Goal: Task Accomplishment & Management: Use online tool/utility

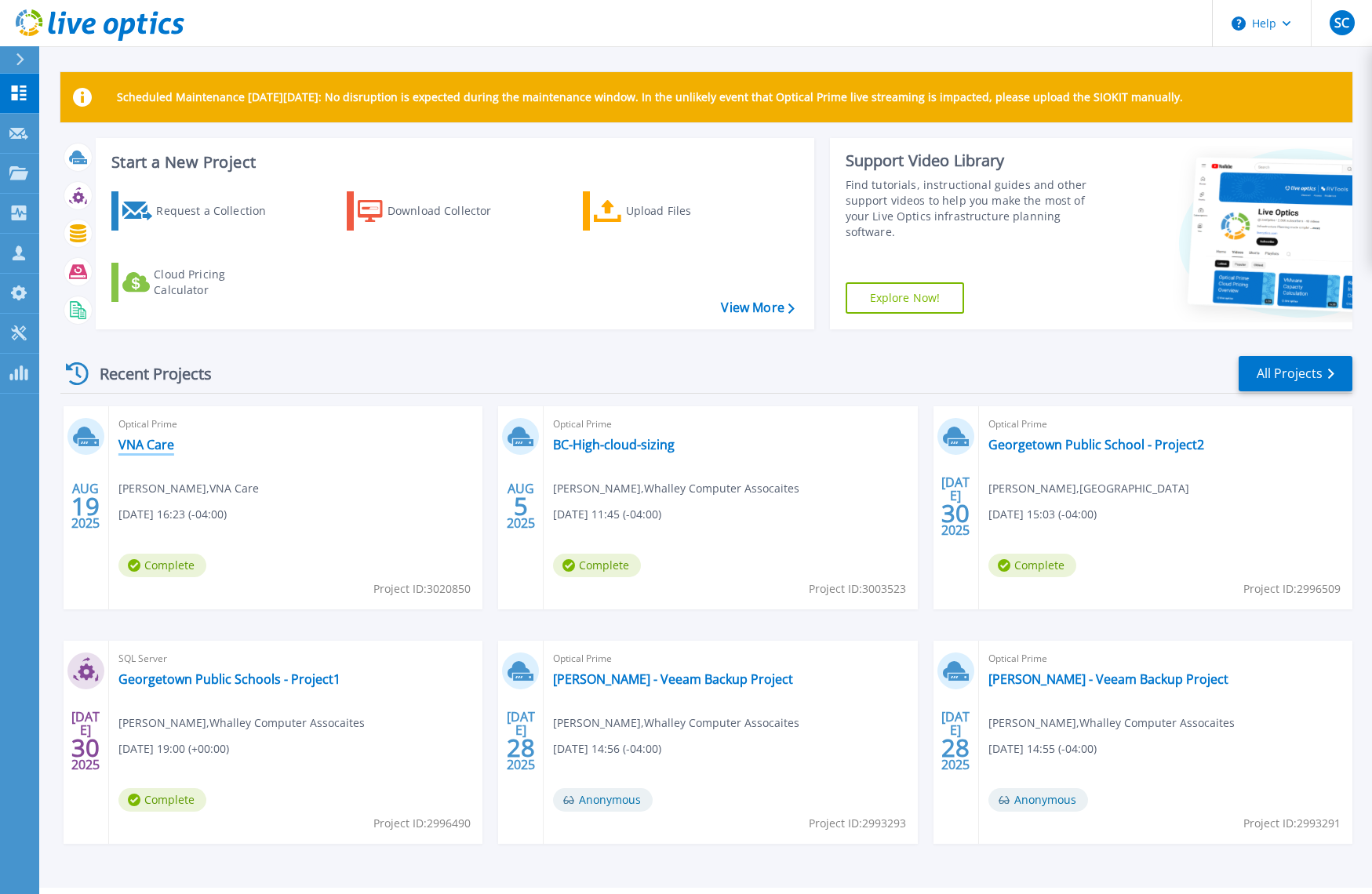
click at [157, 444] on link "VNA Care" at bounding box center [145, 445] width 56 height 16
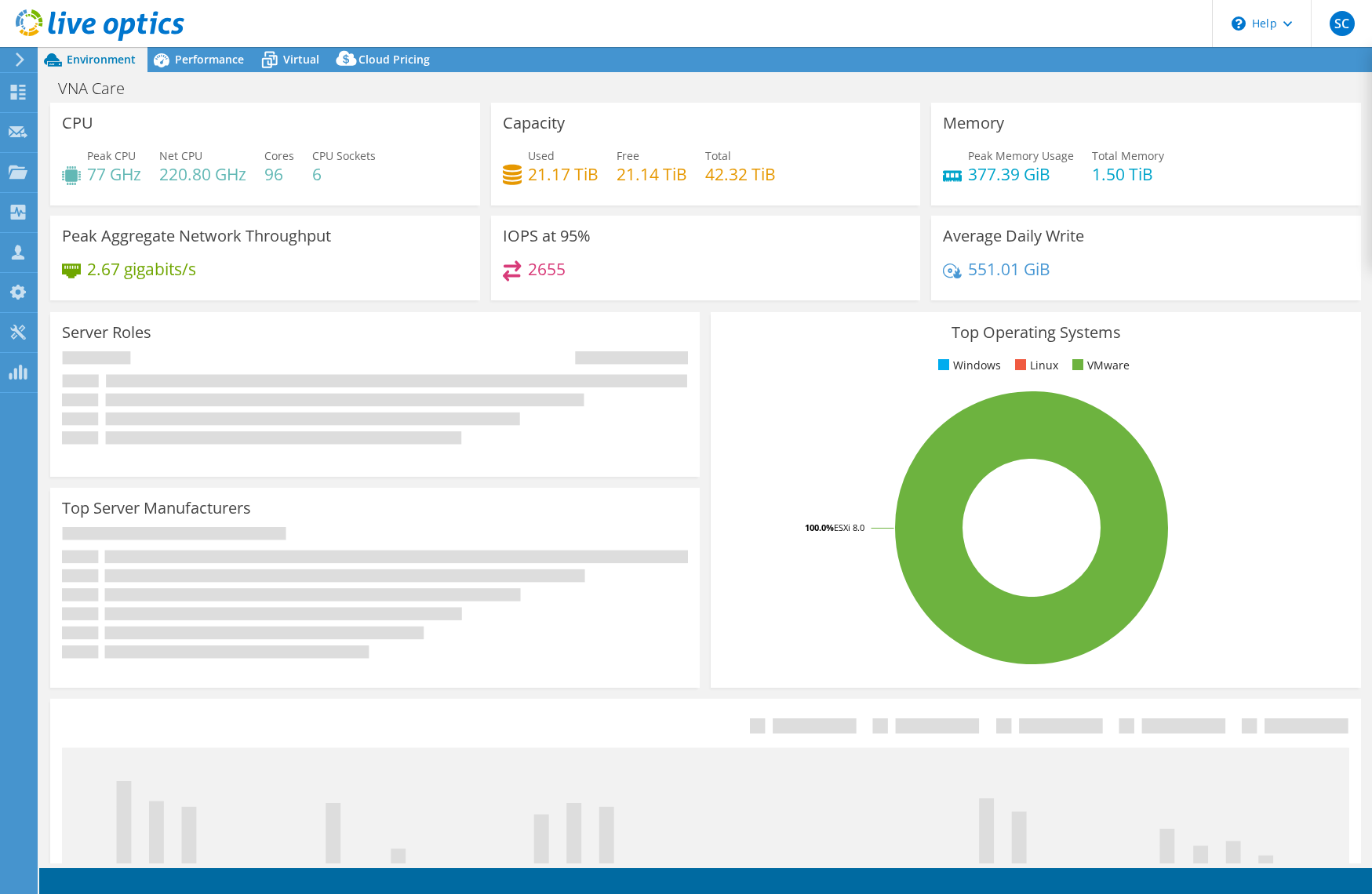
select select "USEast"
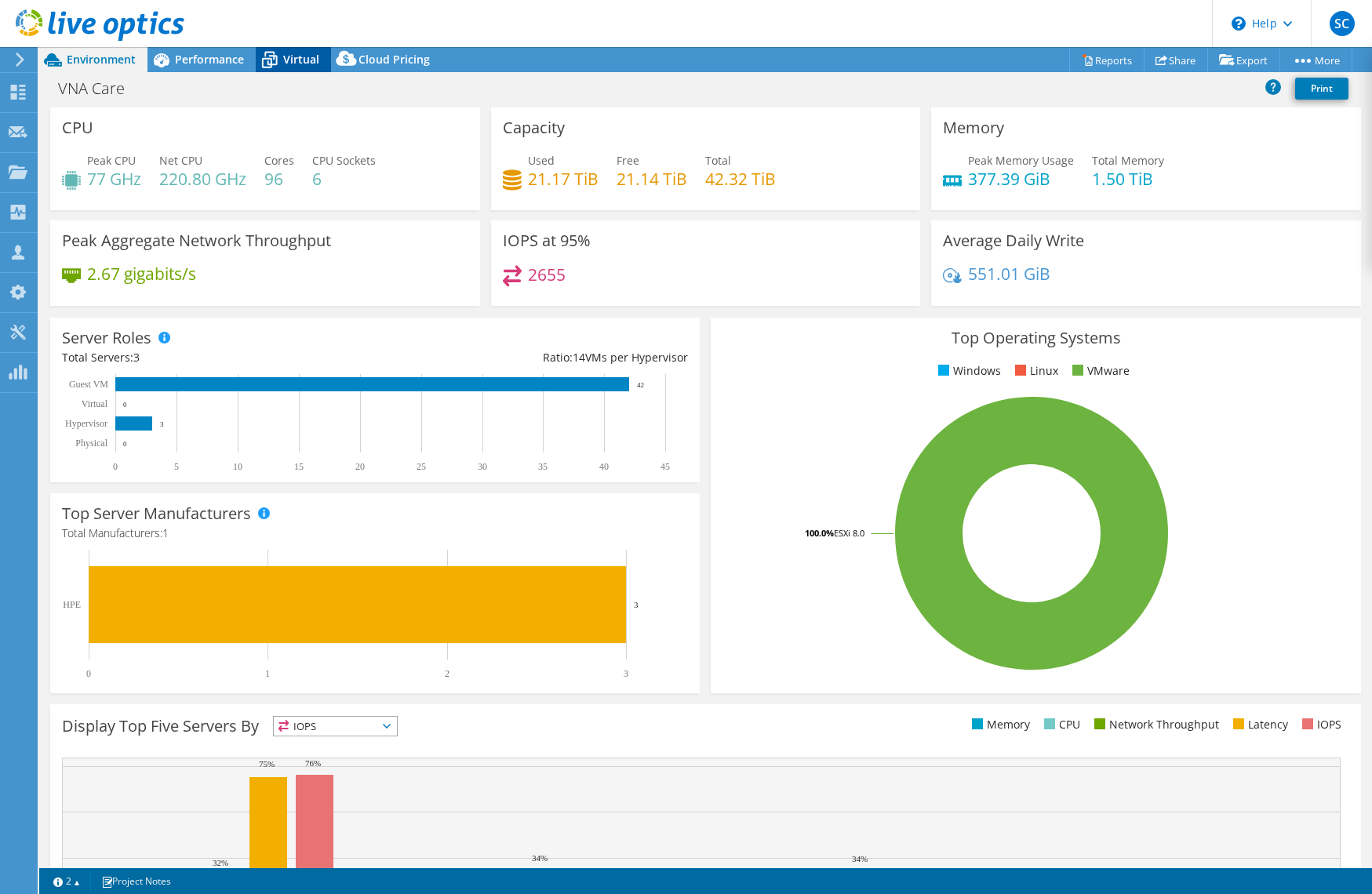
click at [294, 60] on span "Virtual" at bounding box center [301, 59] width 36 height 15
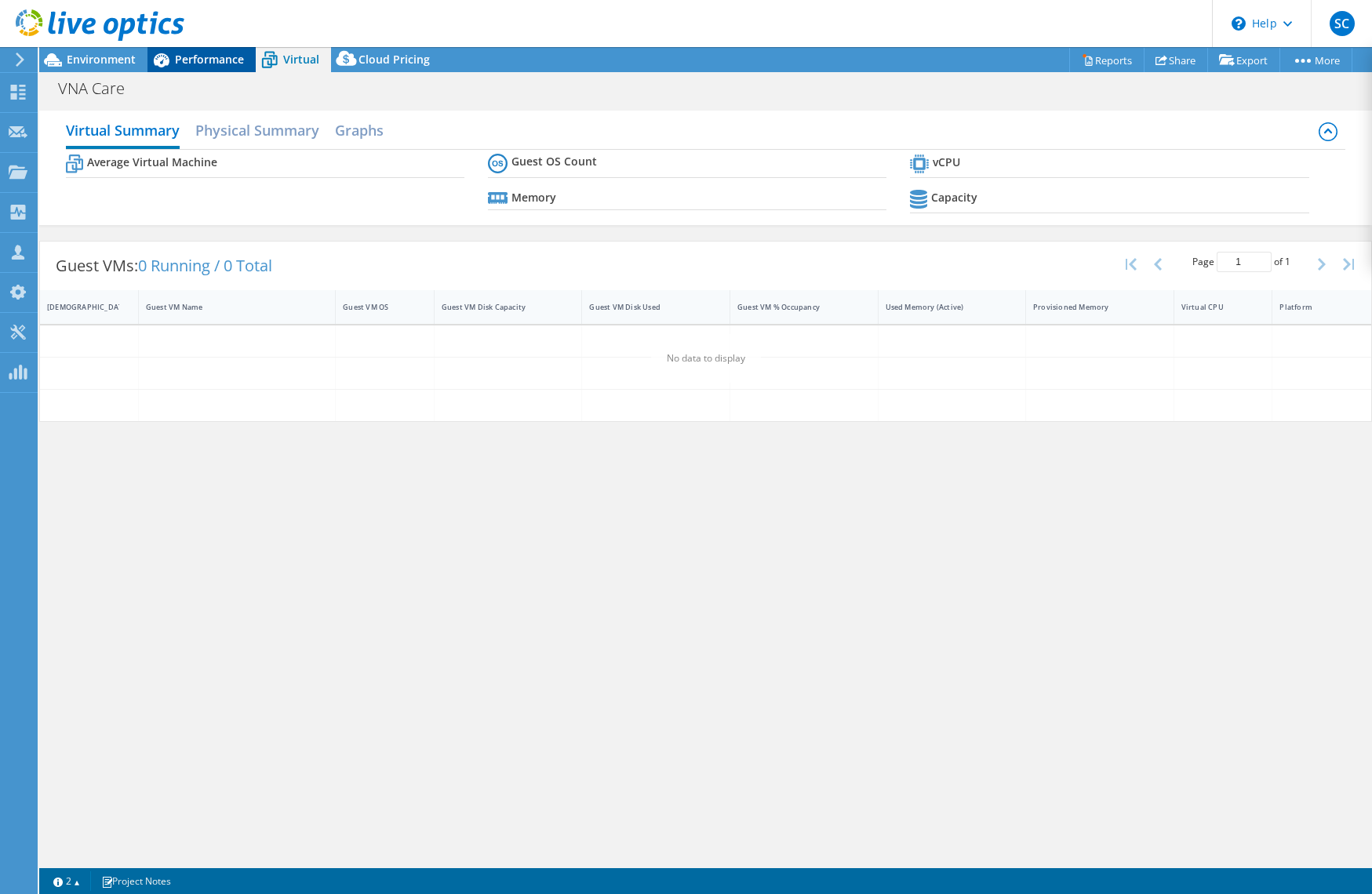
click at [222, 62] on span "Performance" at bounding box center [209, 59] width 69 height 15
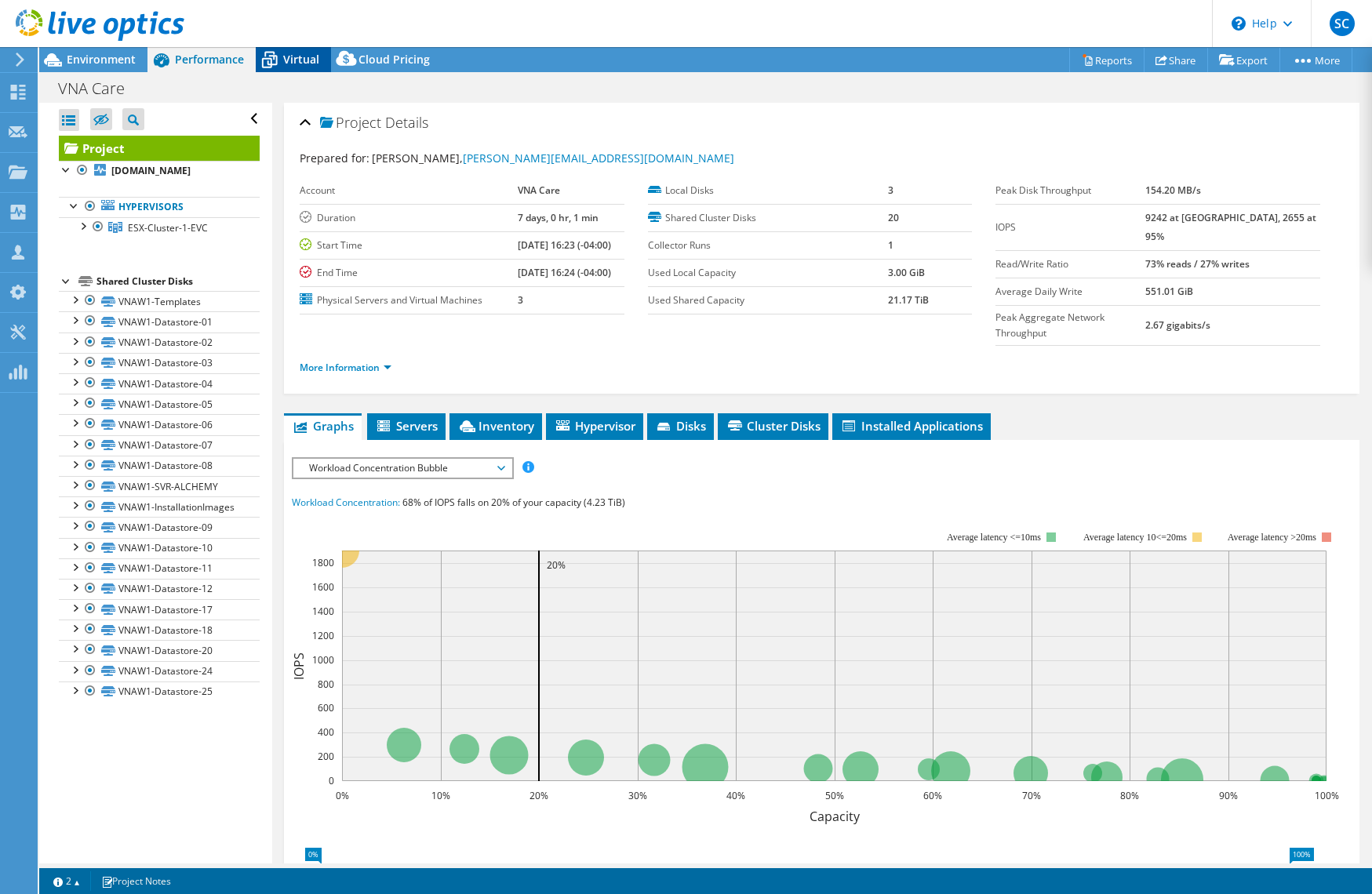
click at [299, 58] on span "Virtual" at bounding box center [301, 59] width 36 height 15
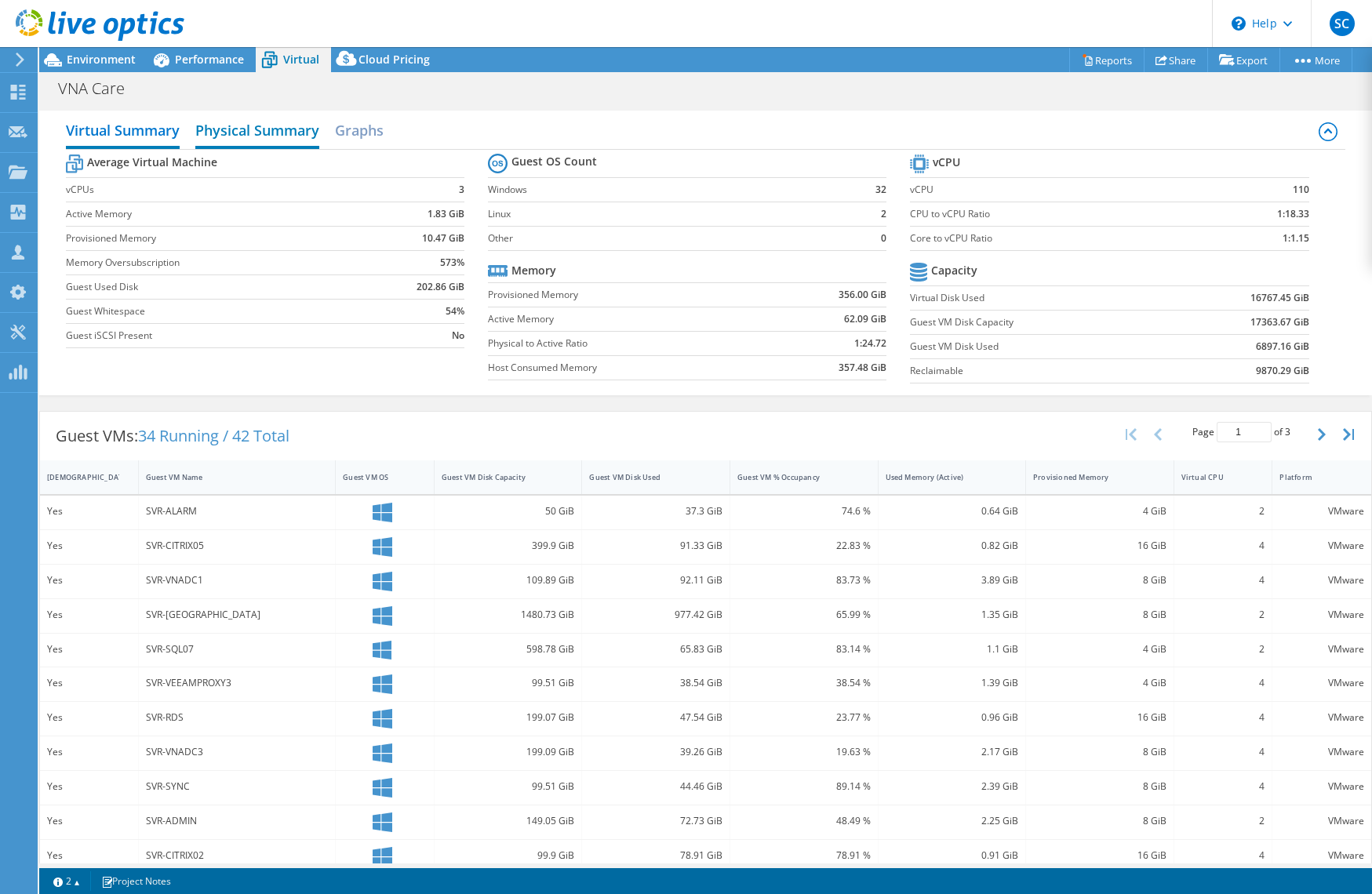
click at [267, 130] on h2 "Physical Summary" at bounding box center [257, 131] width 124 height 35
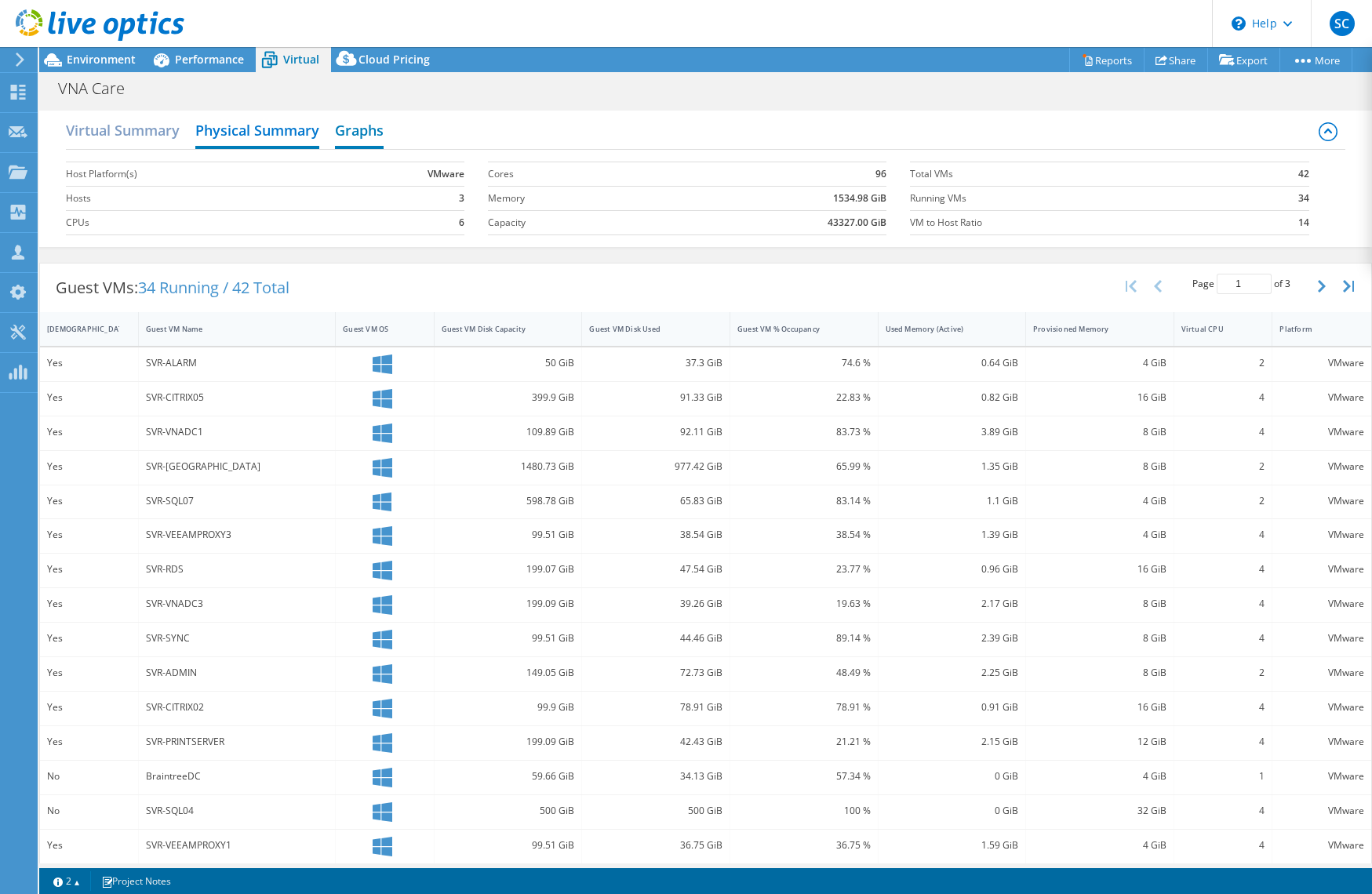
click at [346, 127] on h2 "Graphs" at bounding box center [360, 131] width 49 height 35
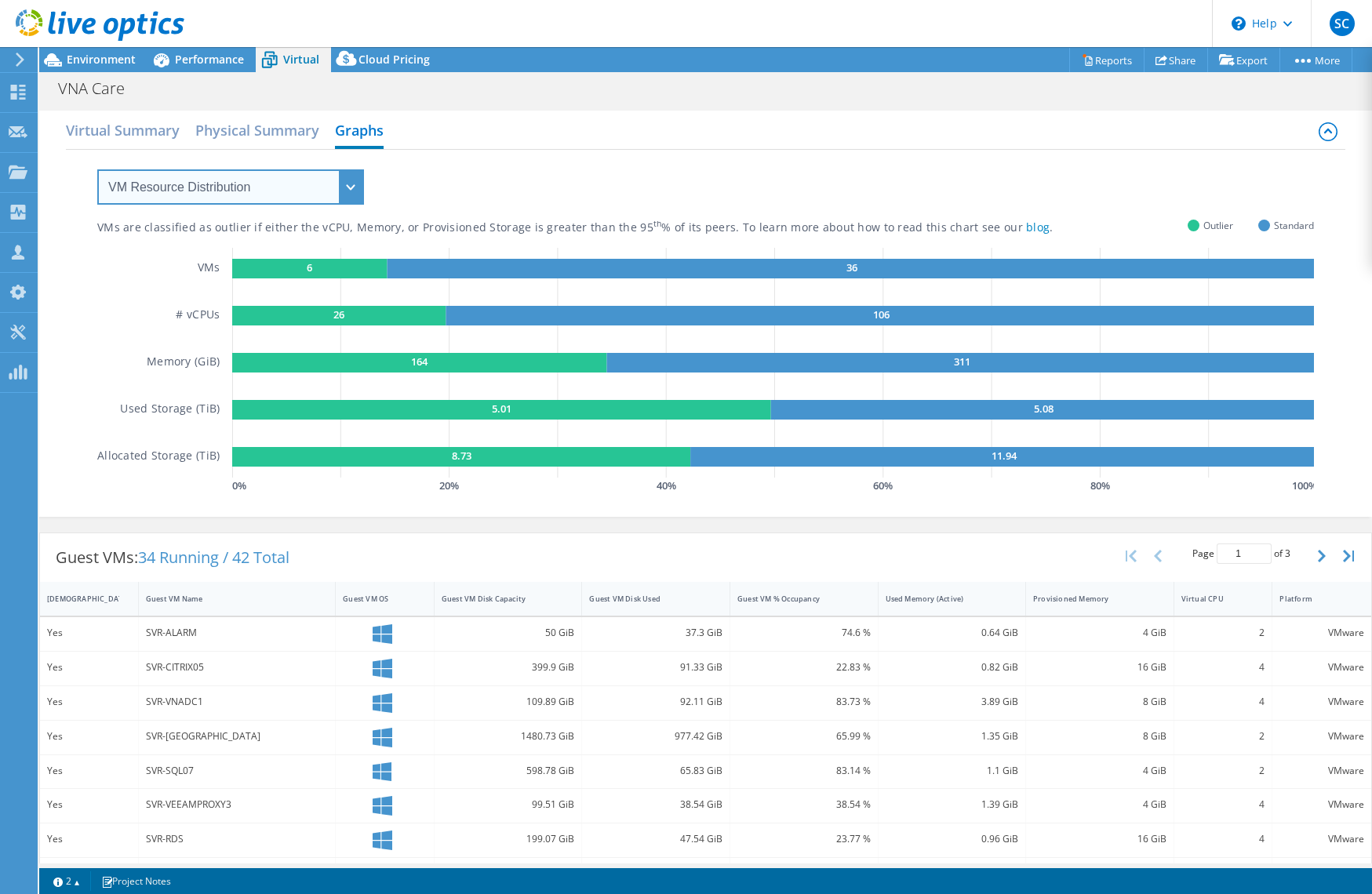
select select "Over Provisioning"
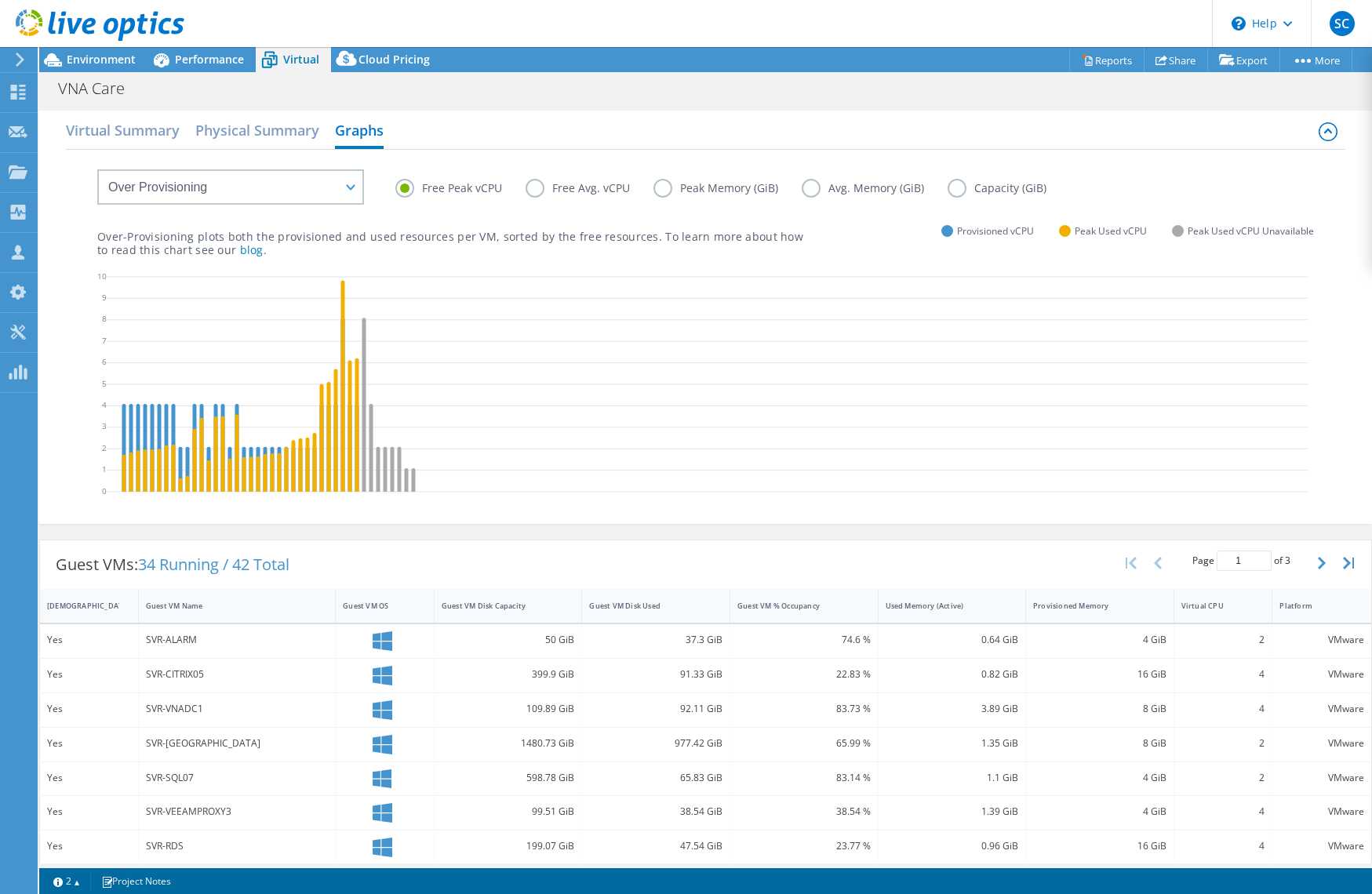
click at [541, 189] on label "Free Avg. vCPU" at bounding box center [589, 188] width 127 height 19
click at [0, 0] on input "Free Avg. vCPU" at bounding box center [0, 0] width 0 height 0
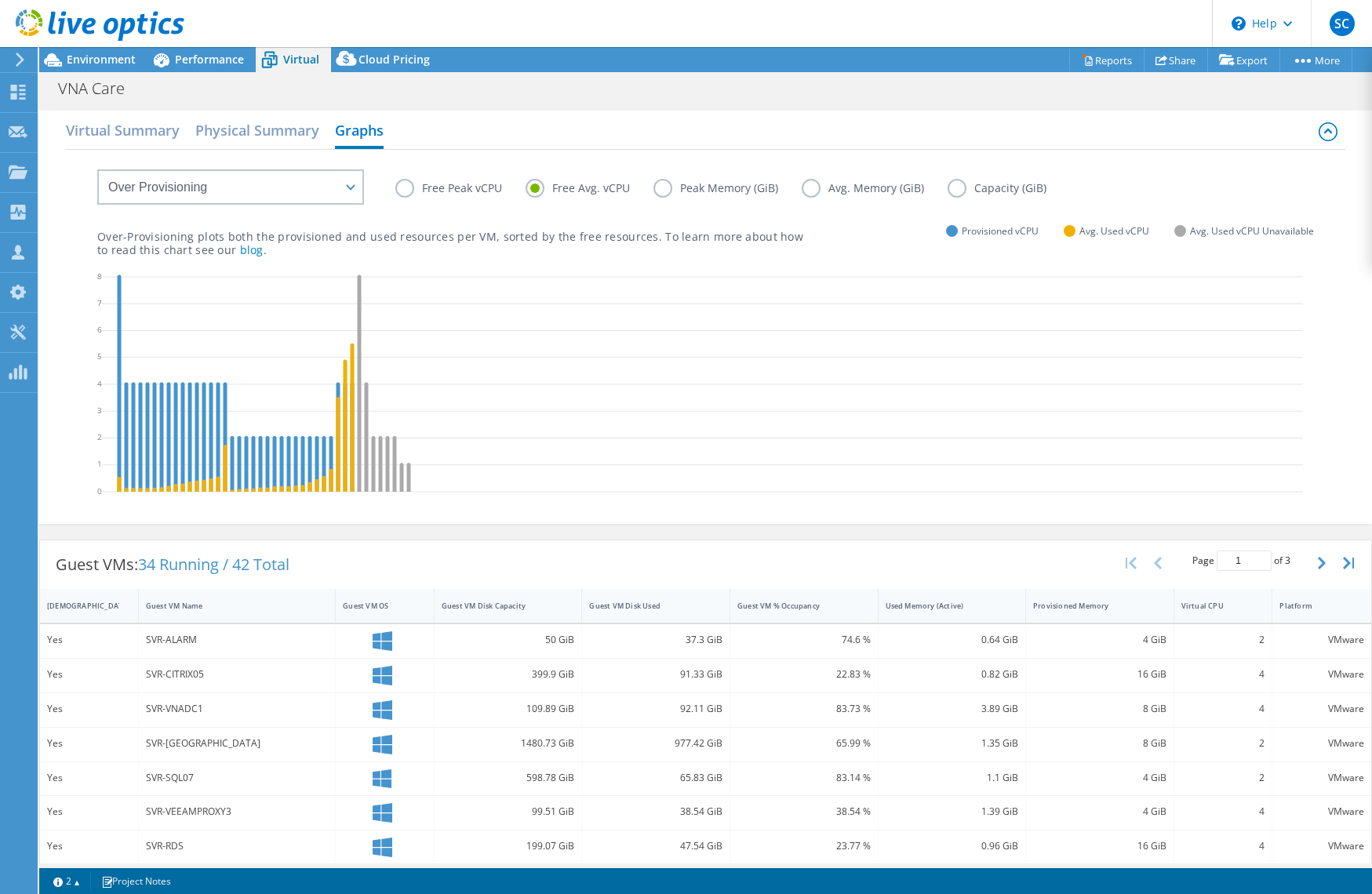
click at [416, 193] on label "Free Peak vCPU" at bounding box center [461, 188] width 130 height 19
click at [0, 0] on input "Free Peak vCPU" at bounding box center [0, 0] width 0 height 0
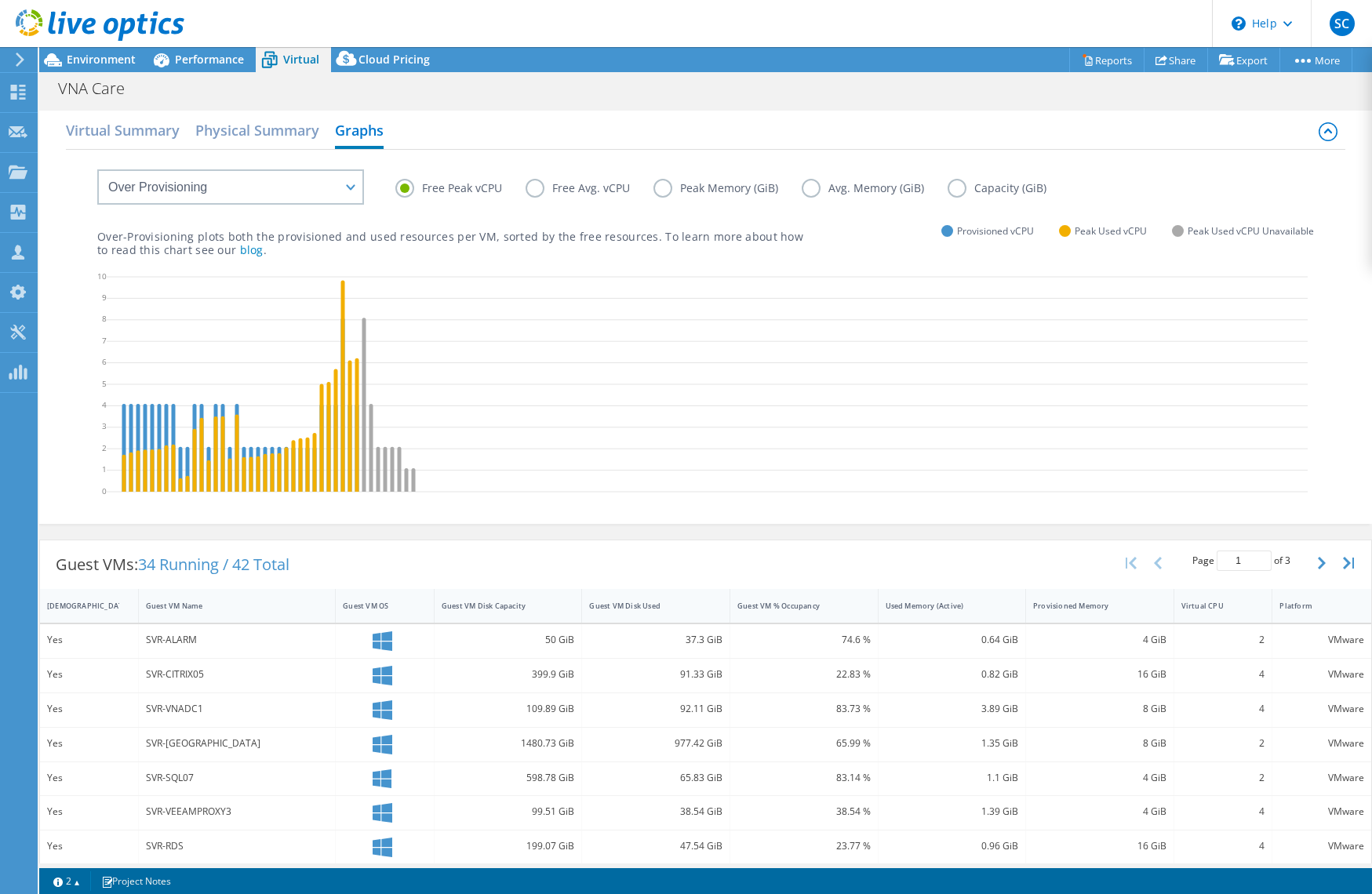
click at [532, 190] on label "Free Avg. vCPU" at bounding box center [589, 188] width 127 height 19
click at [0, 0] on input "Free Avg. vCPU" at bounding box center [0, 0] width 0 height 0
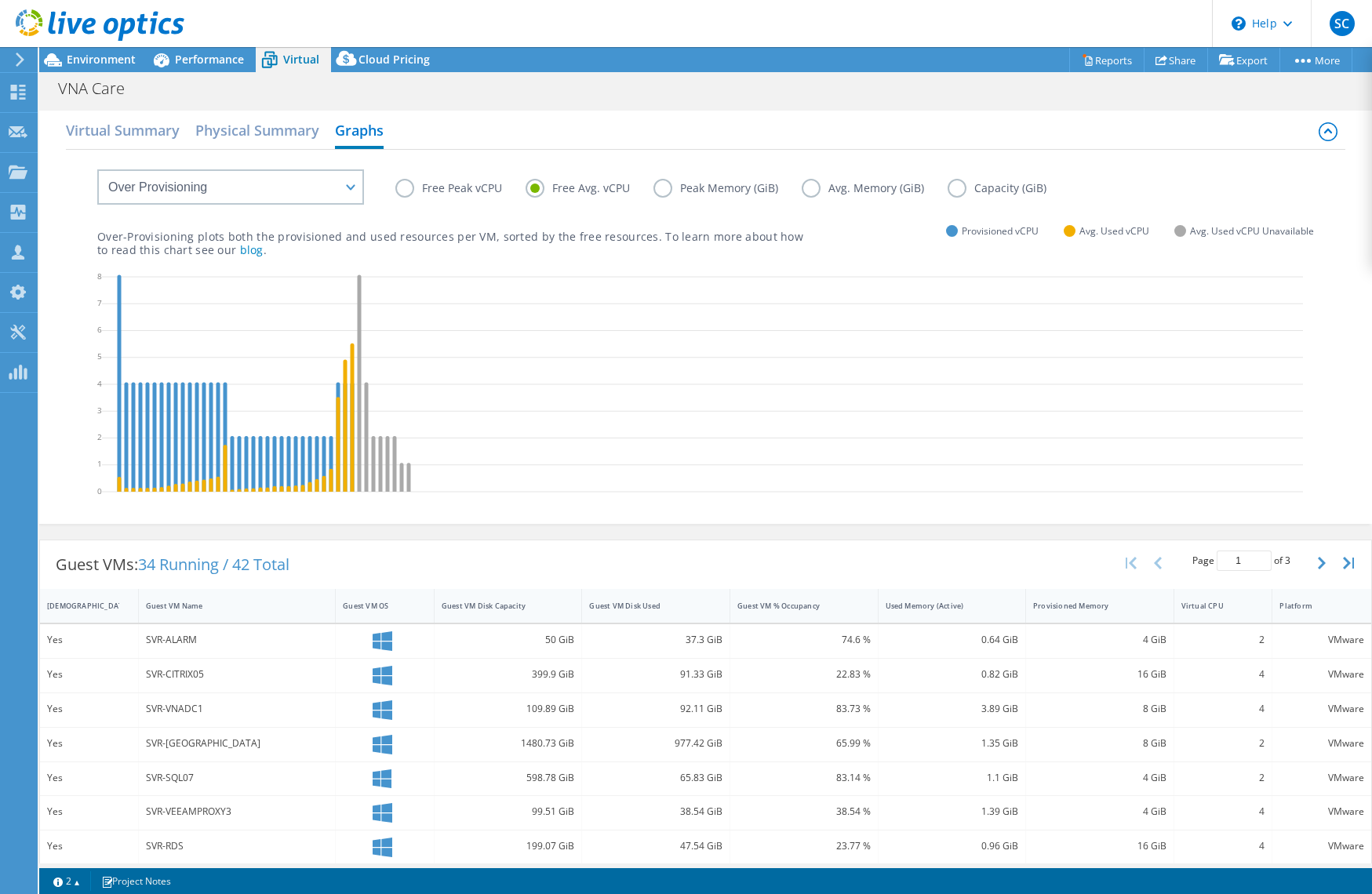
click at [439, 187] on label "Free Peak vCPU" at bounding box center [461, 188] width 130 height 19
click at [0, 0] on input "Free Peak vCPU" at bounding box center [0, 0] width 0 height 0
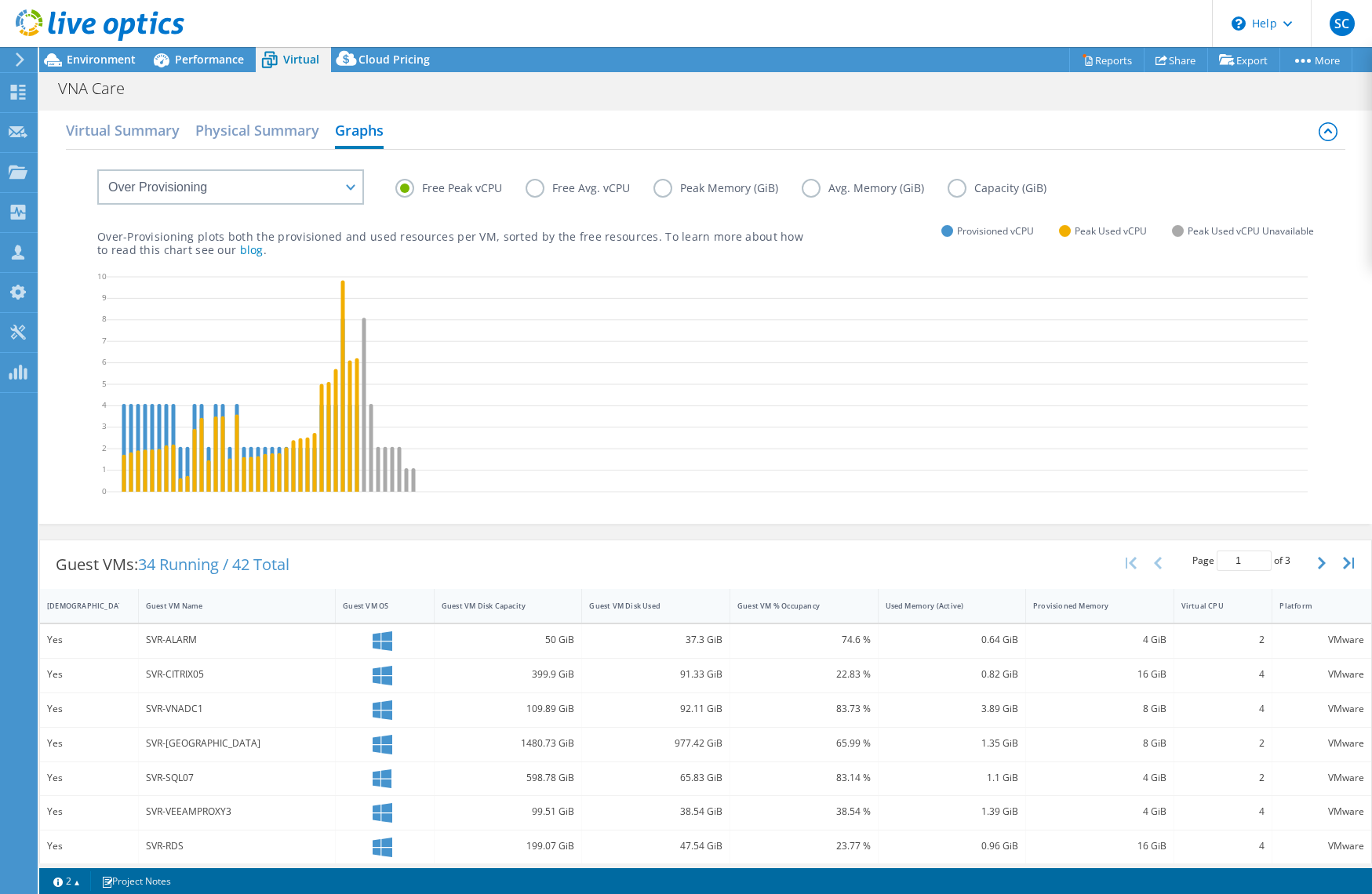
click at [544, 183] on label "Free Avg. vCPU" at bounding box center [589, 188] width 127 height 19
click at [0, 0] on input "Free Avg. vCPU" at bounding box center [0, 0] width 0 height 0
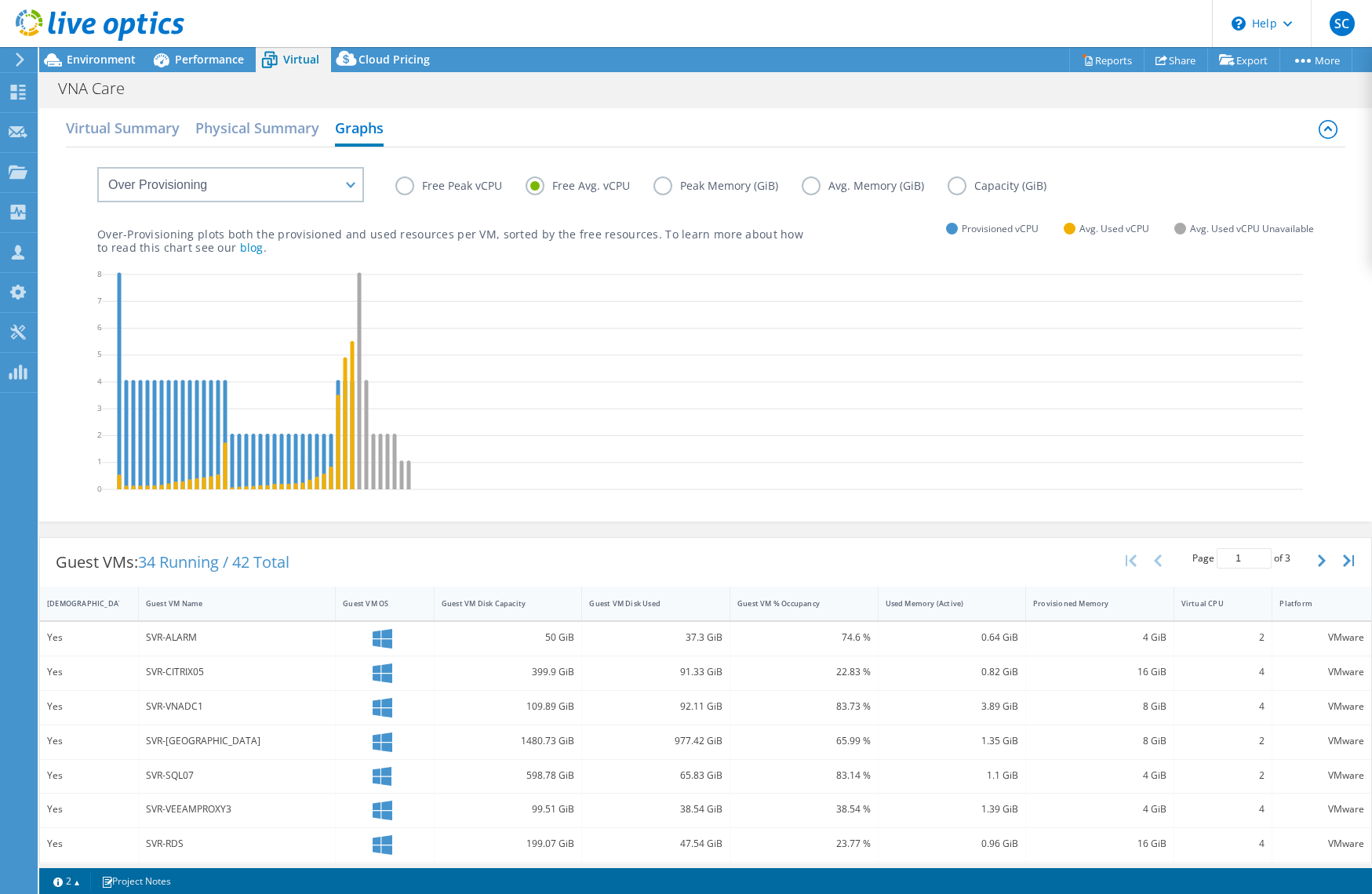
scroll to position [2, 0]
click at [432, 188] on label "Free Peak vCPU" at bounding box center [461, 186] width 130 height 19
click at [0, 0] on input "Free Peak vCPU" at bounding box center [0, 0] width 0 height 0
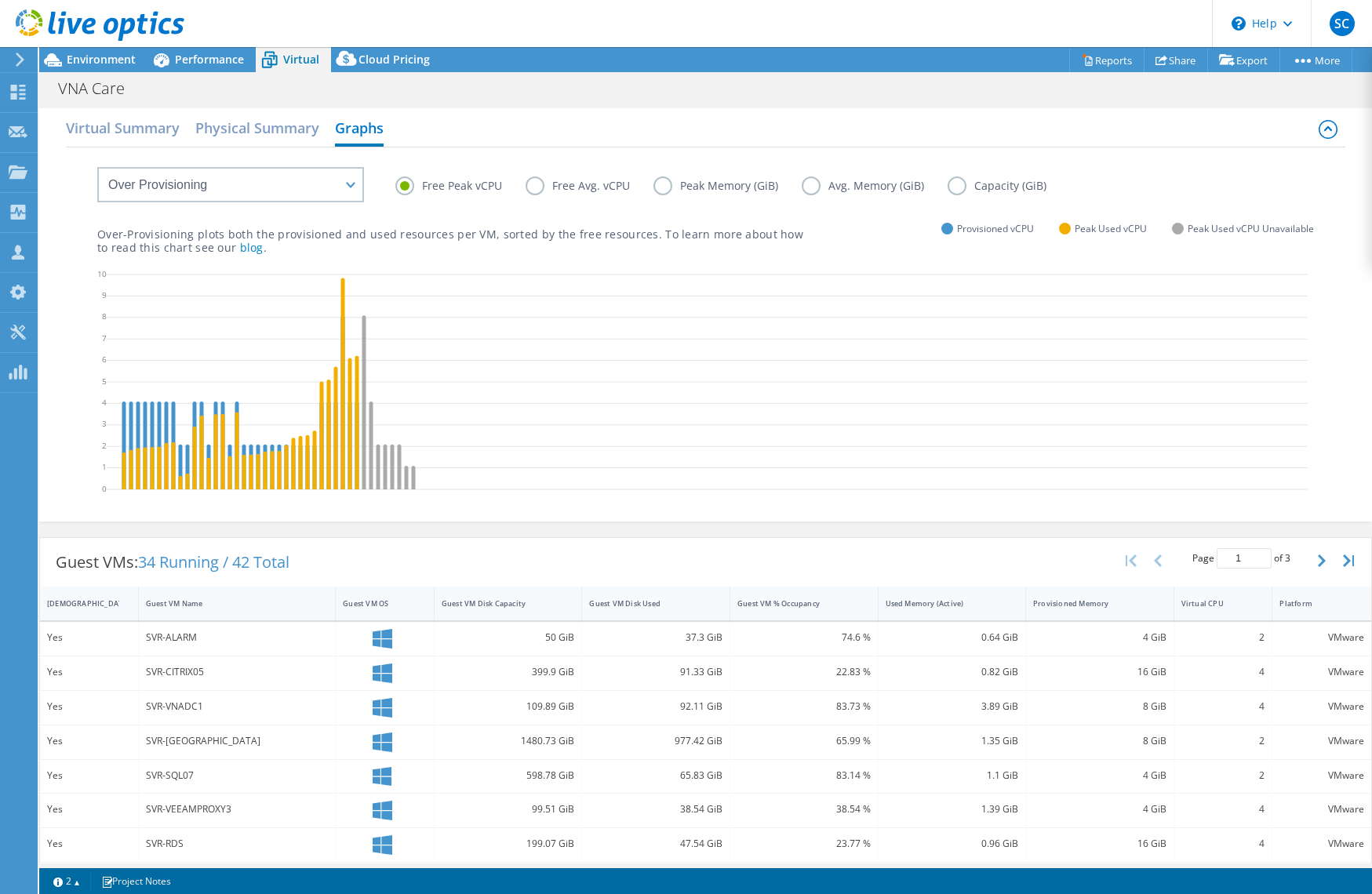
click at [559, 181] on label "Free Avg. vCPU" at bounding box center [589, 186] width 127 height 19
click at [0, 0] on input "Free Avg. vCPU" at bounding box center [0, 0] width 0 height 0
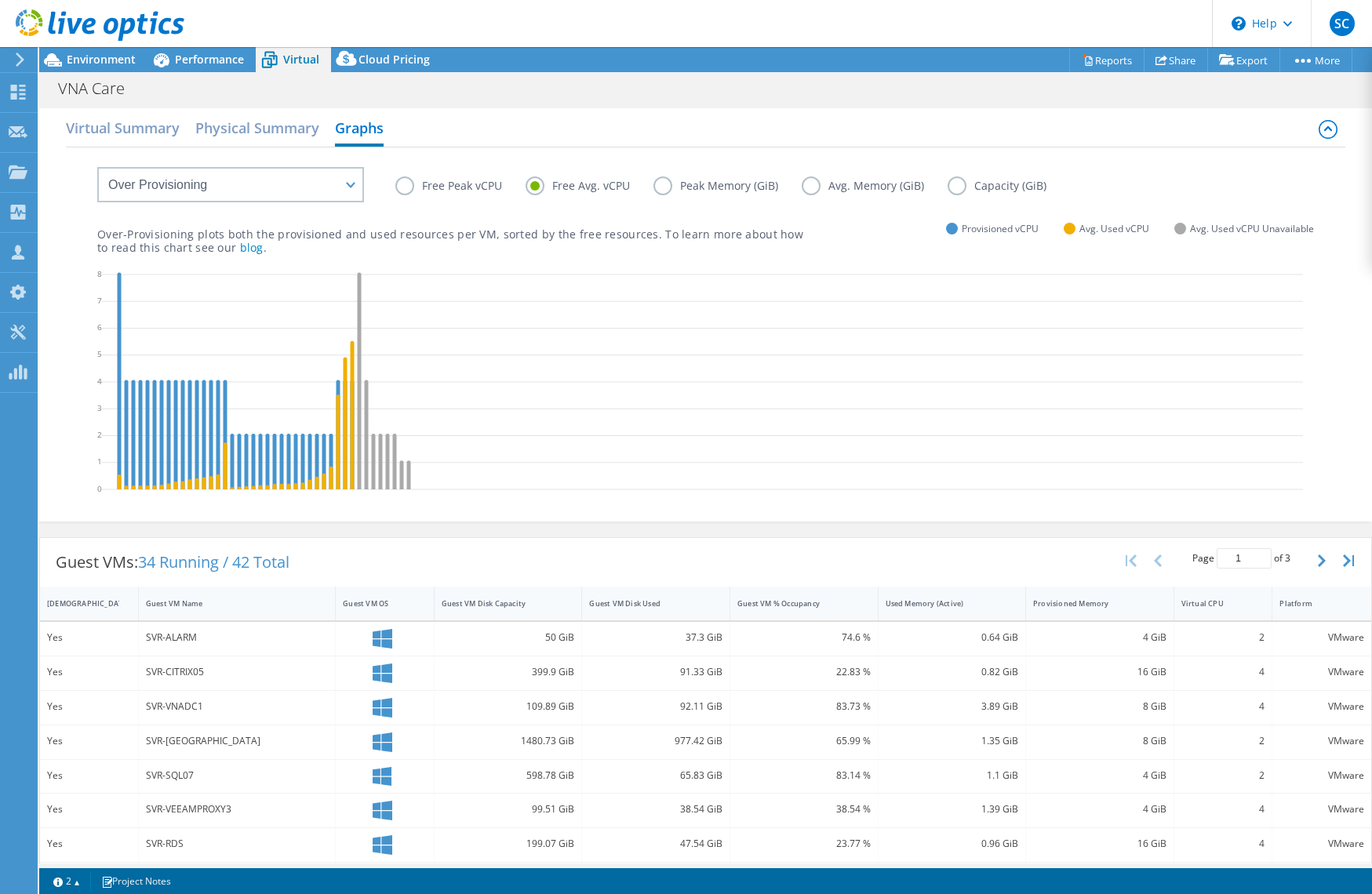
click at [451, 179] on label "Free Peak vCPU" at bounding box center [461, 186] width 130 height 19
click at [0, 0] on input "Free Peak vCPU" at bounding box center [0, 0] width 0 height 0
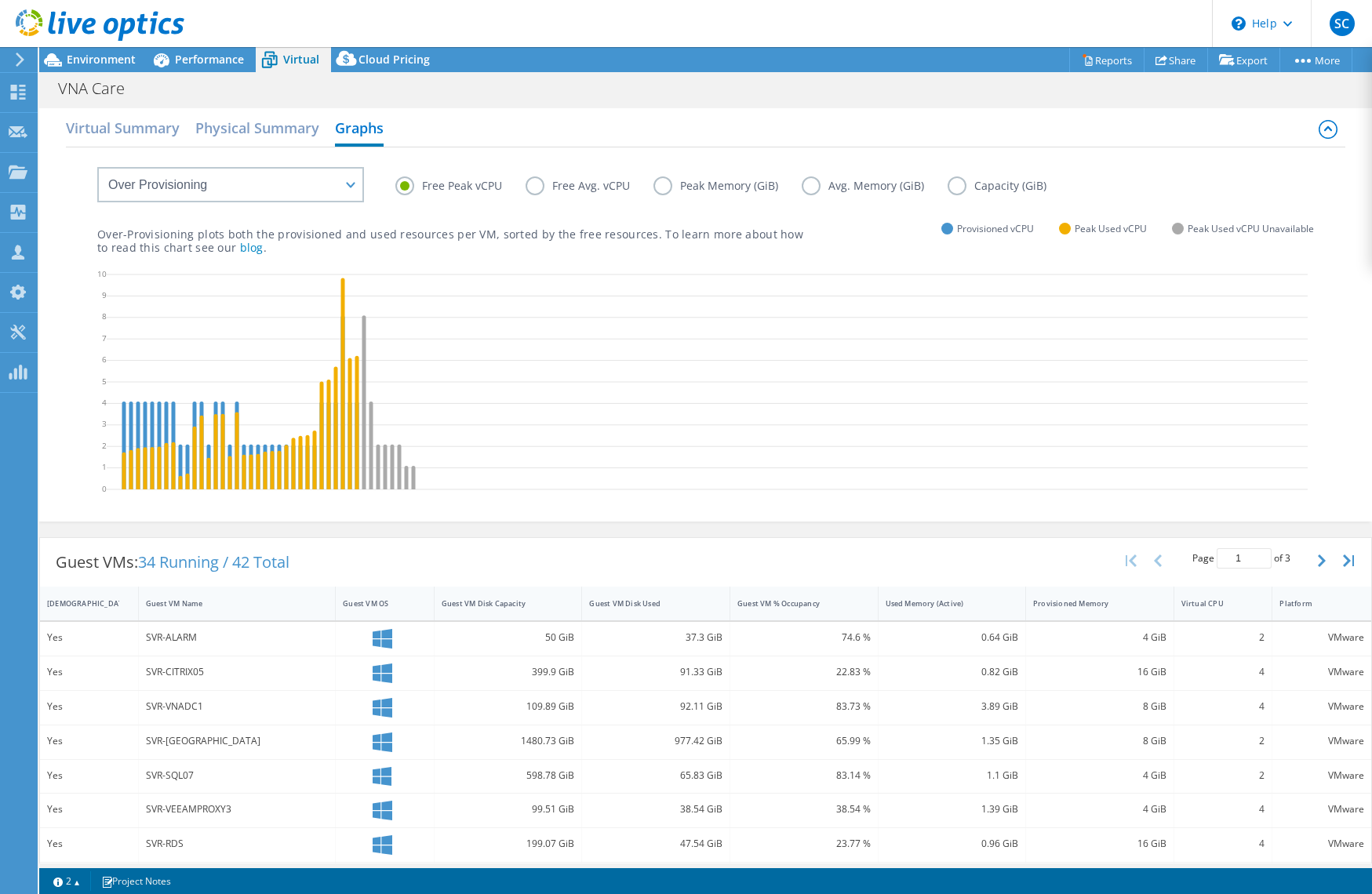
click at [537, 179] on label "Free Avg. vCPU" at bounding box center [589, 186] width 127 height 19
click at [0, 0] on input "Free Avg. vCPU" at bounding box center [0, 0] width 0 height 0
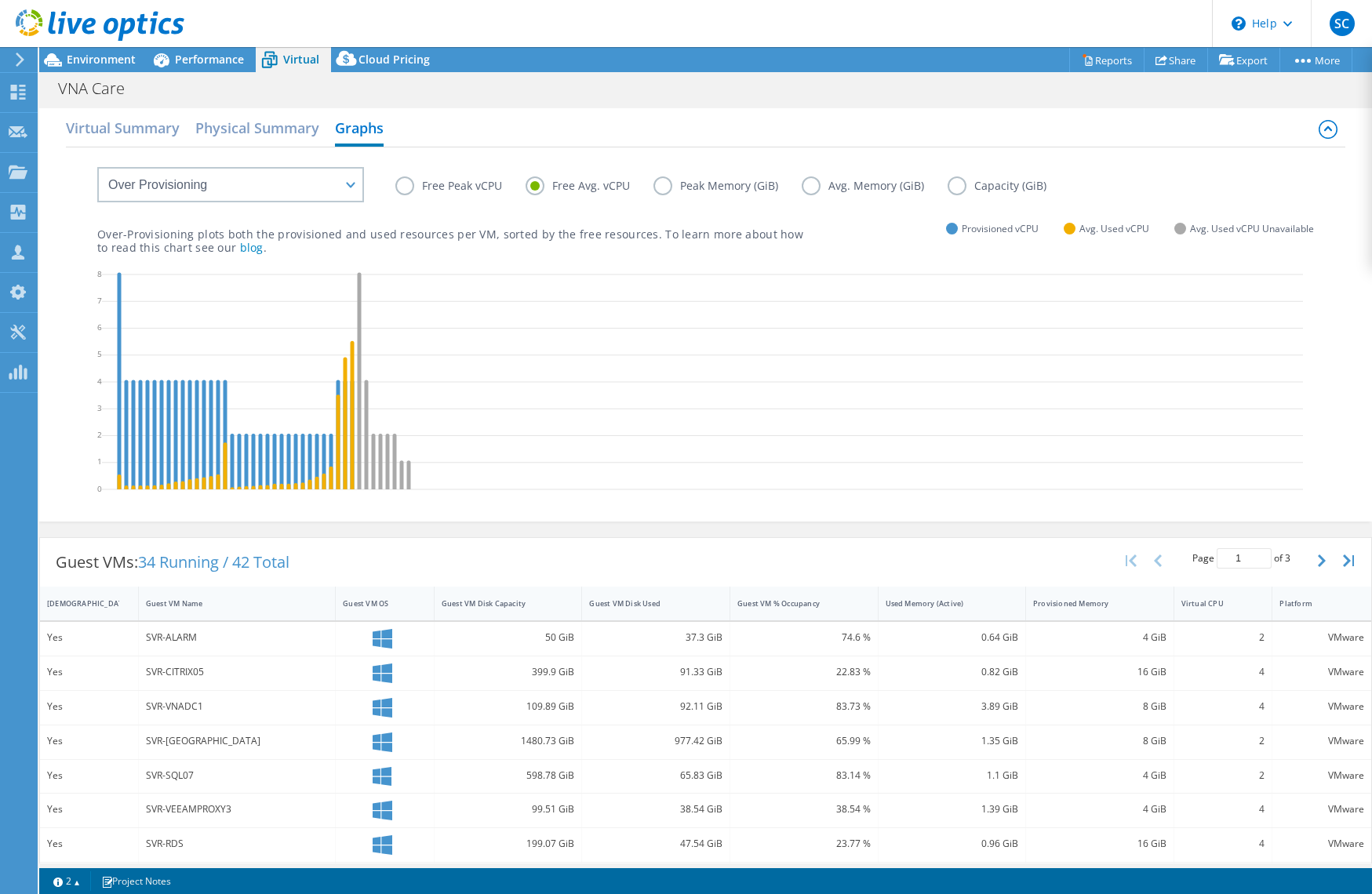
drag, startPoint x: 448, startPoint y: 163, endPoint x: 432, endPoint y: 179, distance: 22.6
click at [447, 164] on div "Free Peak vCPU Free Avg. vCPU Peak Memory (GiB) Avg. Memory (GiB) Capacity (GiB)" at bounding box center [705, 174] width 1217 height 53
click at [421, 183] on label "Free Peak vCPU" at bounding box center [461, 186] width 130 height 19
click at [0, 0] on input "Free Peak vCPU" at bounding box center [0, 0] width 0 height 0
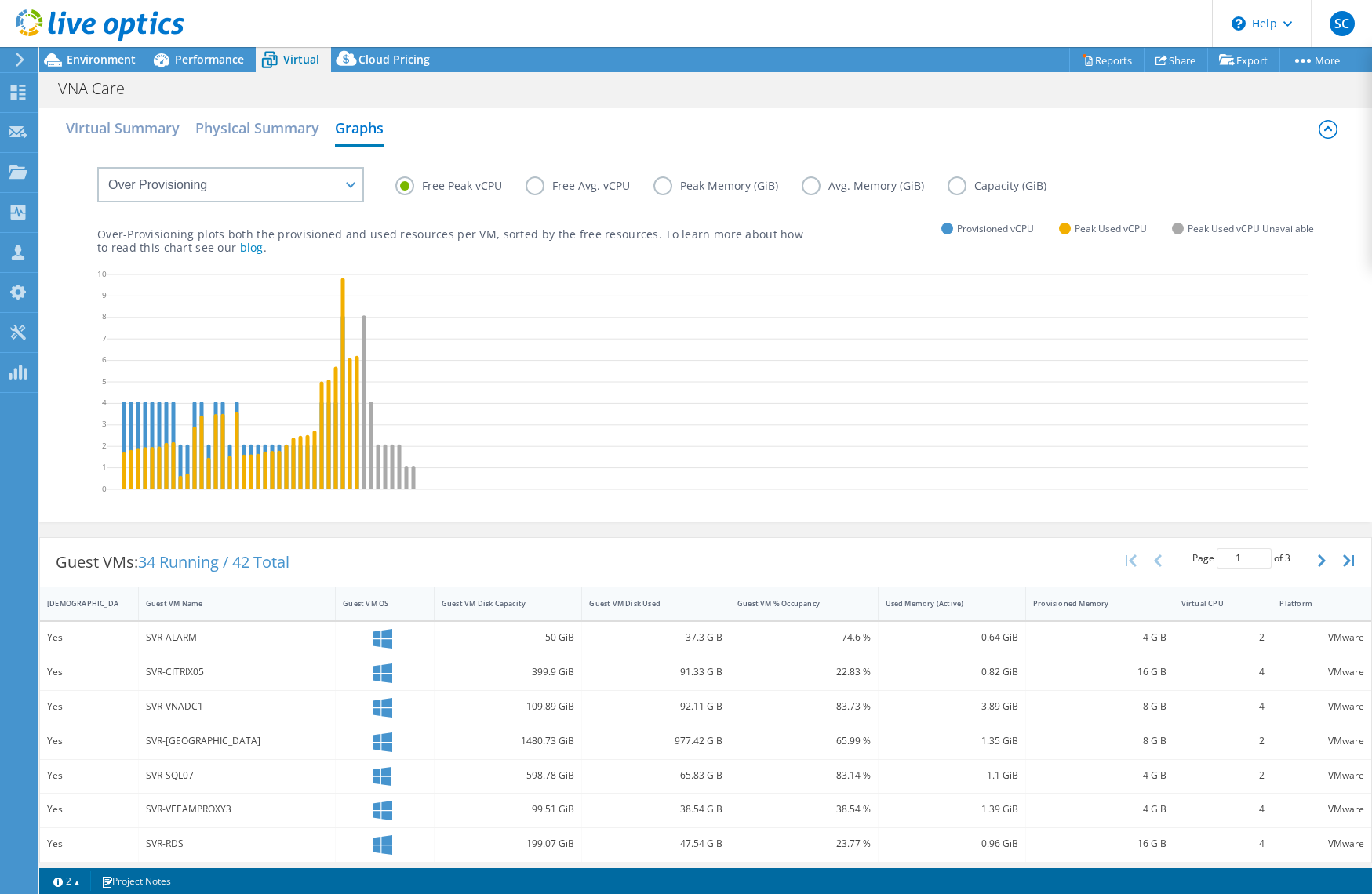
click at [540, 183] on label "Free Avg. vCPU" at bounding box center [589, 186] width 127 height 19
click at [0, 0] on input "Free Avg. vCPU" at bounding box center [0, 0] width 0 height 0
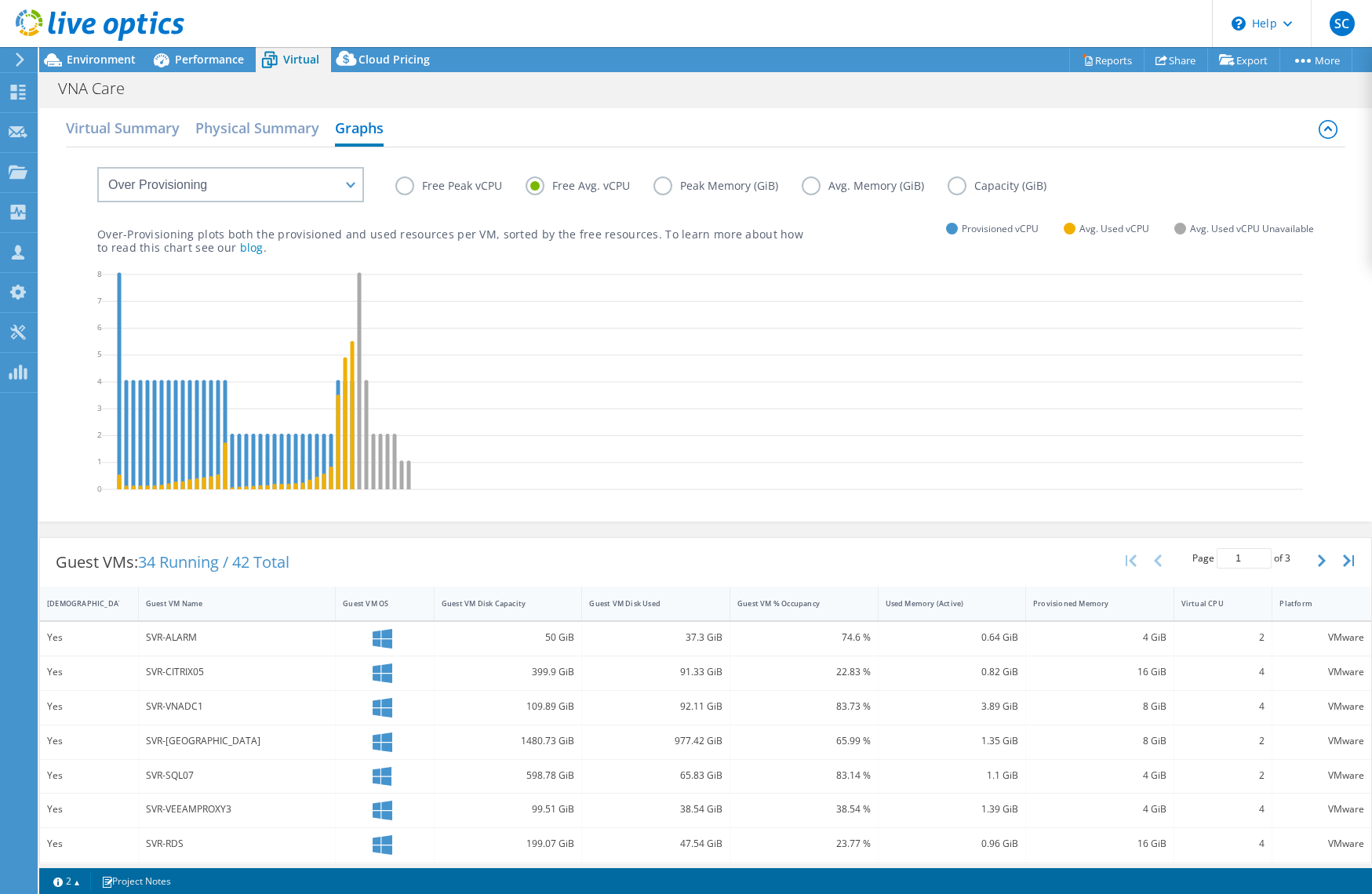
click at [444, 184] on label "Free Peak vCPU" at bounding box center [461, 186] width 130 height 19
click at [0, 0] on input "Free Peak vCPU" at bounding box center [0, 0] width 0 height 0
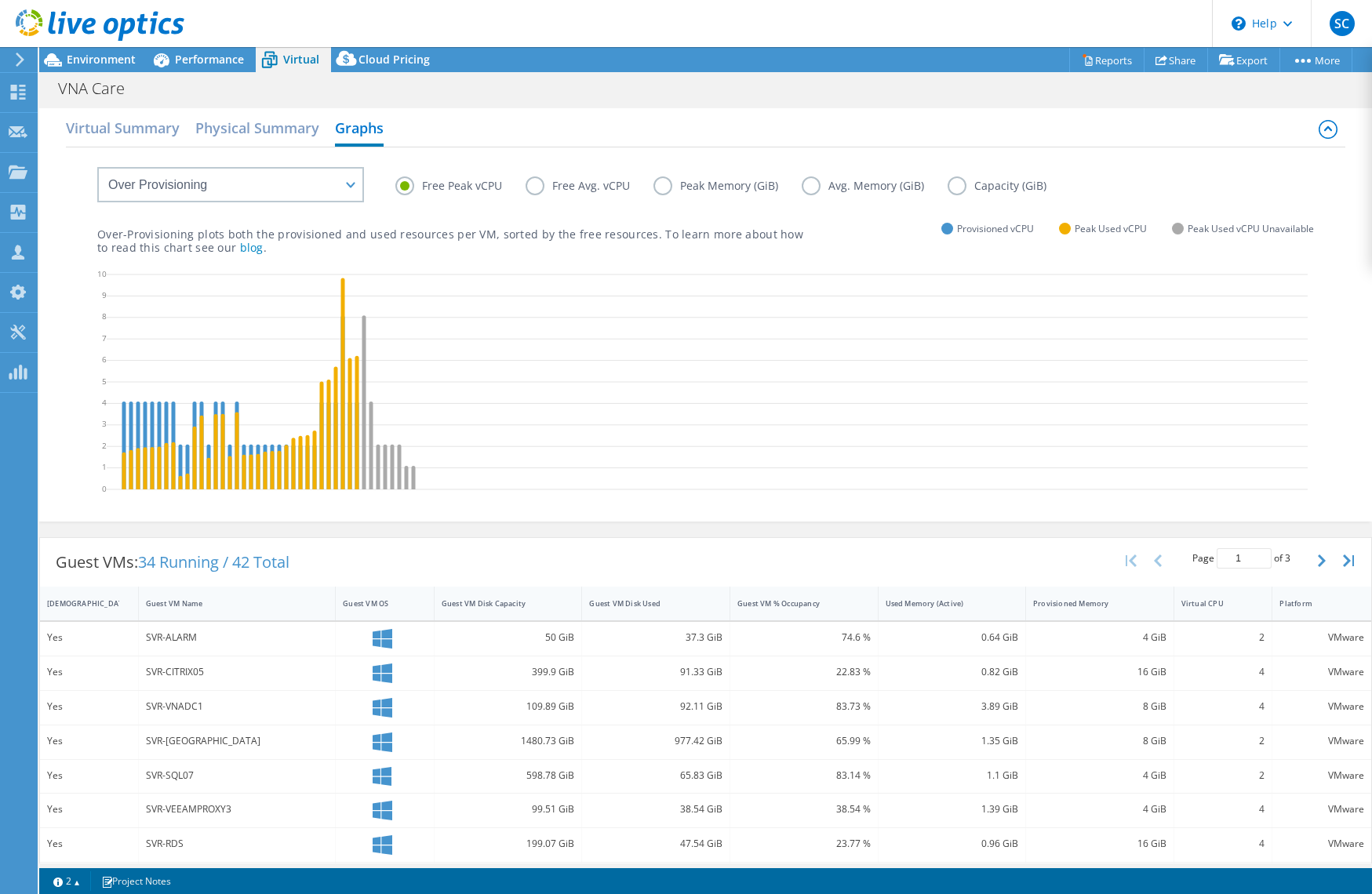
click at [557, 186] on label "Free Avg. vCPU" at bounding box center [589, 186] width 127 height 19
click at [0, 0] on input "Free Avg. vCPU" at bounding box center [0, 0] width 0 height 0
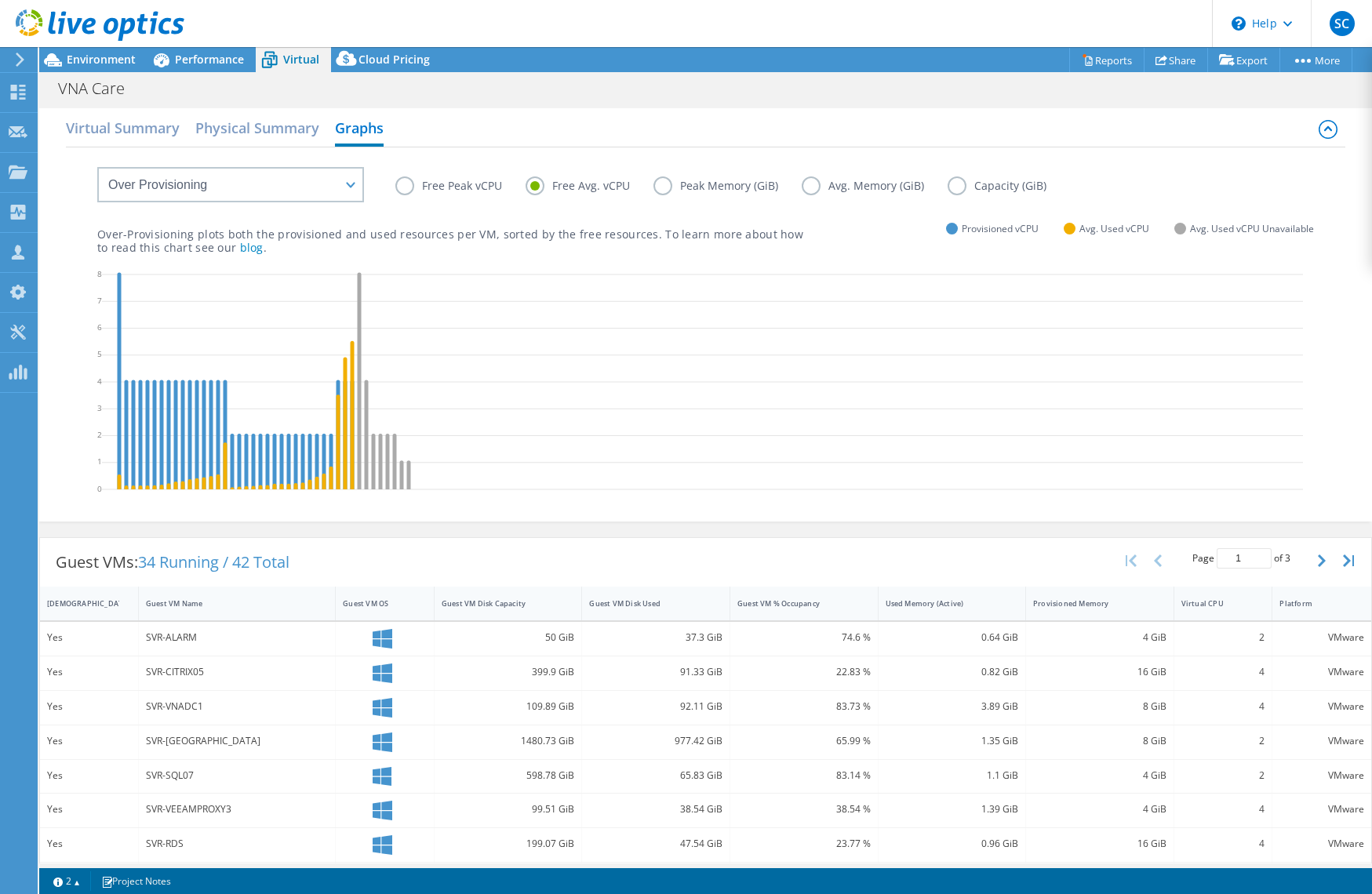
click at [415, 188] on label "Free Peak vCPU" at bounding box center [461, 186] width 130 height 19
click at [0, 0] on input "Free Peak vCPU" at bounding box center [0, 0] width 0 height 0
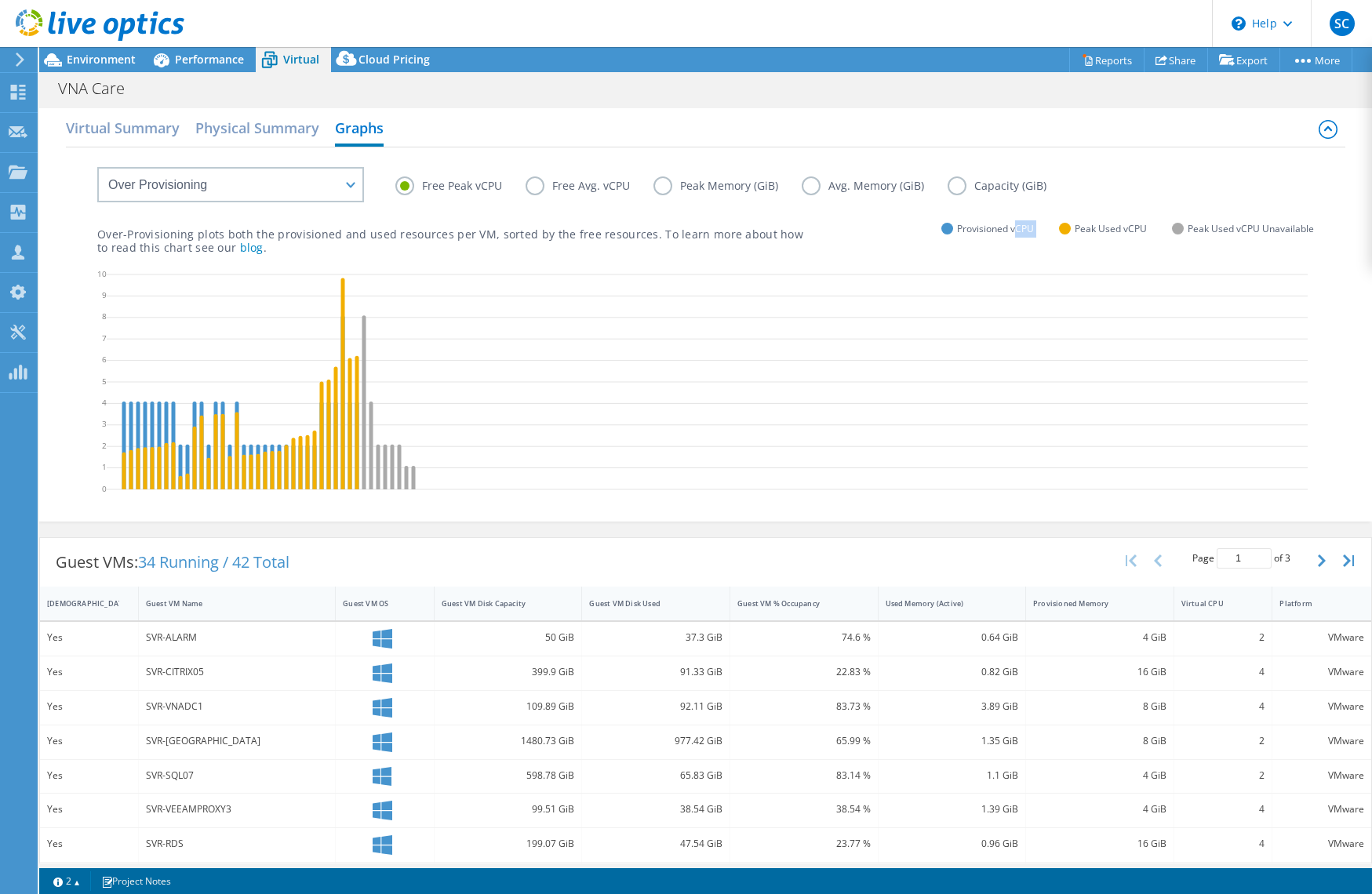
drag, startPoint x: 1018, startPoint y: 228, endPoint x: 1071, endPoint y: 228, distance: 53.0
click at [1049, 228] on div "Provisioned vCPU Peak Used vCPU Peak Used vCPU Unavailable" at bounding box center [1127, 229] width 373 height 11
drag, startPoint x: 1144, startPoint y: 229, endPoint x: 1069, endPoint y: 228, distance: 75.0
click at [1072, 228] on div "Peak Used vCPU" at bounding box center [1103, 228] width 88 height 12
click at [149, 287] on icon at bounding box center [707, 383] width 1201 height 235
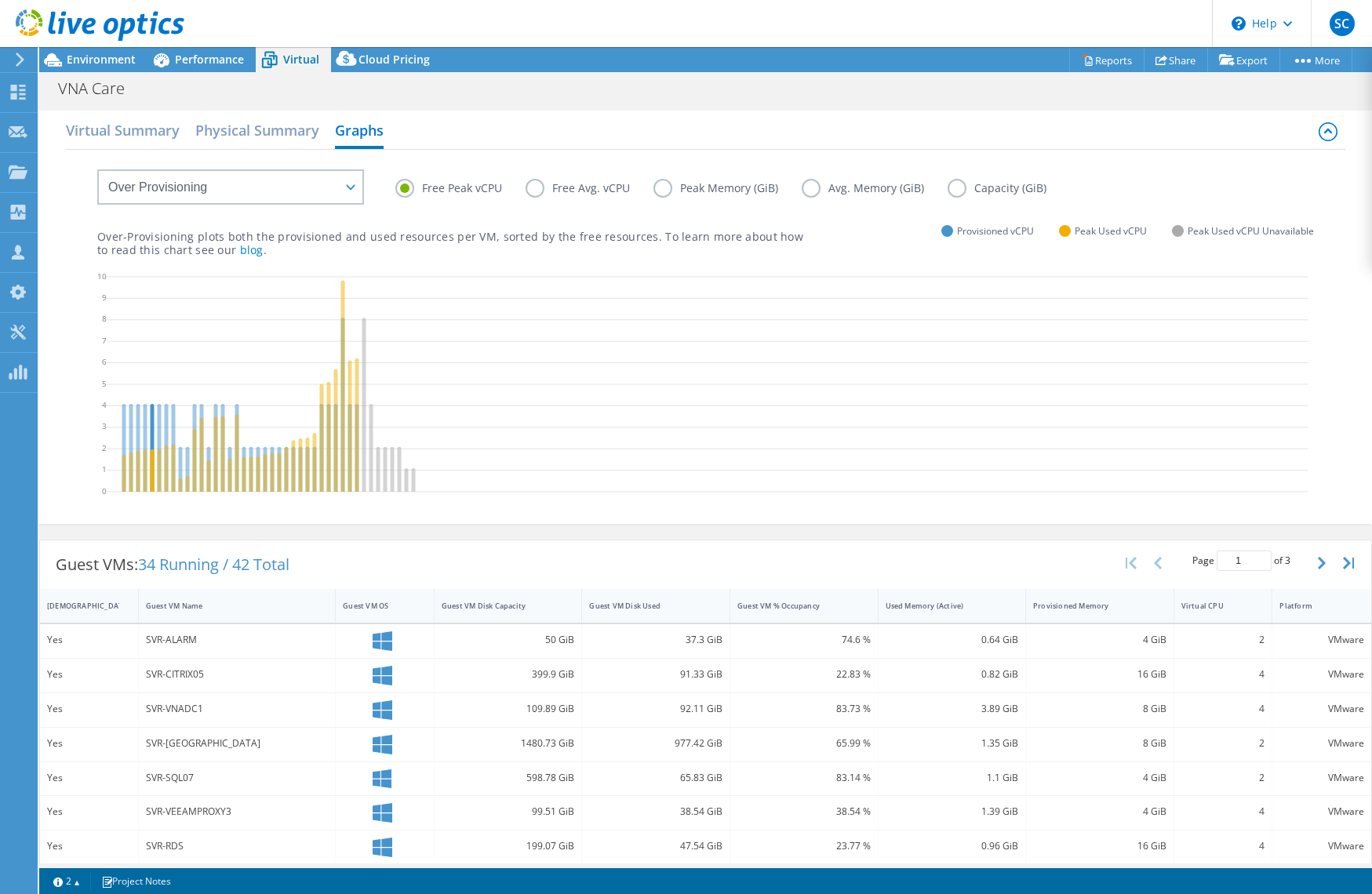
scroll to position [0, 0]
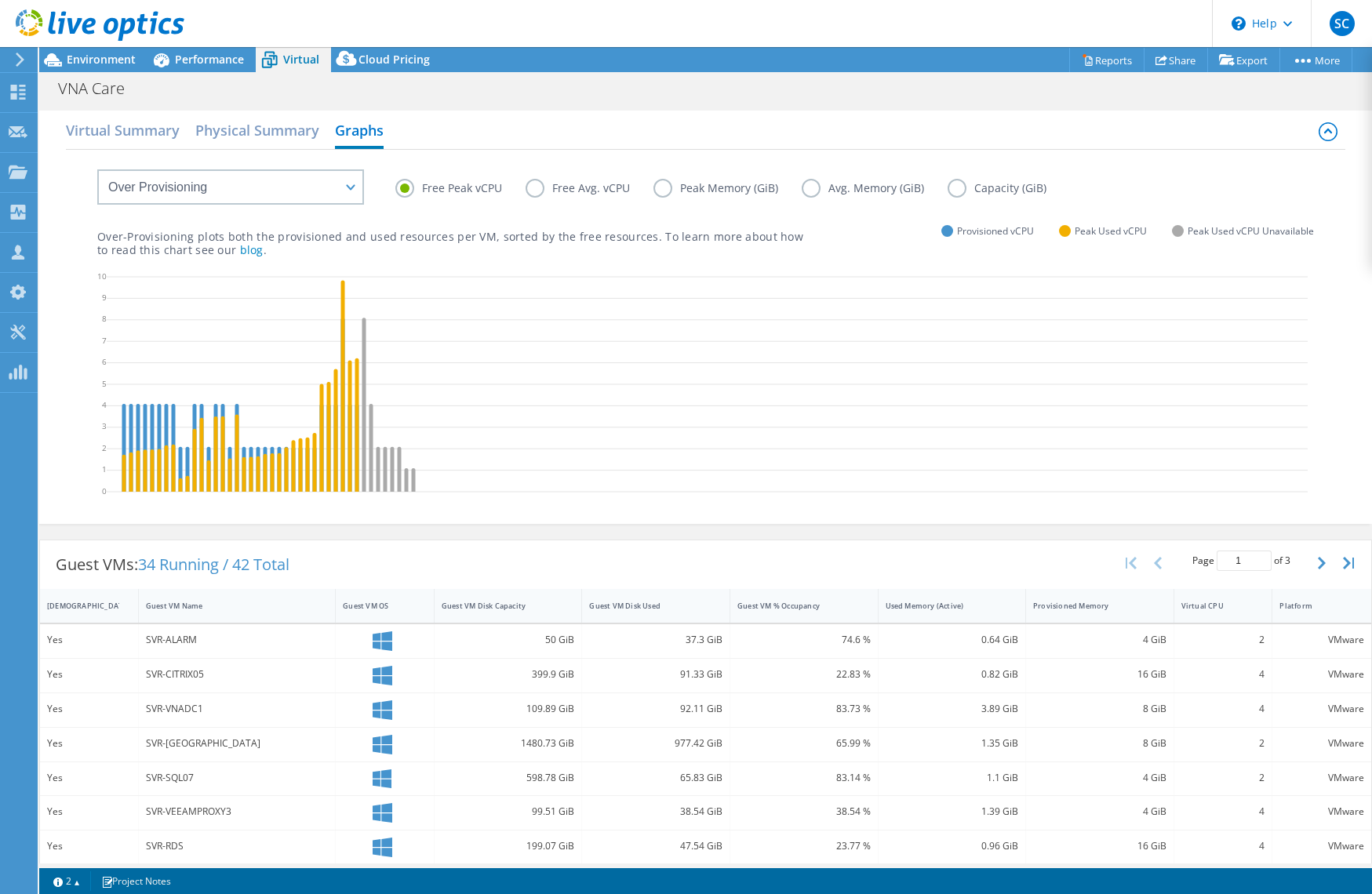
click at [534, 190] on label "Free Avg. vCPU" at bounding box center [589, 188] width 127 height 19
click at [0, 0] on input "Free Avg. vCPU" at bounding box center [0, 0] width 0 height 0
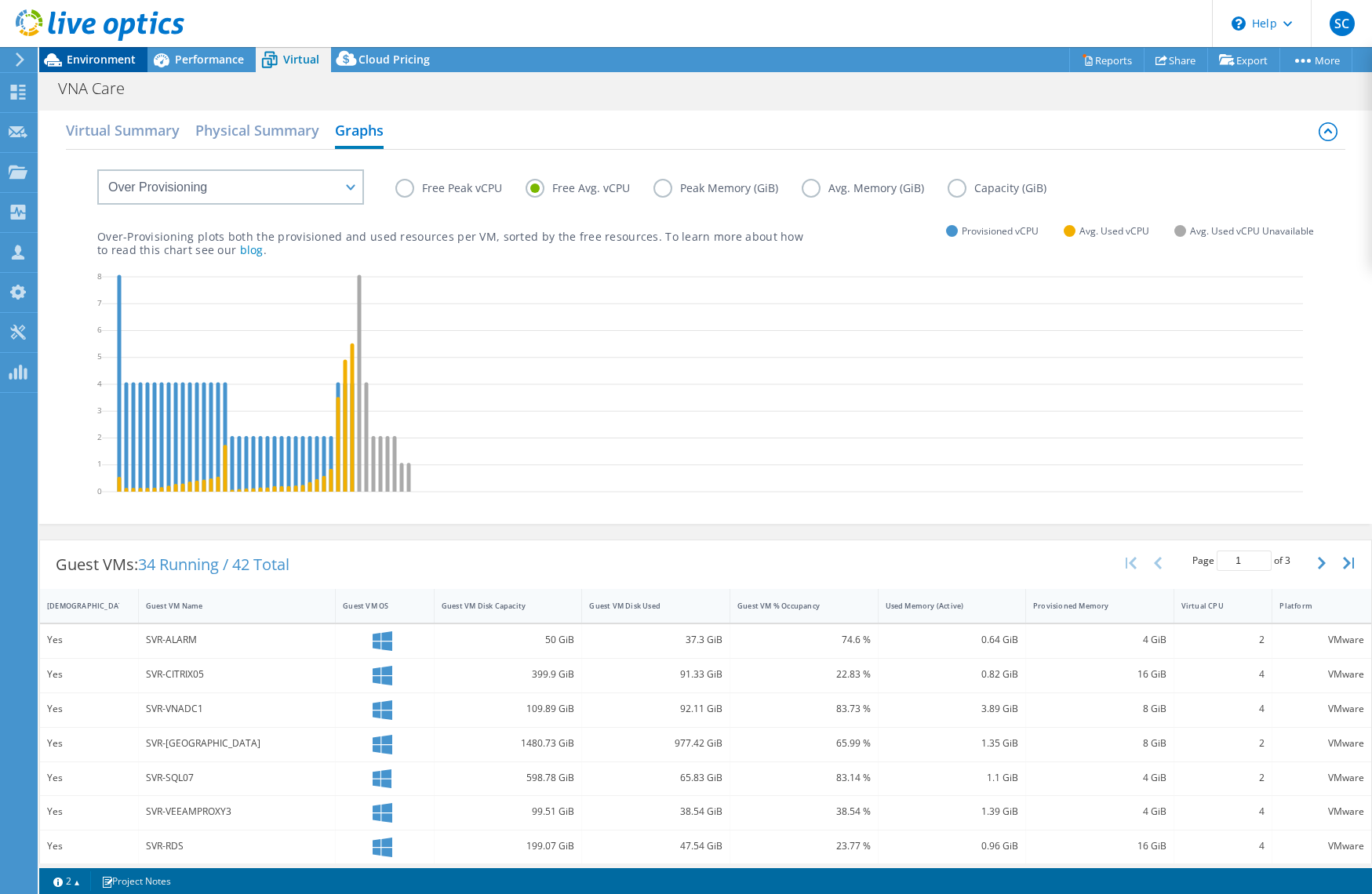
click at [112, 61] on span "Environment" at bounding box center [101, 59] width 69 height 15
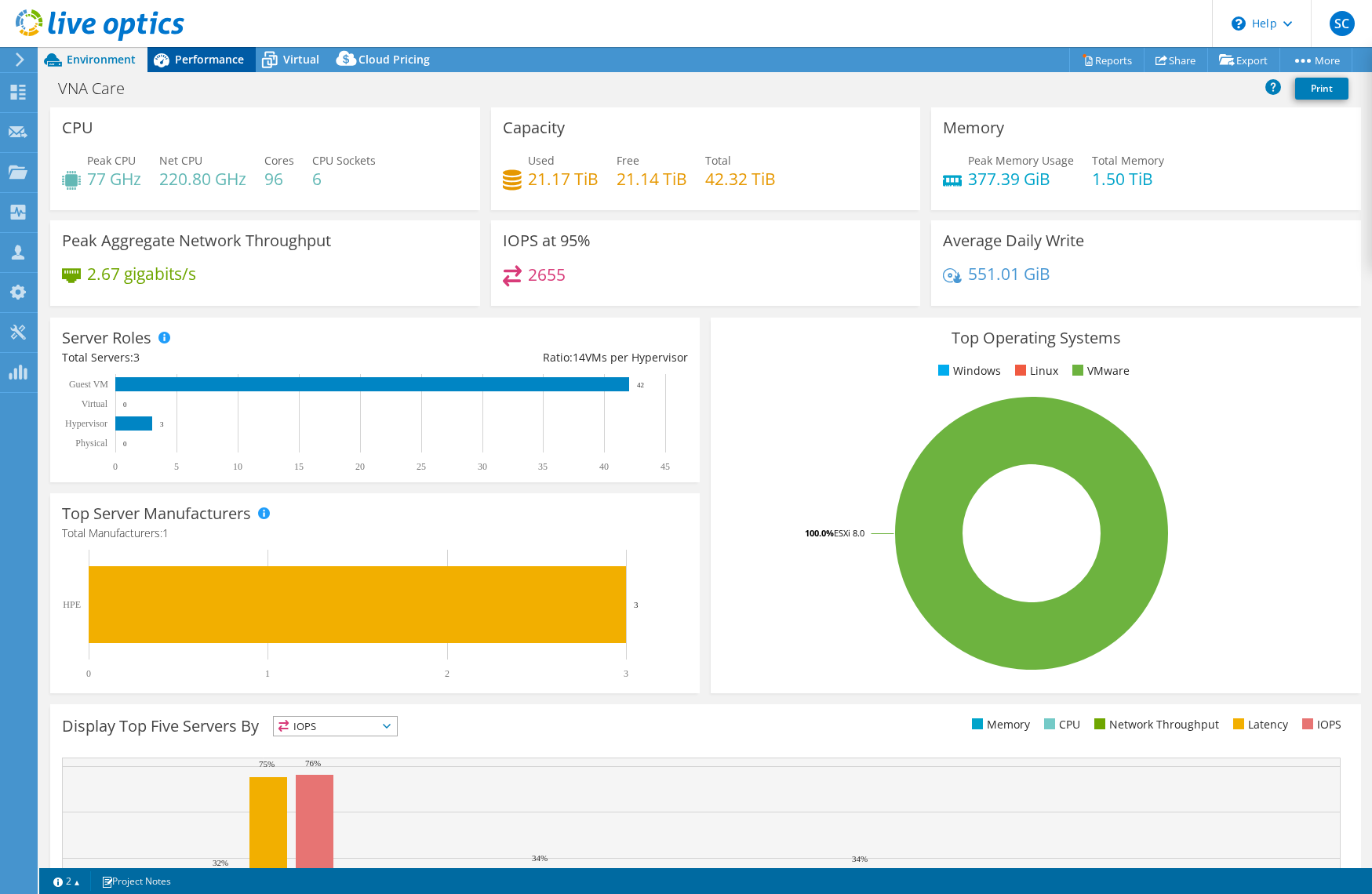
click at [191, 59] on span "Performance" at bounding box center [209, 59] width 69 height 15
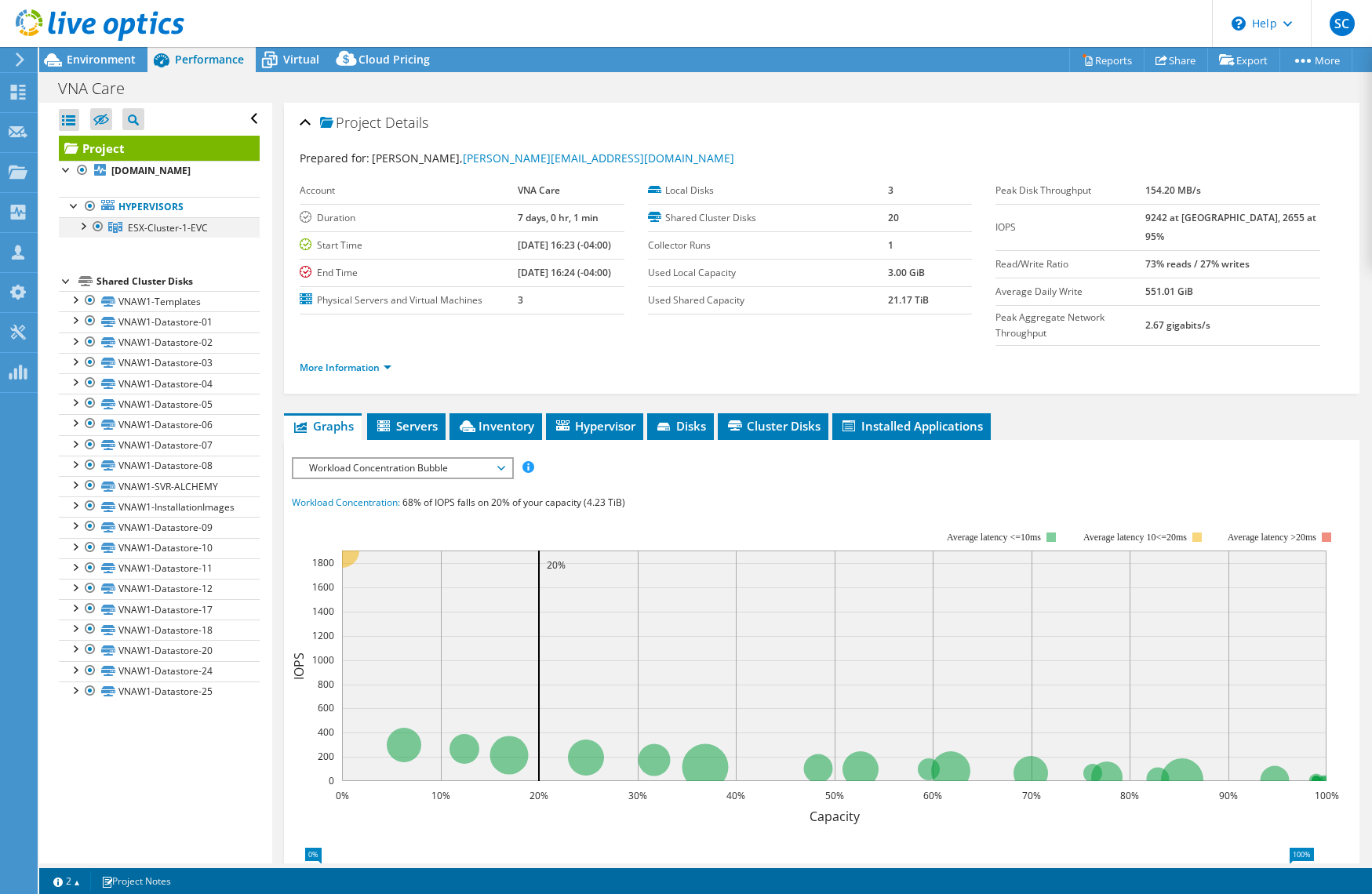
click at [85, 233] on div at bounding box center [82, 225] width 16 height 16
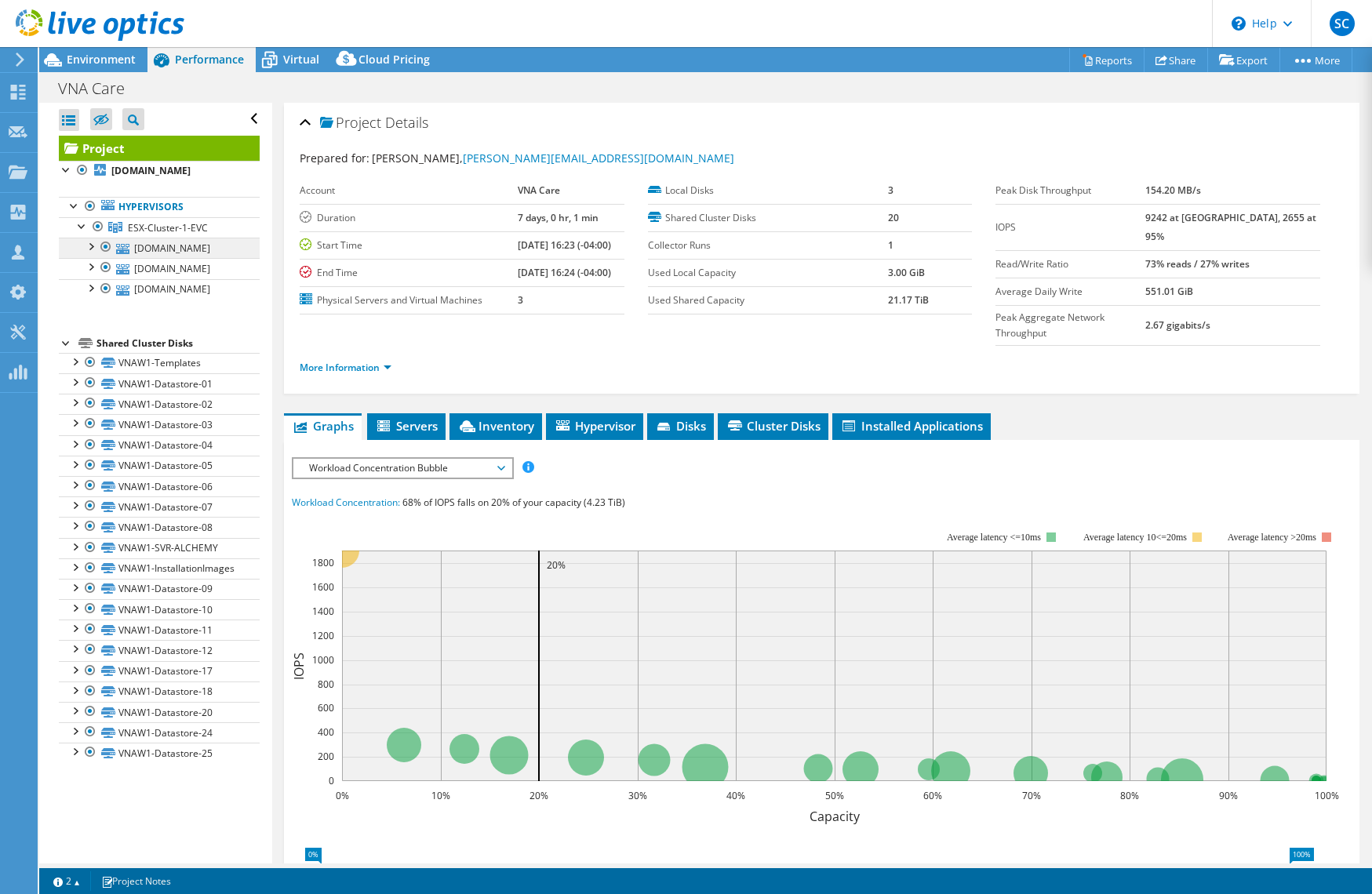
click at [146, 258] on link "svr-esx1.vnacarenetwork.net" at bounding box center [159, 248] width 201 height 21
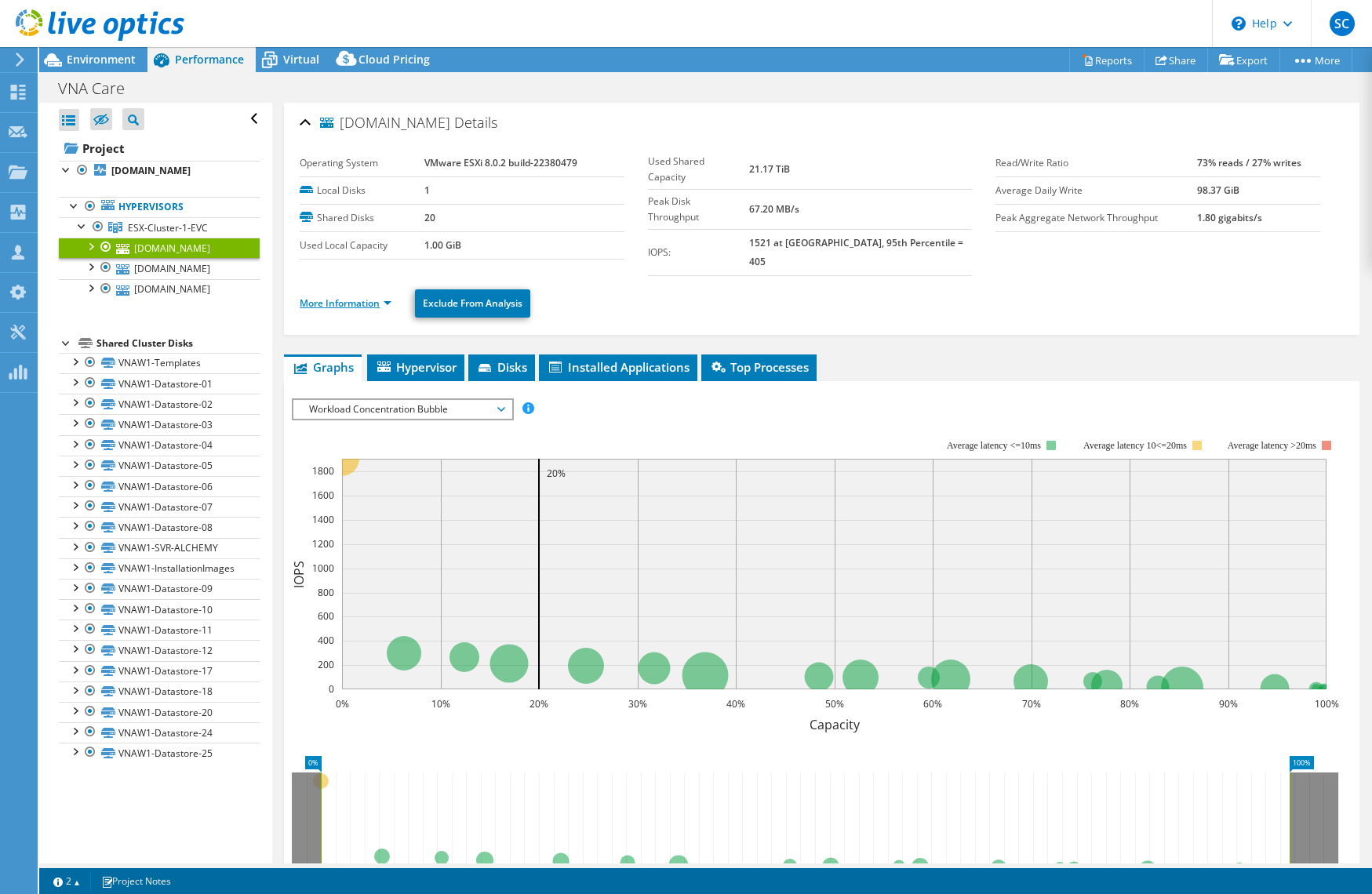
click at [365, 296] on link "More Information" at bounding box center [345, 303] width 92 height 13
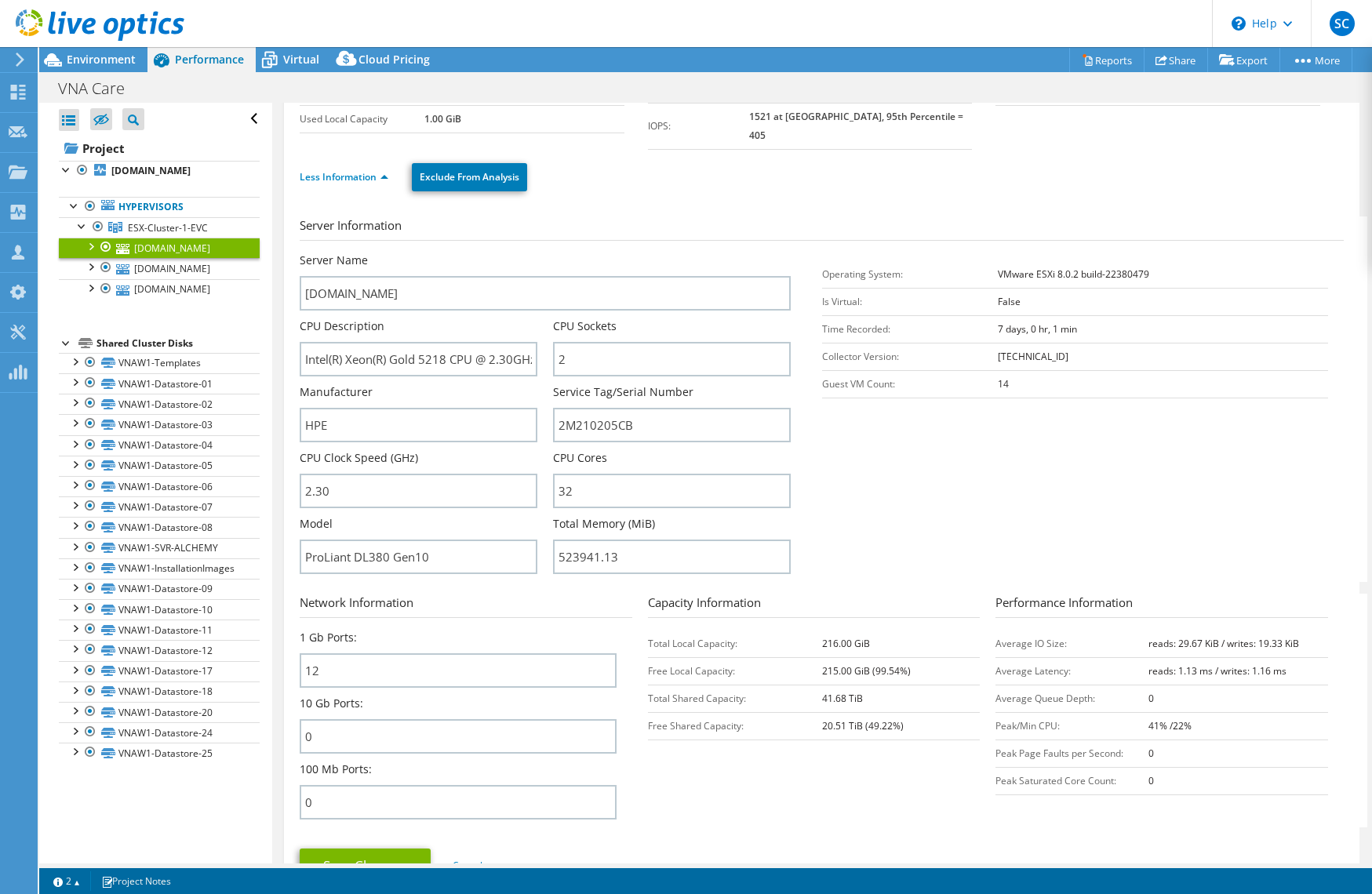
scroll to position [127, 0]
drag, startPoint x: 490, startPoint y: 344, endPoint x: 519, endPoint y: 340, distance: 29.3
click at [519, 341] on input "Intel(R) Xeon(R) Gold 5218 CPU @ 2.30GHz 2.29 GHz" at bounding box center [418, 358] width 238 height 35
click at [582, 474] on input "32" at bounding box center [672, 490] width 238 height 35
drag, startPoint x: 588, startPoint y: 474, endPoint x: 550, endPoint y: 473, distance: 38.0
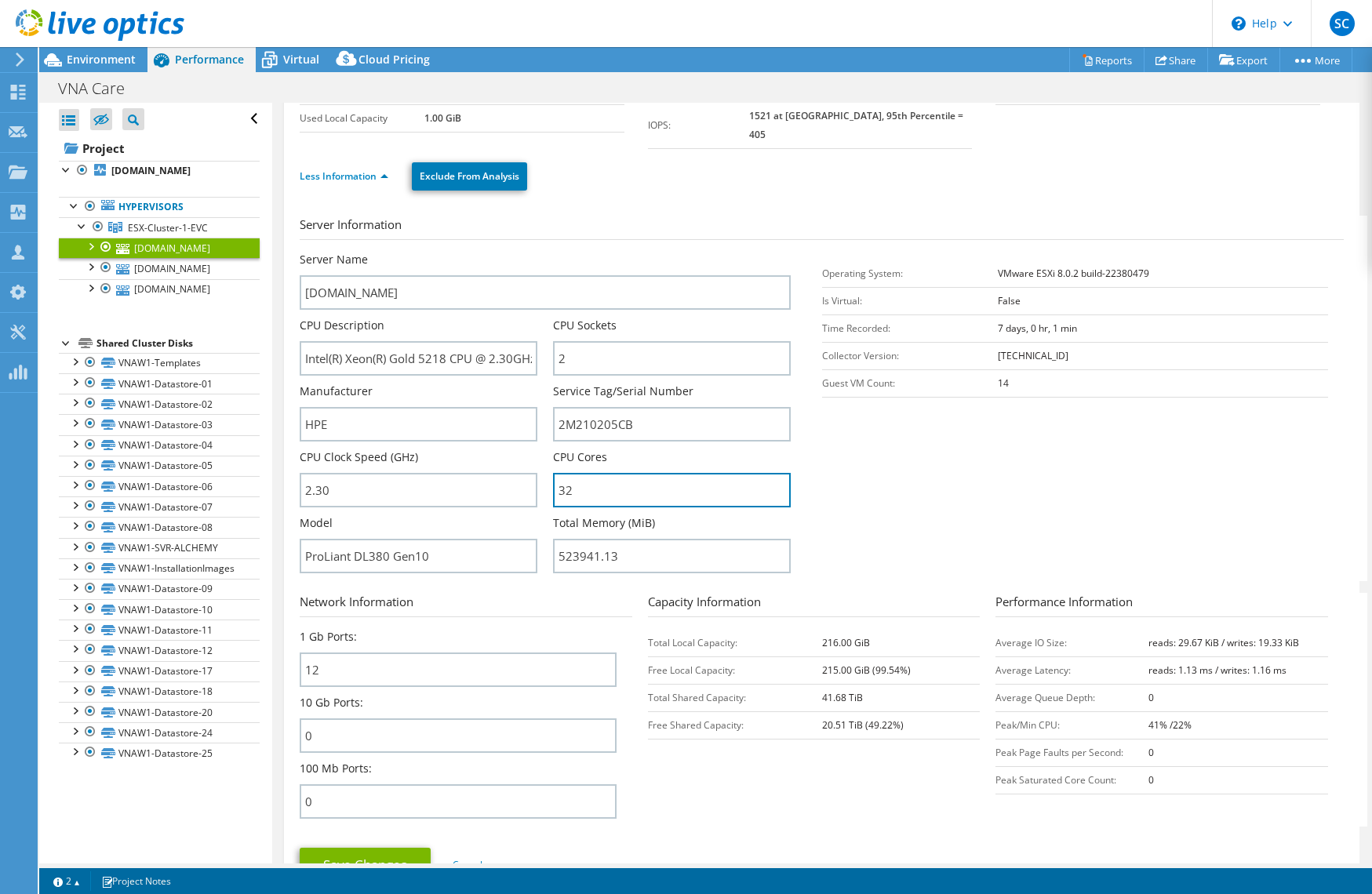
click at [550, 252] on div "Server Name svr-esx1.vnacarenetwork.net CPU Description Intel(R) Xeon(R) Gold 5…" at bounding box center [552, 252] width 506 height 0
click at [581, 474] on input "32" at bounding box center [672, 490] width 238 height 35
drag, startPoint x: 548, startPoint y: 473, endPoint x: 269, endPoint y: 290, distance: 333.7
click at [547, 252] on div "Server Name svr-esx1.vnacarenetwork.net CPU Description Intel(R) Xeon(R) Gold 5…" at bounding box center [552, 252] width 506 height 0
click at [109, 62] on span "Environment" at bounding box center [101, 59] width 69 height 15
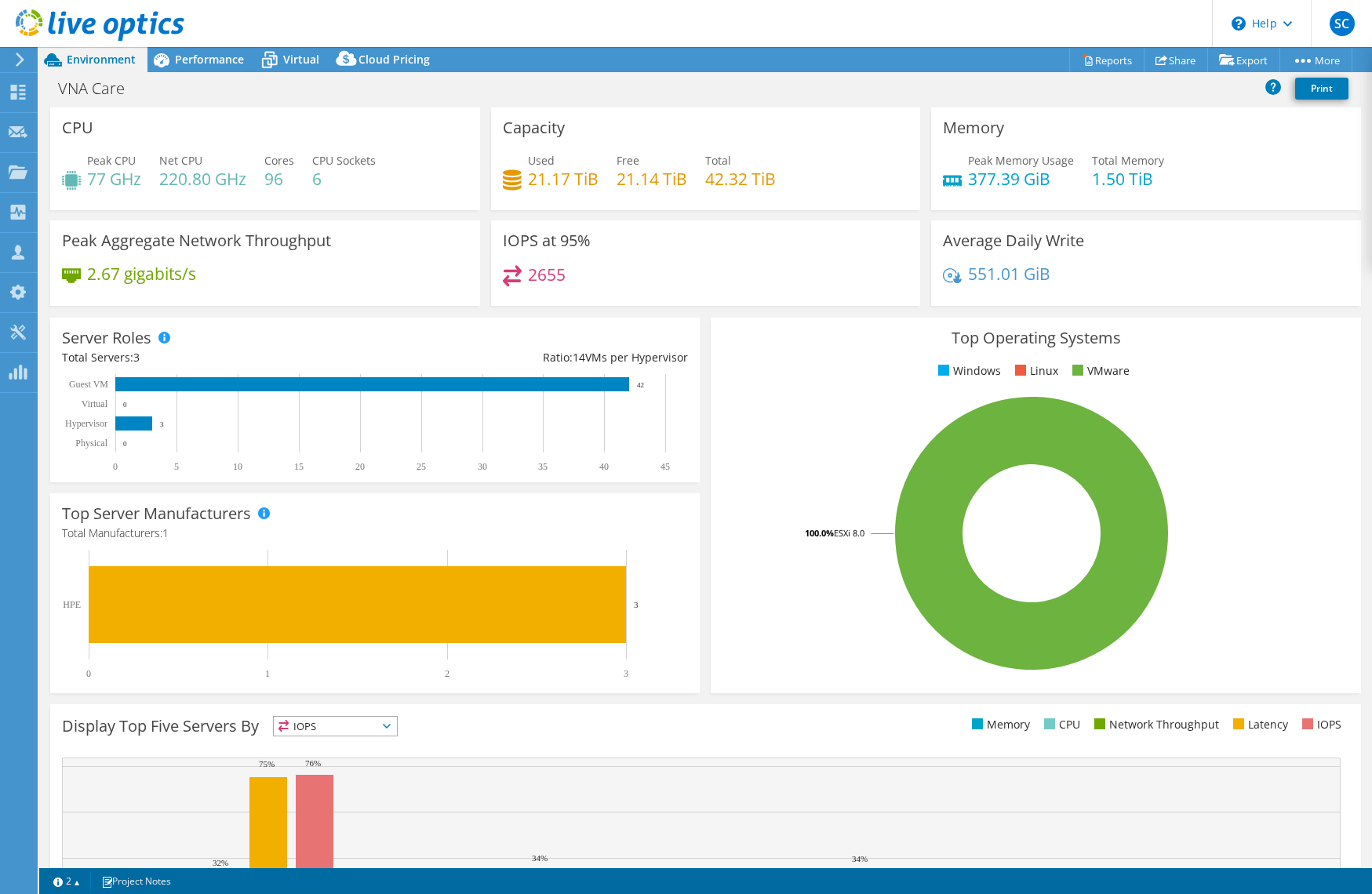
click at [23, 61] on icon at bounding box center [20, 59] width 11 height 14
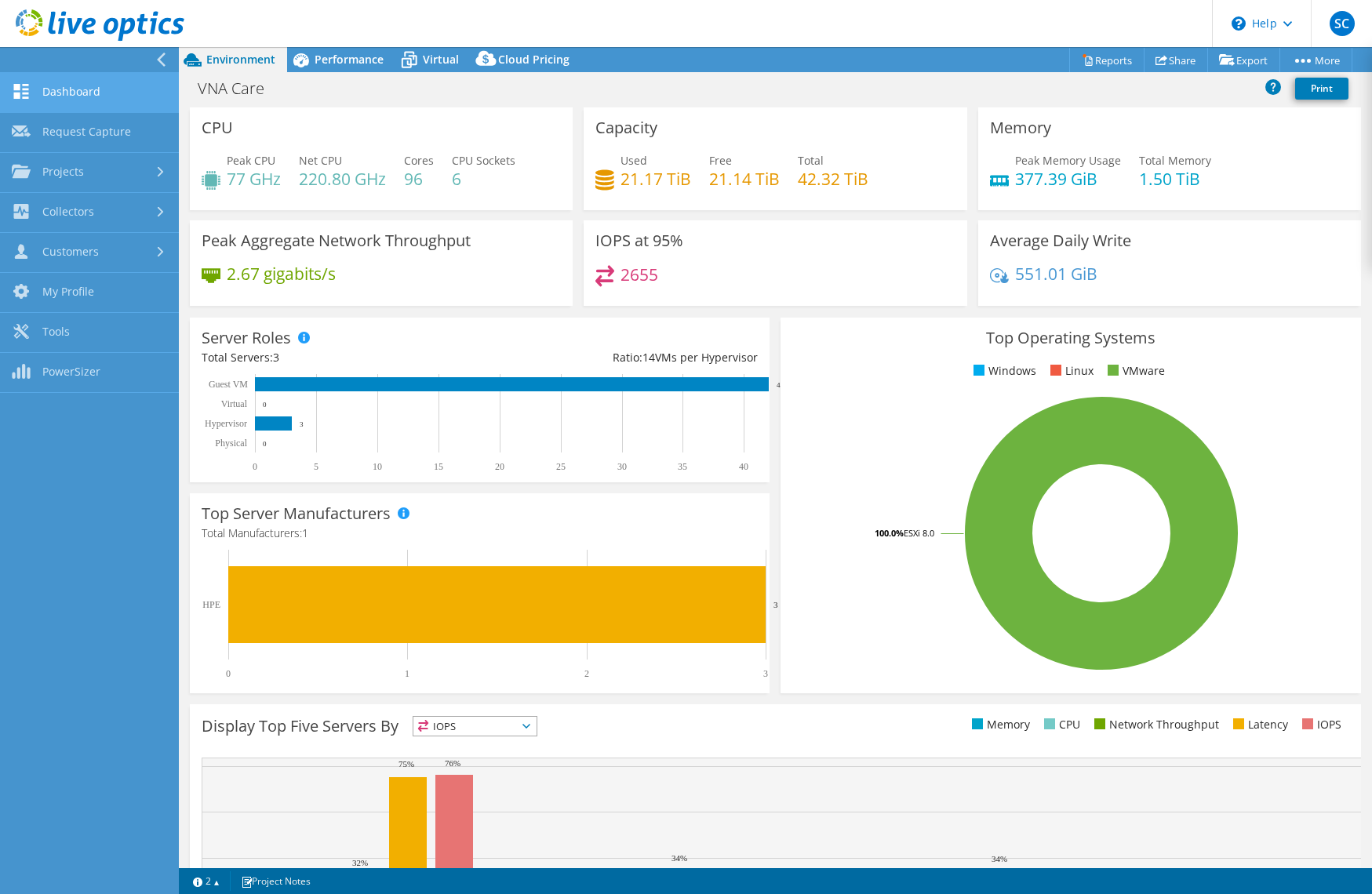
click at [63, 100] on link "Dashboard" at bounding box center [89, 93] width 178 height 40
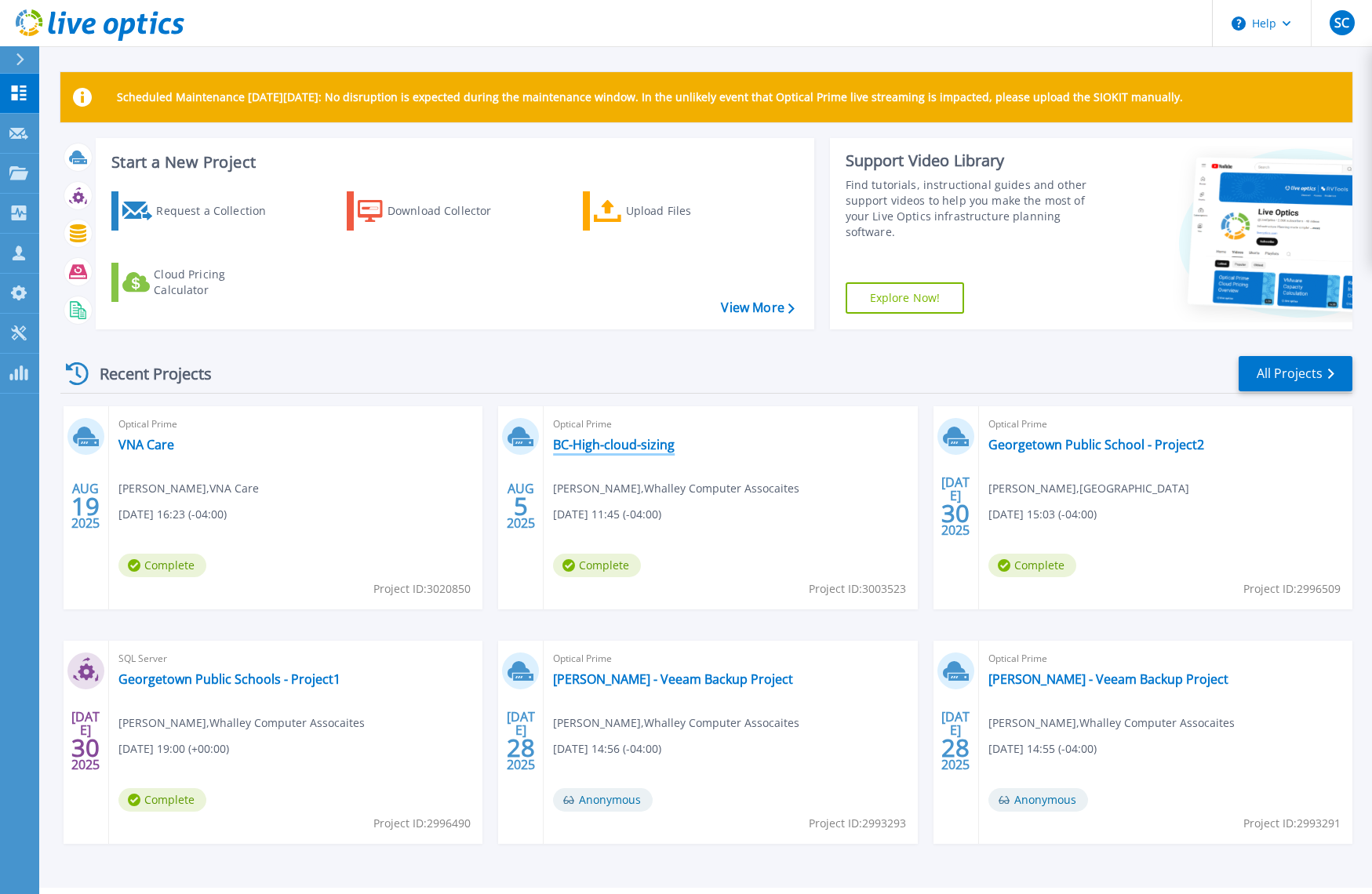
click at [626, 450] on link "BC-High-cloud-sizing" at bounding box center [614, 445] width 122 height 16
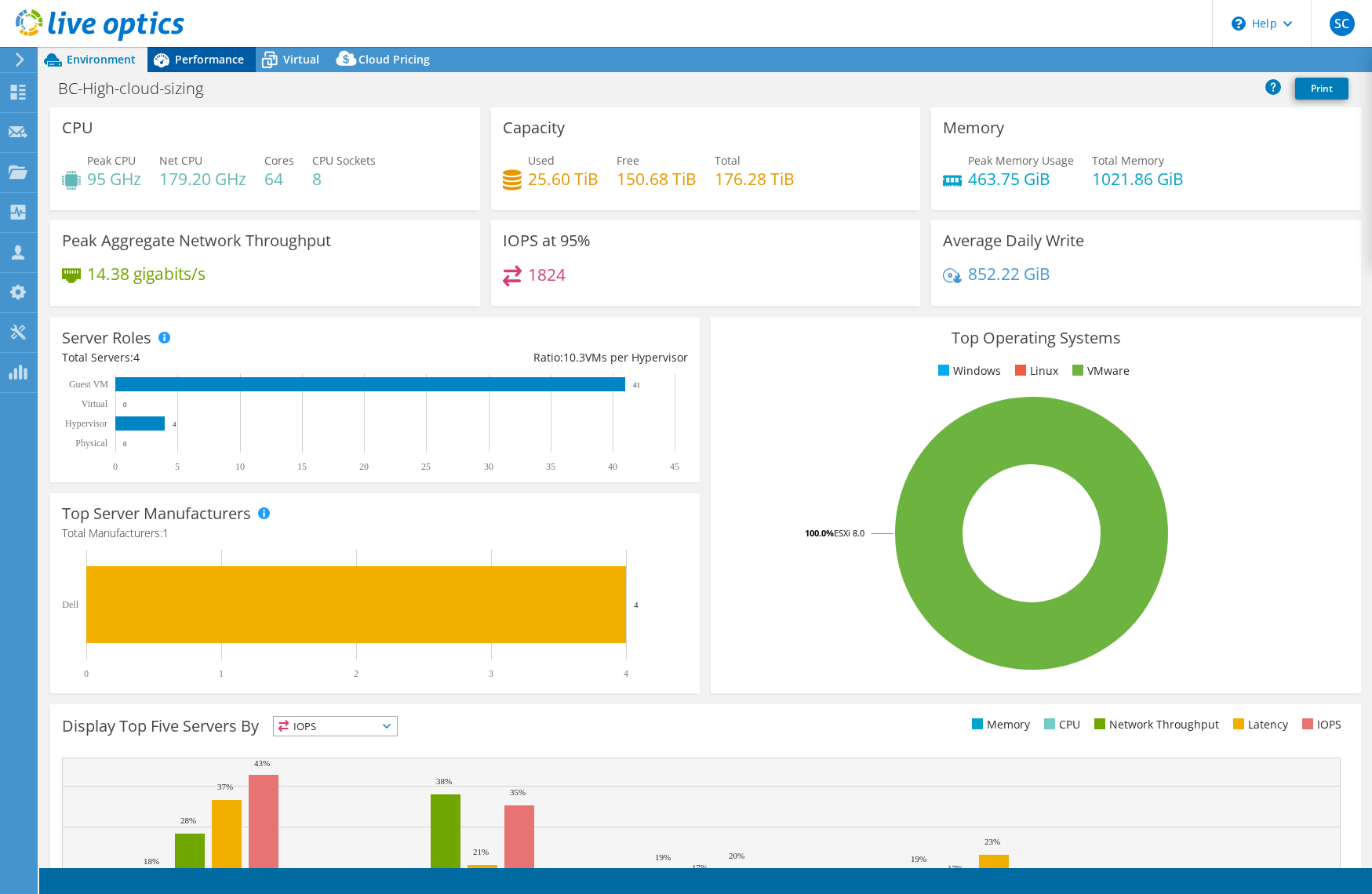
click at [202, 59] on span "Performance" at bounding box center [209, 59] width 69 height 15
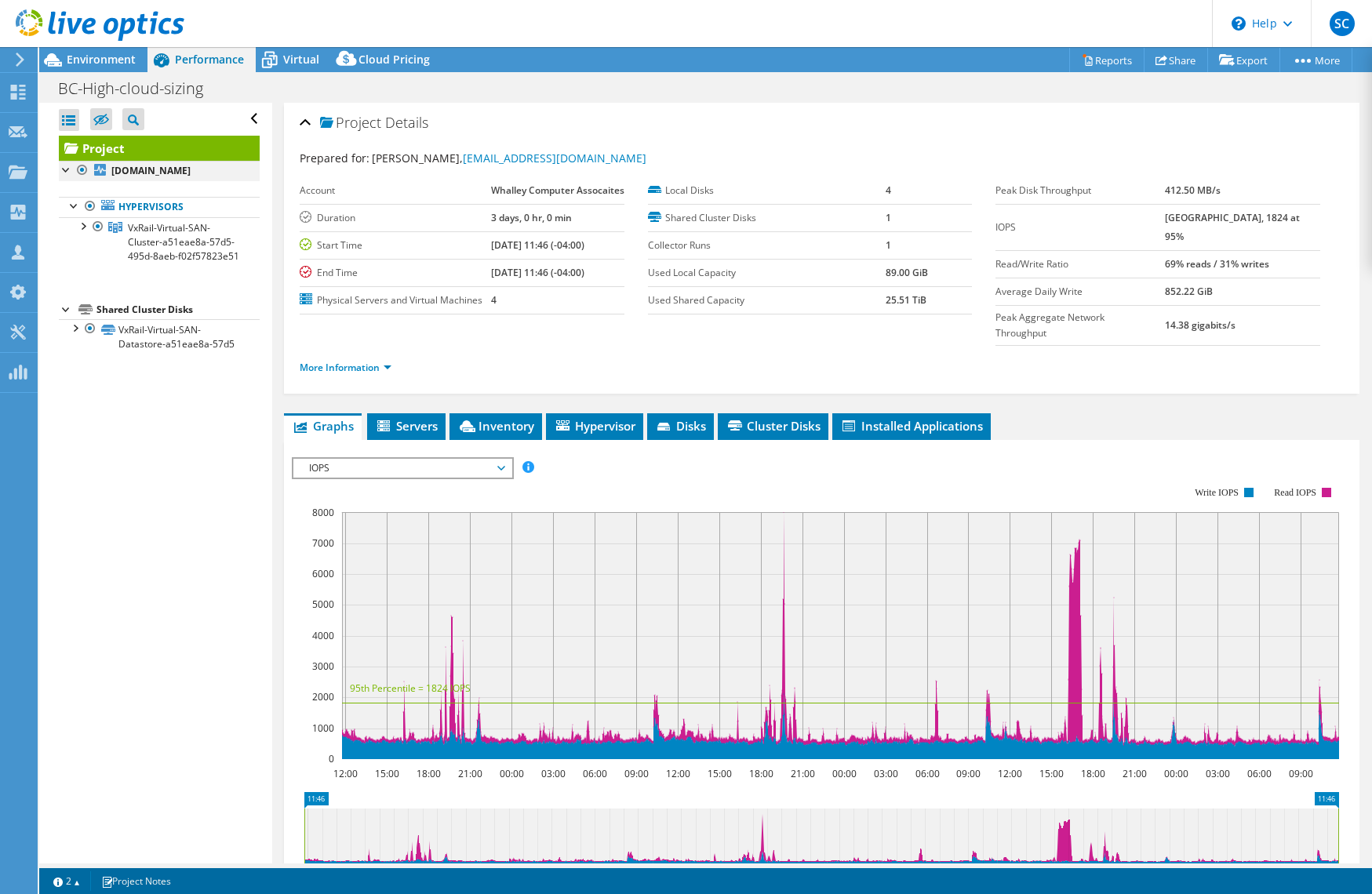
click at [59, 169] on div at bounding box center [66, 168] width 16 height 16
click at [62, 169] on div at bounding box center [66, 168] width 16 height 16
click at [79, 222] on div at bounding box center [82, 225] width 16 height 16
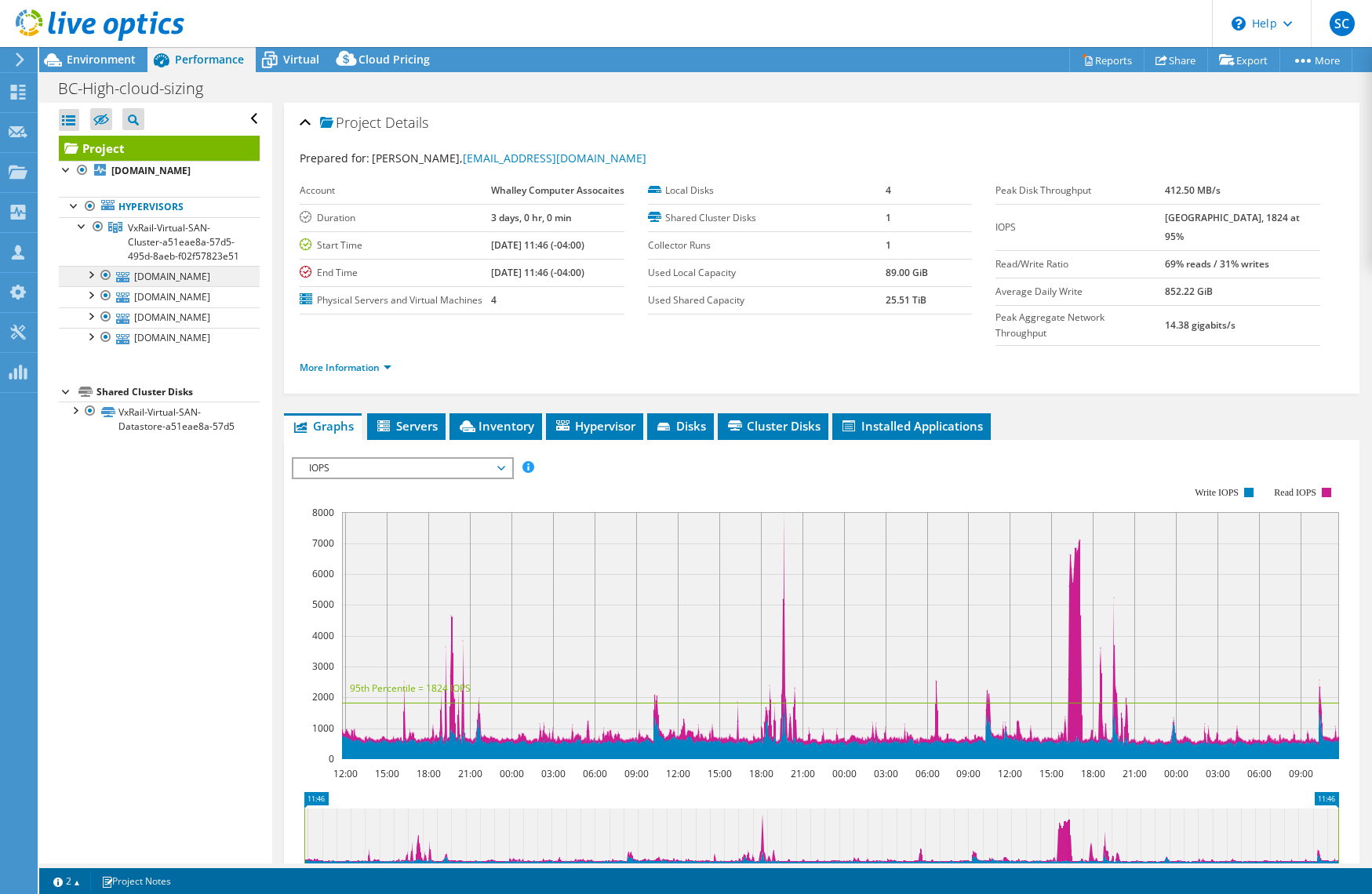
click at [173, 276] on link "[DOMAIN_NAME]" at bounding box center [159, 277] width 201 height 21
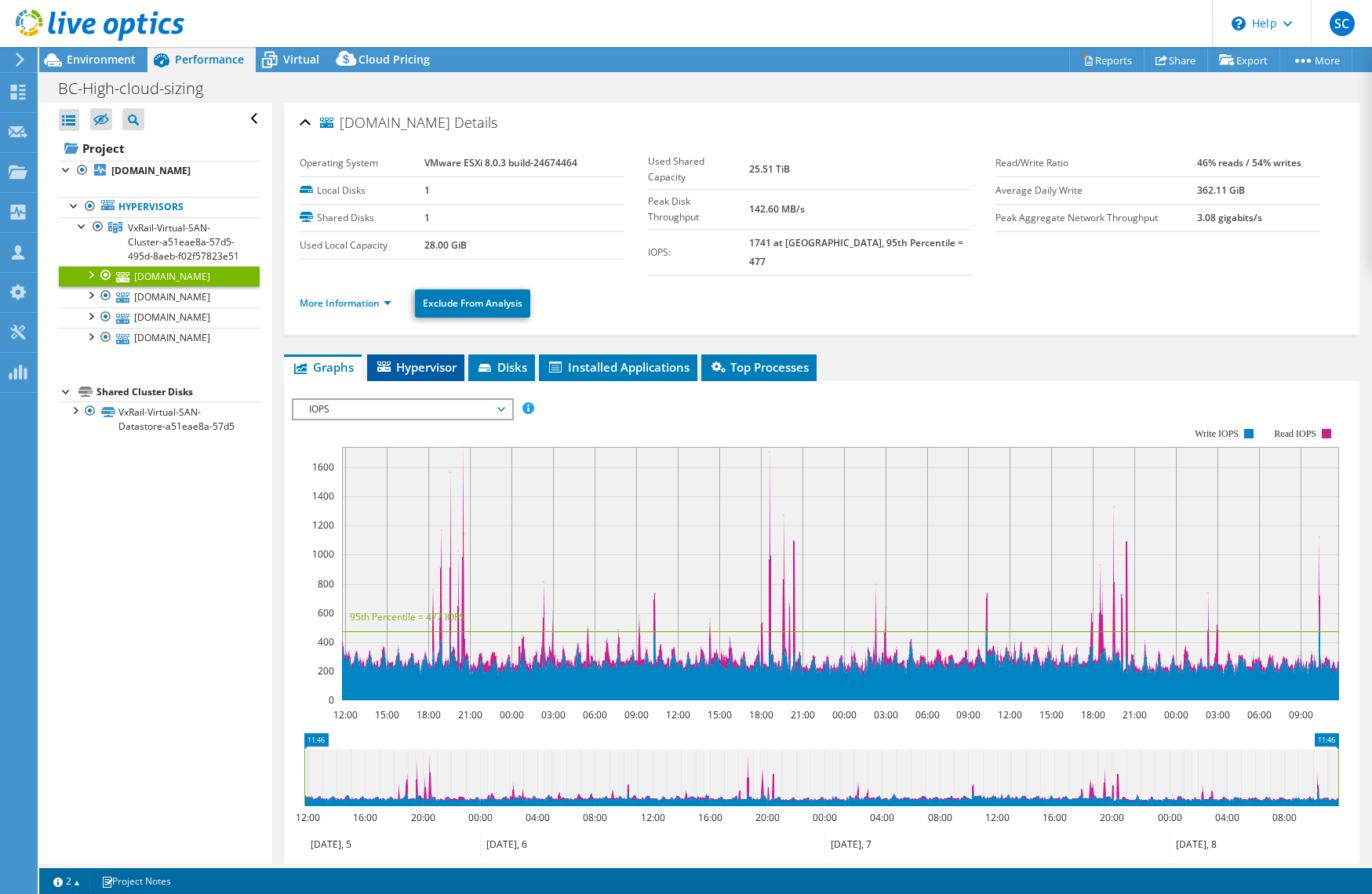
click at [435, 360] on span "Hypervisor" at bounding box center [415, 367] width 81 height 16
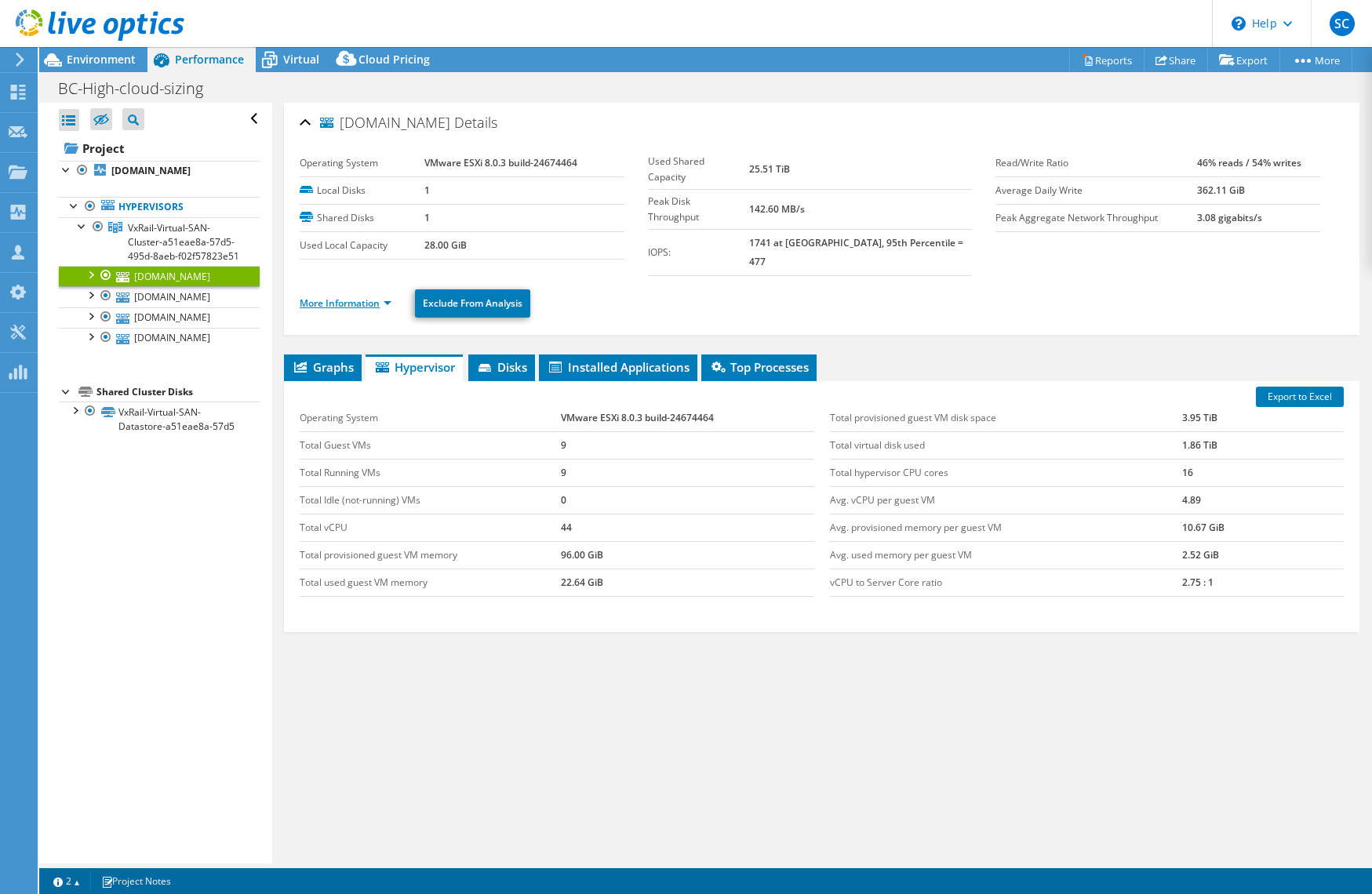
click at [361, 296] on link "More Information" at bounding box center [345, 303] width 92 height 13
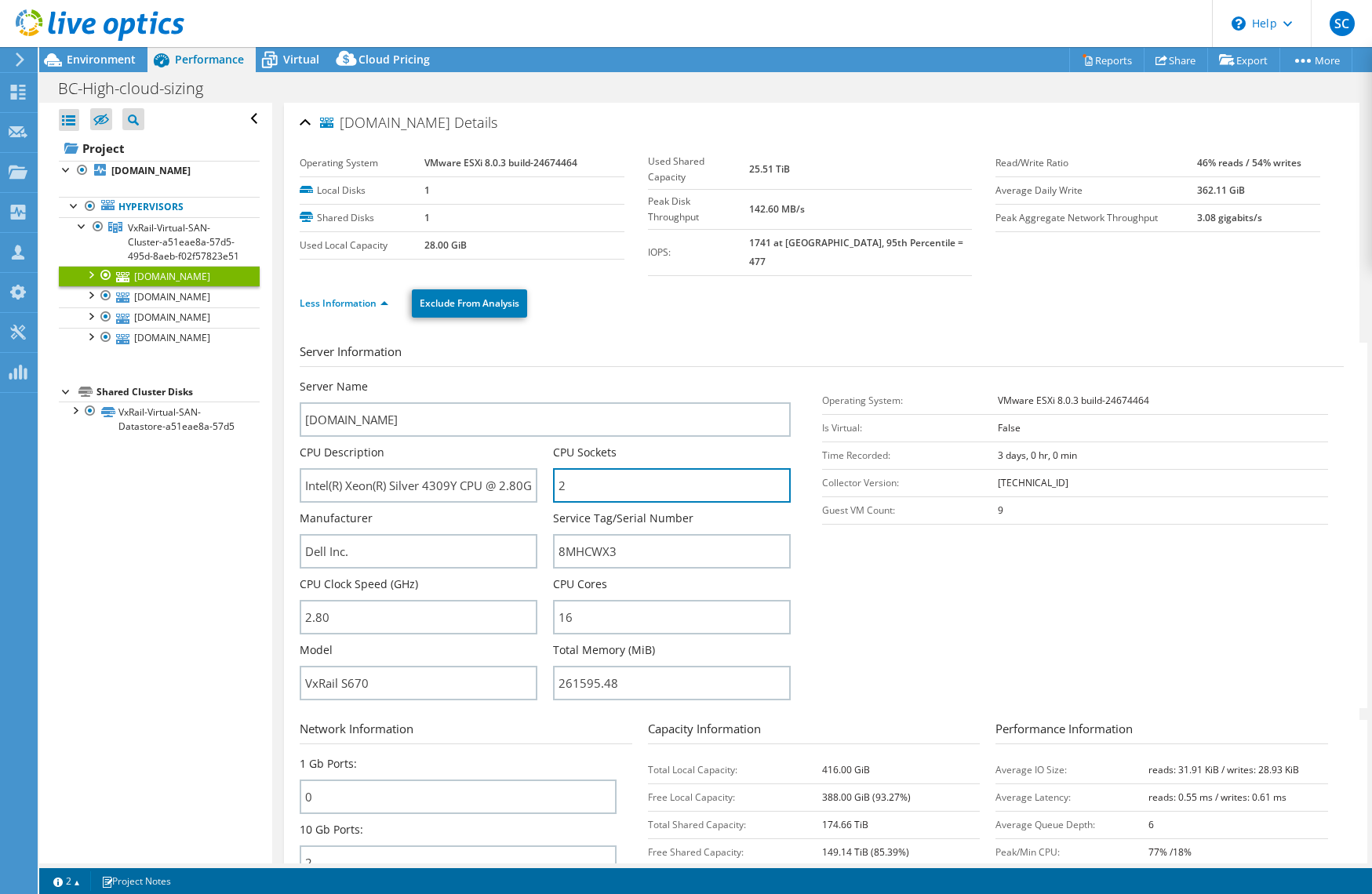
drag, startPoint x: 542, startPoint y: 471, endPoint x: 581, endPoint y: 489, distance: 43.0
click at [544, 379] on div "Server Name [DOMAIN_NAME] CPU Description Intel(R) Xeon(R) Silver 4309Y CPU @ 2…" at bounding box center [552, 379] width 506 height 0
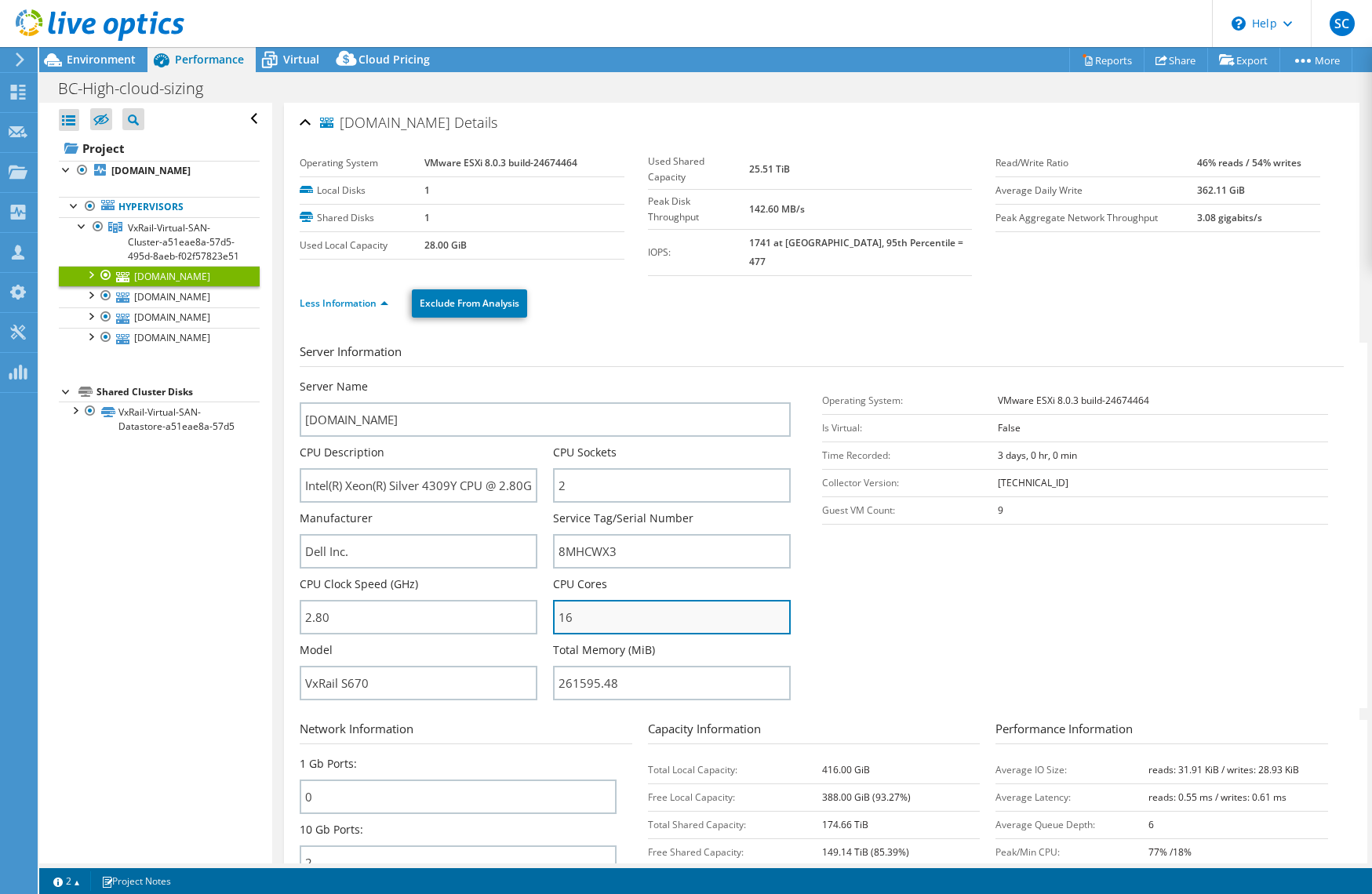
drag, startPoint x: 593, startPoint y: 600, endPoint x: 560, endPoint y: 600, distance: 33.0
click at [558, 600] on input "16" at bounding box center [672, 617] width 238 height 35
drag, startPoint x: 623, startPoint y: 605, endPoint x: 639, endPoint y: 599, distance: 17.1
click at [623, 605] on input "16" at bounding box center [672, 617] width 238 height 35
drag, startPoint x: 631, startPoint y: 600, endPoint x: 544, endPoint y: 590, distance: 87.6
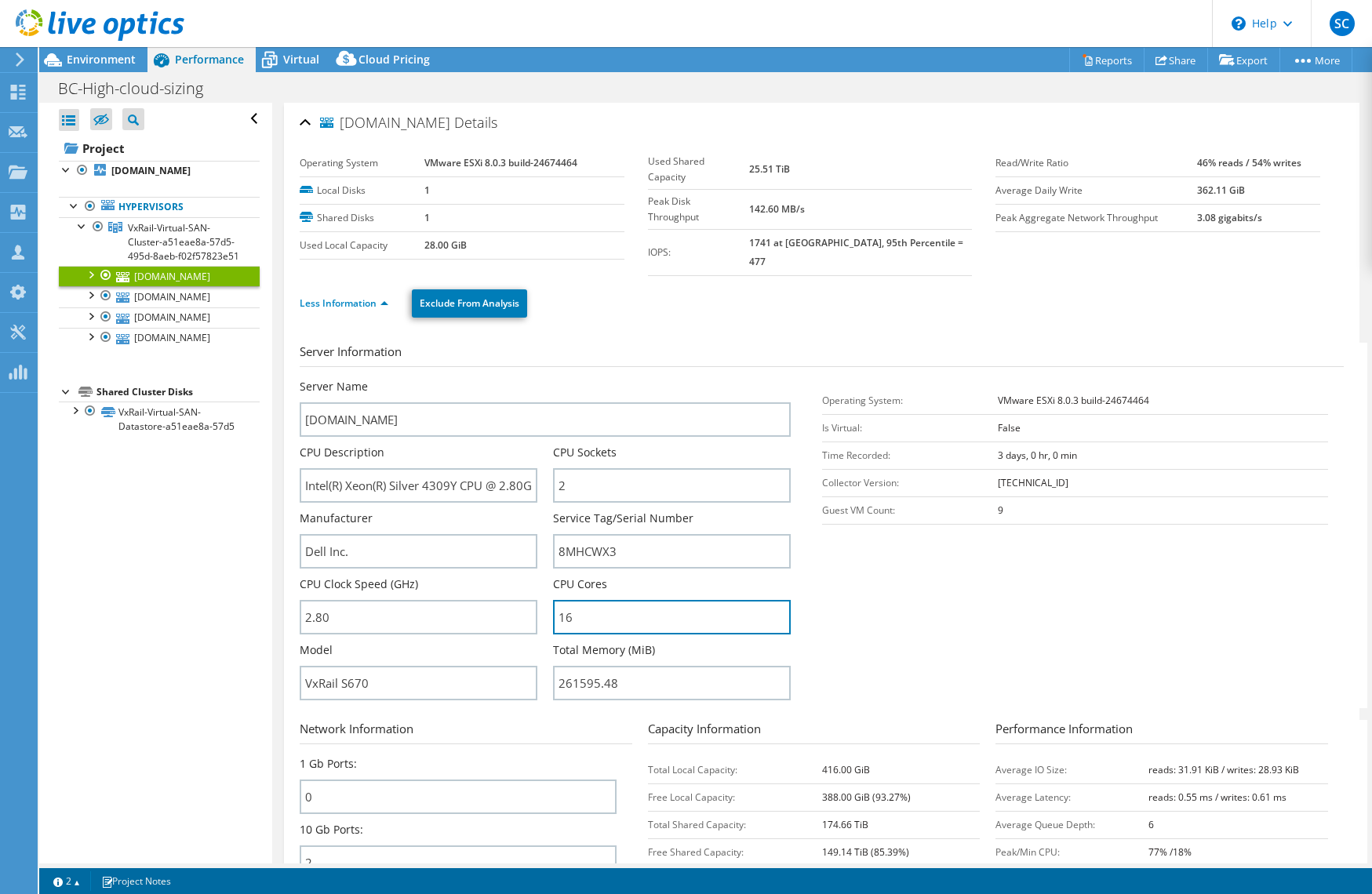
click at [523, 379] on div "Server Name [DOMAIN_NAME] CPU Description Intel(R) Xeon(R) Silver 4309Y CPU @ 2…" at bounding box center [552, 379] width 506 height 0
click at [21, 65] on icon at bounding box center [20, 59] width 11 height 14
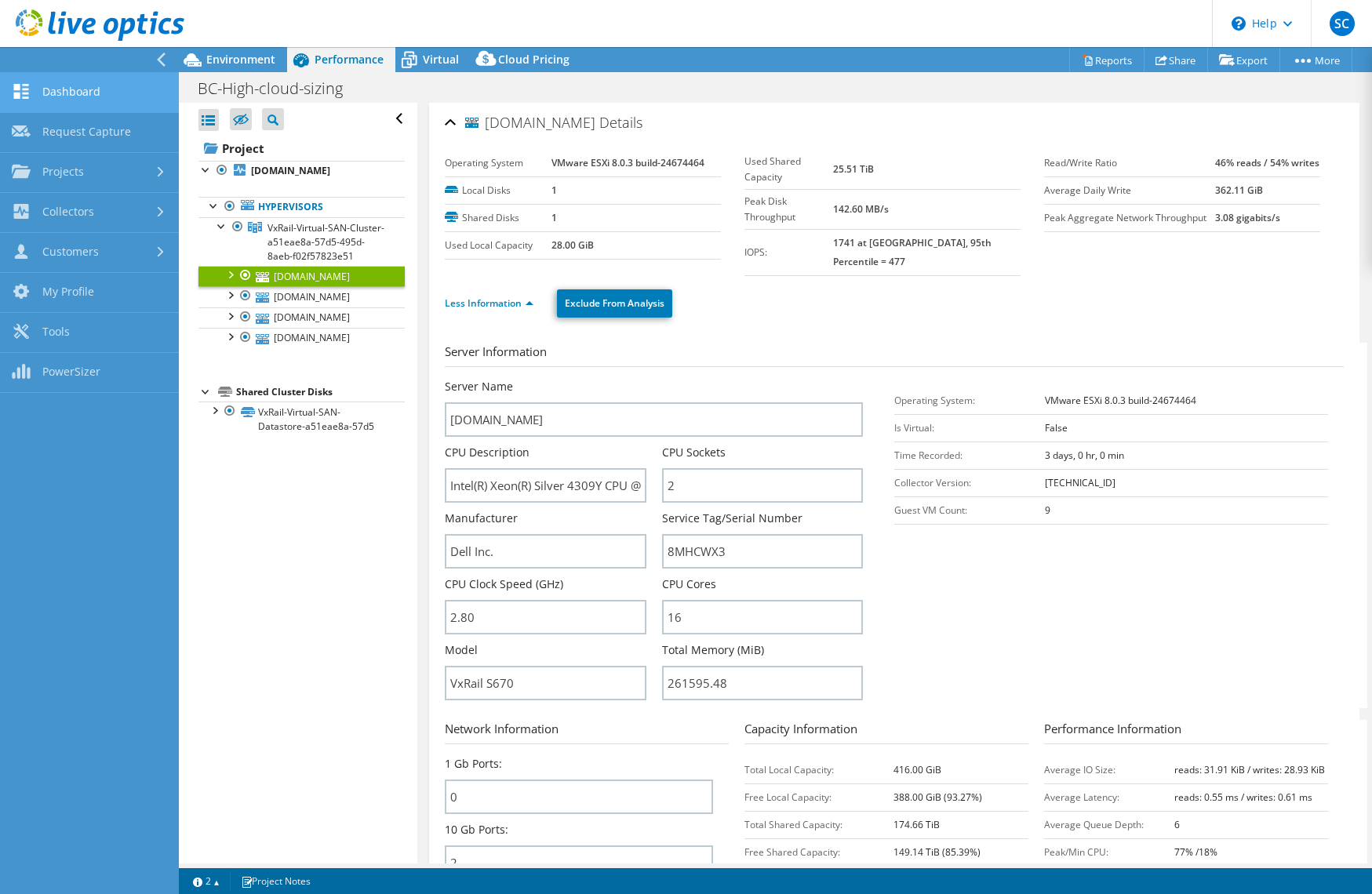
click at [86, 95] on link "Dashboard" at bounding box center [89, 93] width 178 height 40
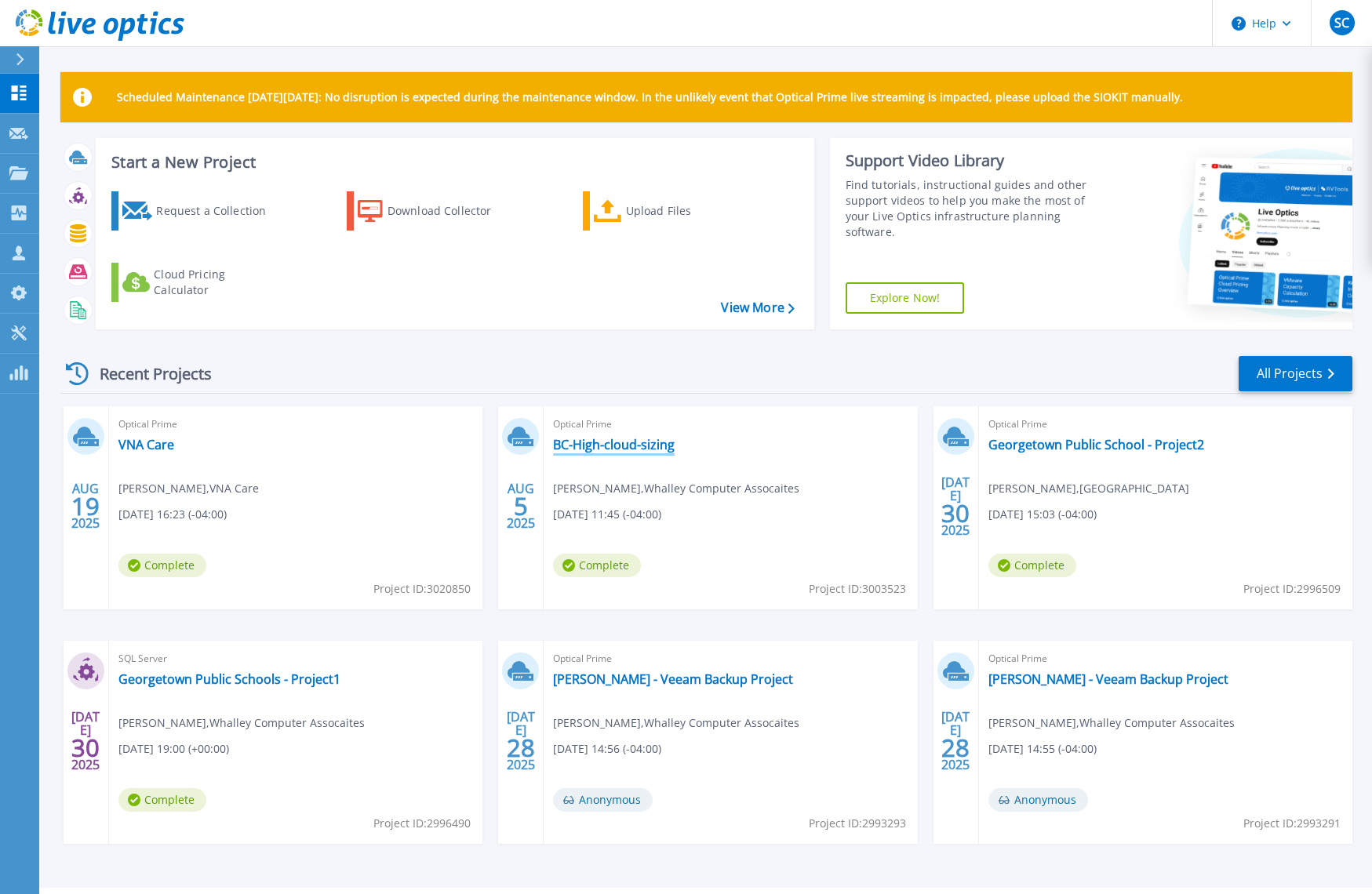
click at [643, 448] on link "BC-High-cloud-sizing" at bounding box center [614, 445] width 122 height 16
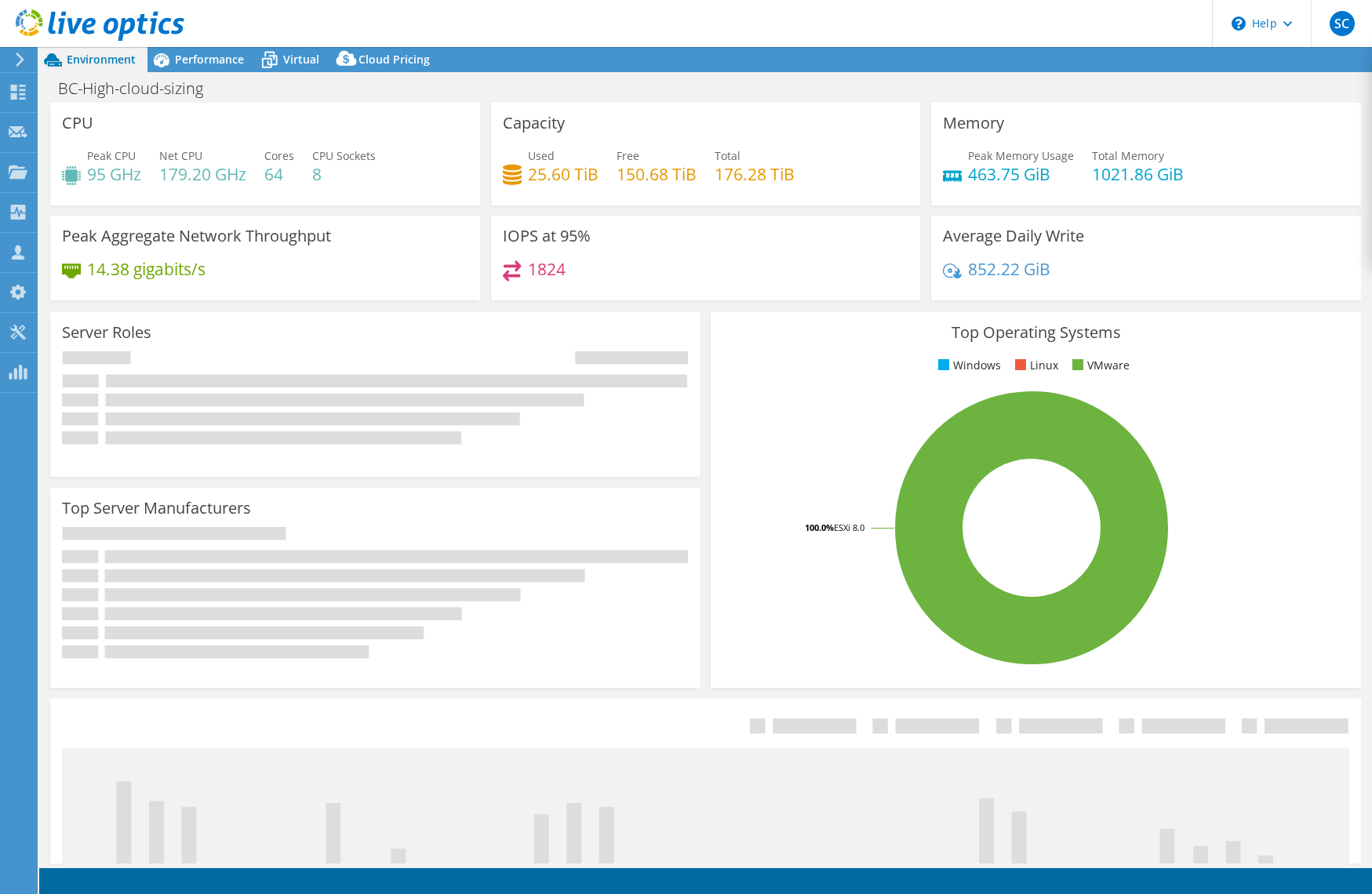
select select "USD"
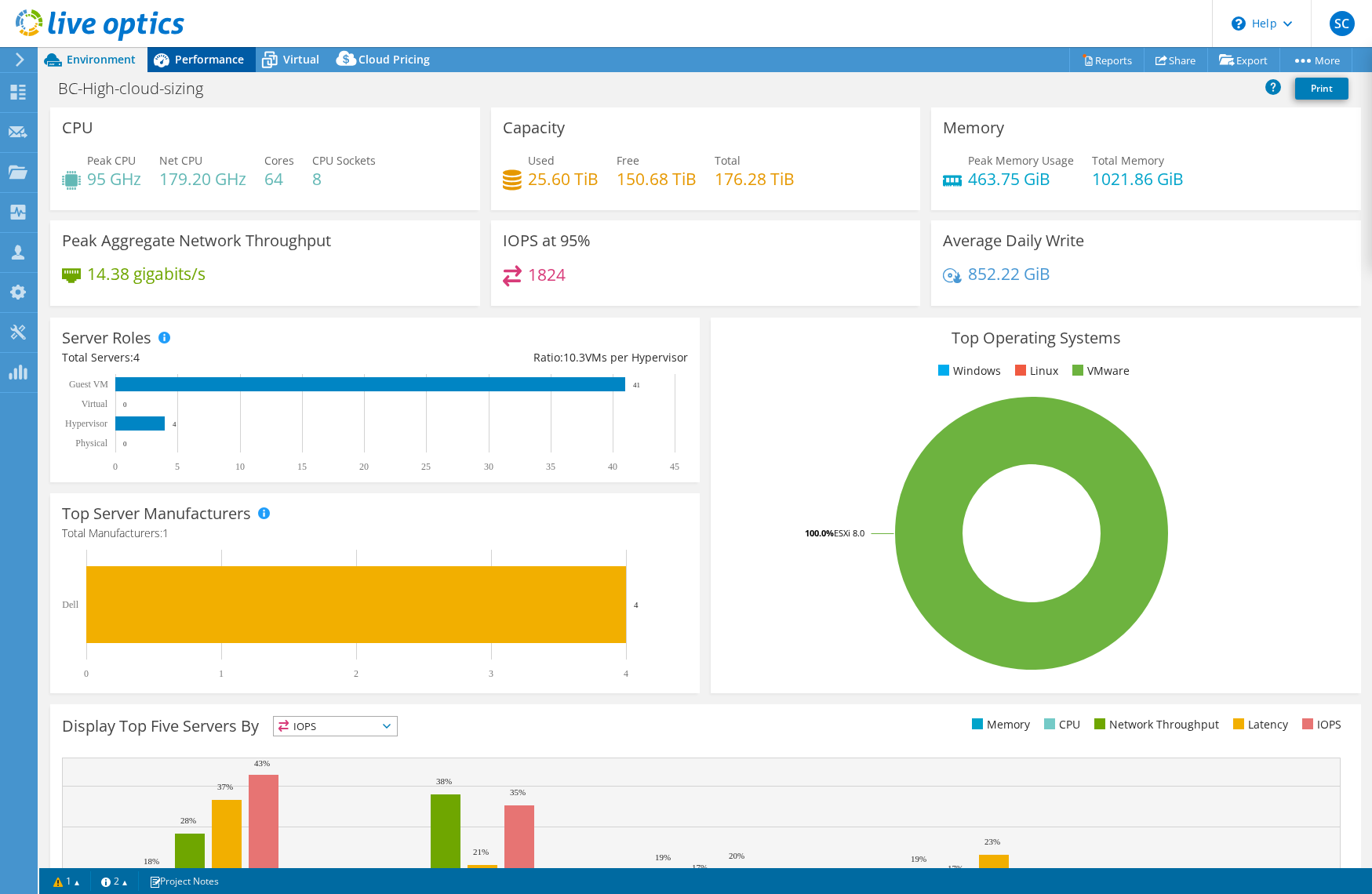
click at [207, 51] on div "Performance" at bounding box center [201, 59] width 109 height 25
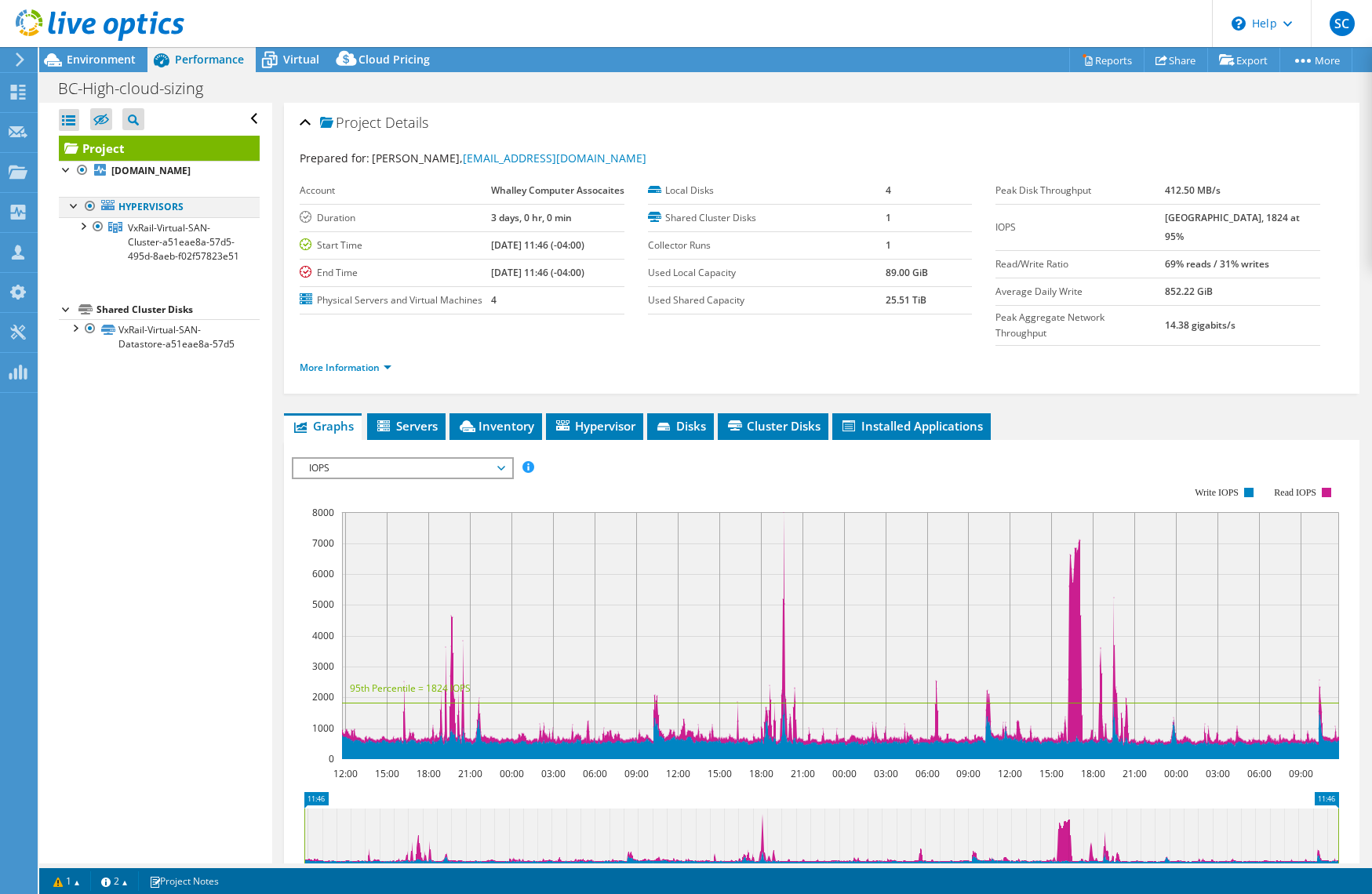
click at [72, 206] on div at bounding box center [75, 205] width 16 height 16
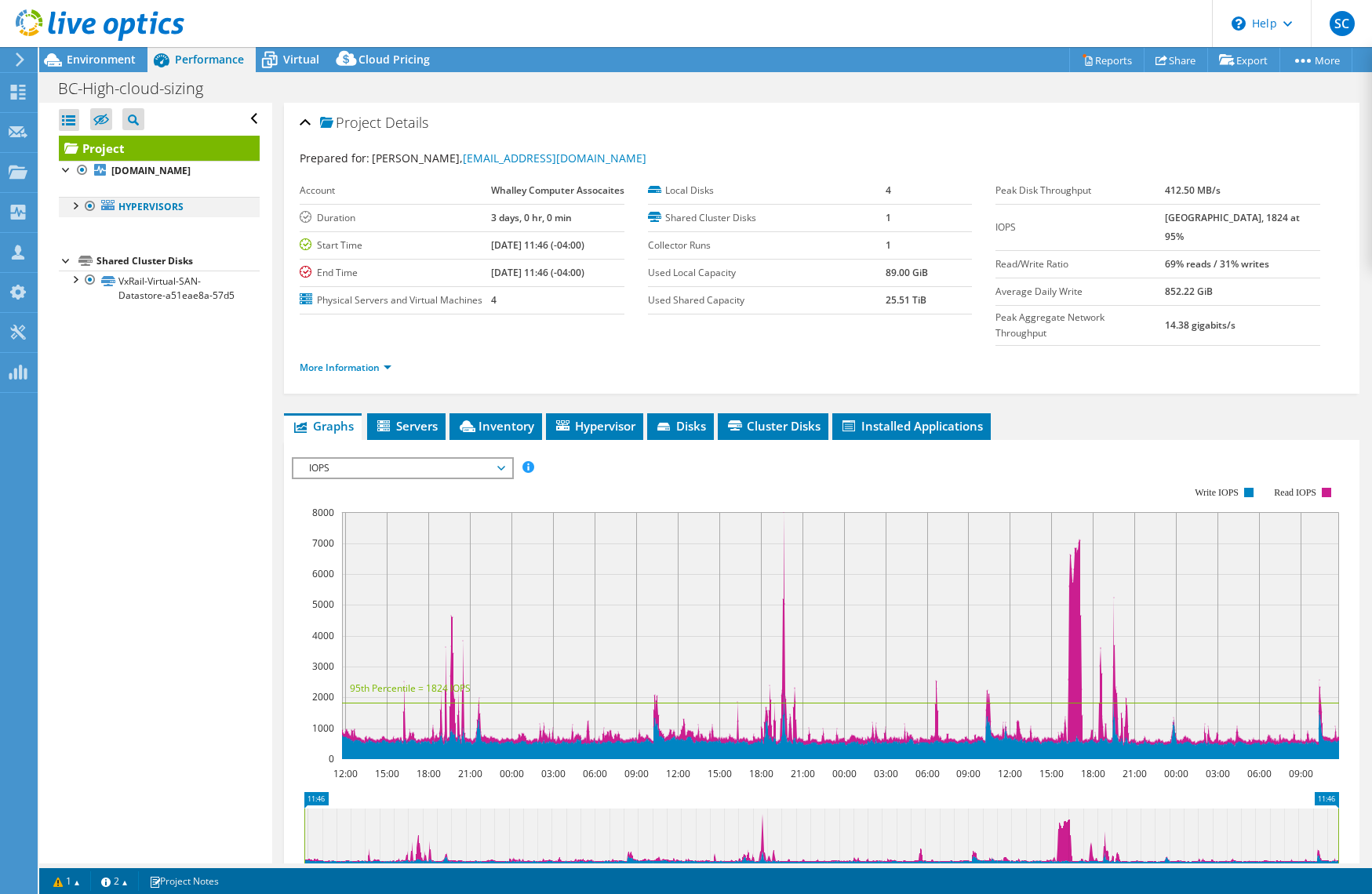
click at [76, 205] on div at bounding box center [75, 205] width 16 height 16
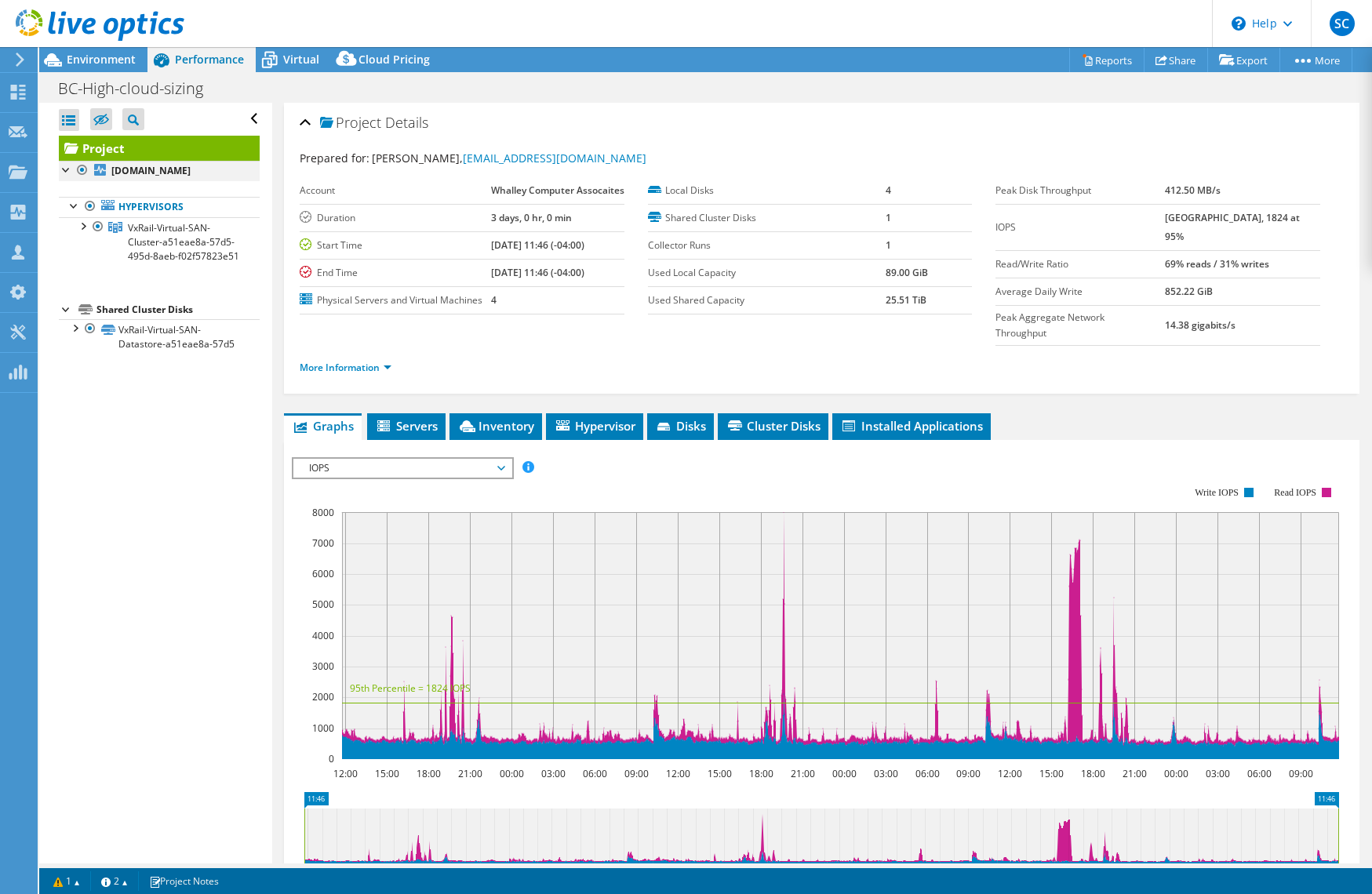
click at [62, 169] on div at bounding box center [66, 168] width 16 height 16
click at [80, 225] on div at bounding box center [82, 225] width 16 height 16
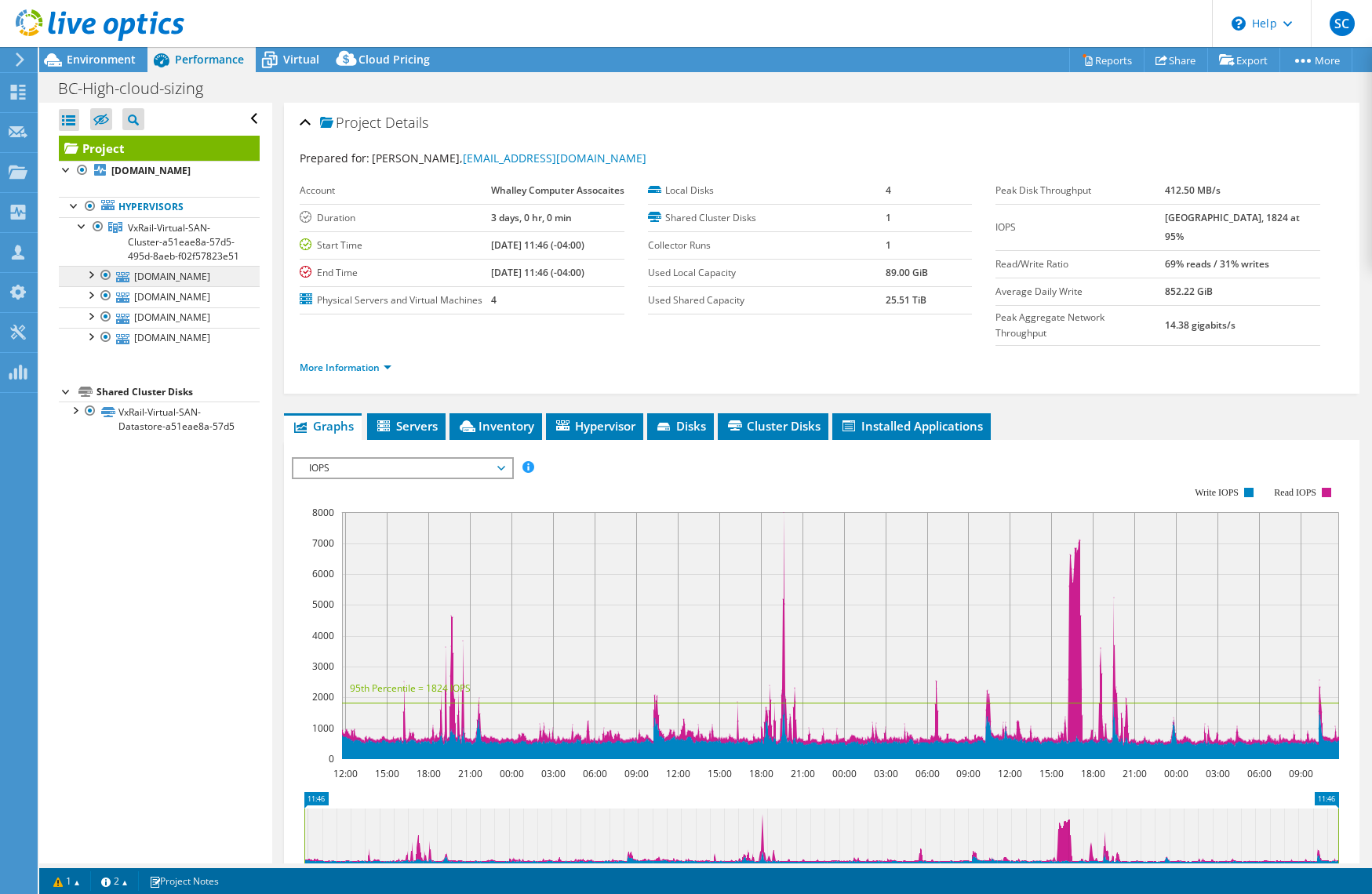
click at [178, 281] on link "[DOMAIN_NAME]" at bounding box center [159, 277] width 201 height 21
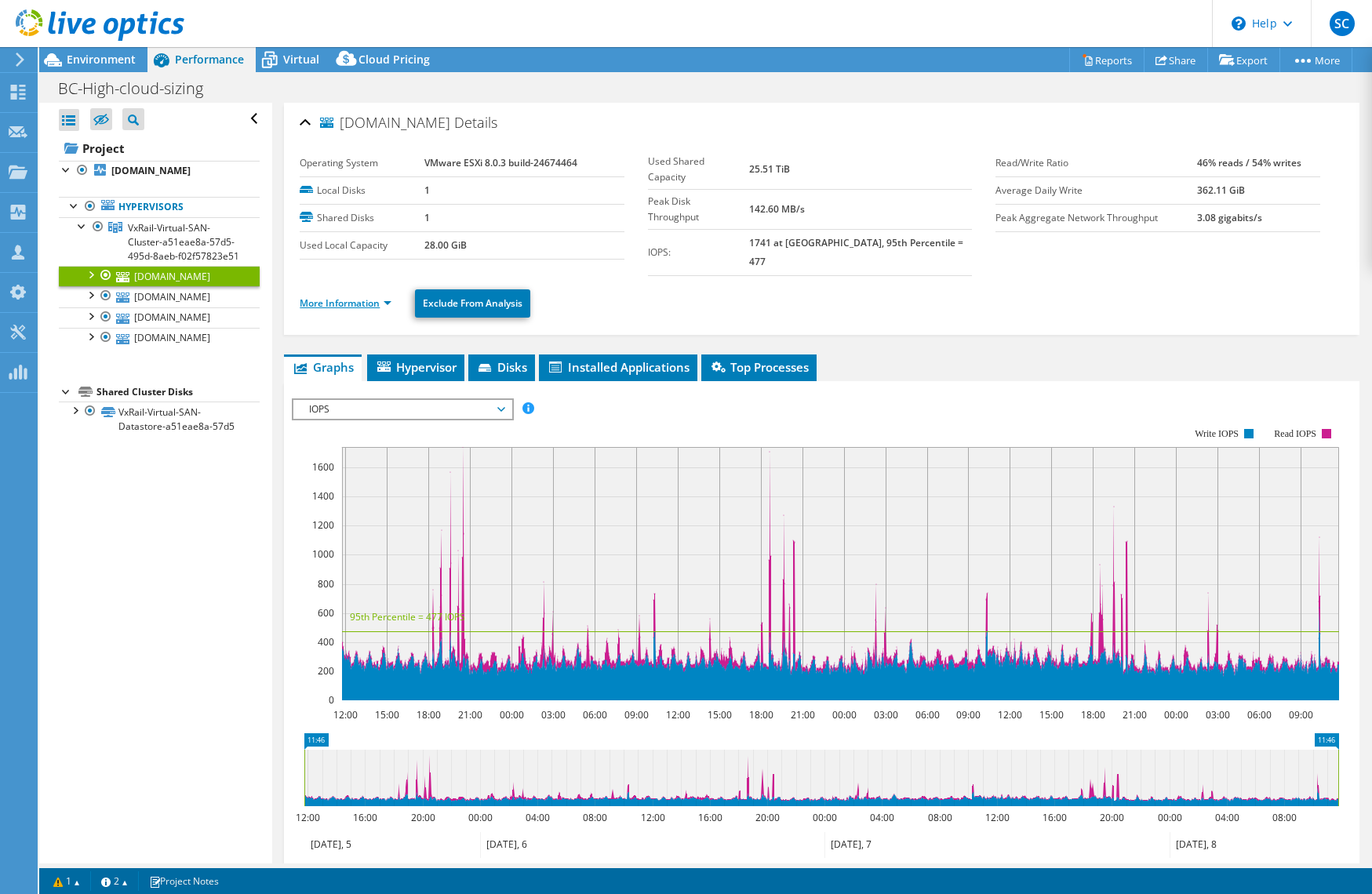
click at [333, 296] on link "More Information" at bounding box center [345, 303] width 92 height 13
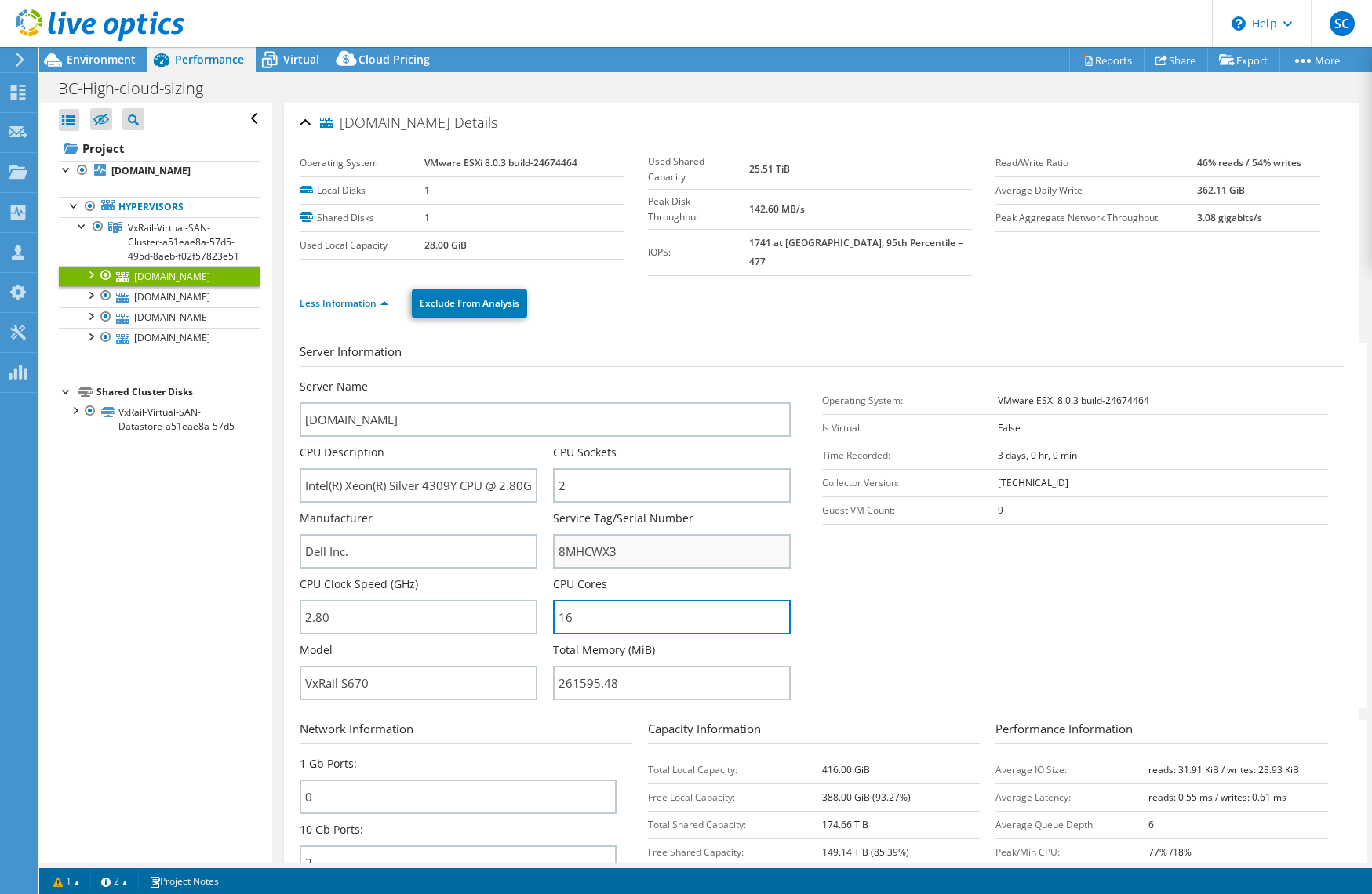
drag, startPoint x: 567, startPoint y: 600, endPoint x: 586, endPoint y: 519, distance: 83.2
click at [525, 379] on div "Server Name [DOMAIN_NAME] CPU Description Intel(R) Xeon(R) Silver 4309Y CPU @ 2…" at bounding box center [552, 379] width 506 height 0
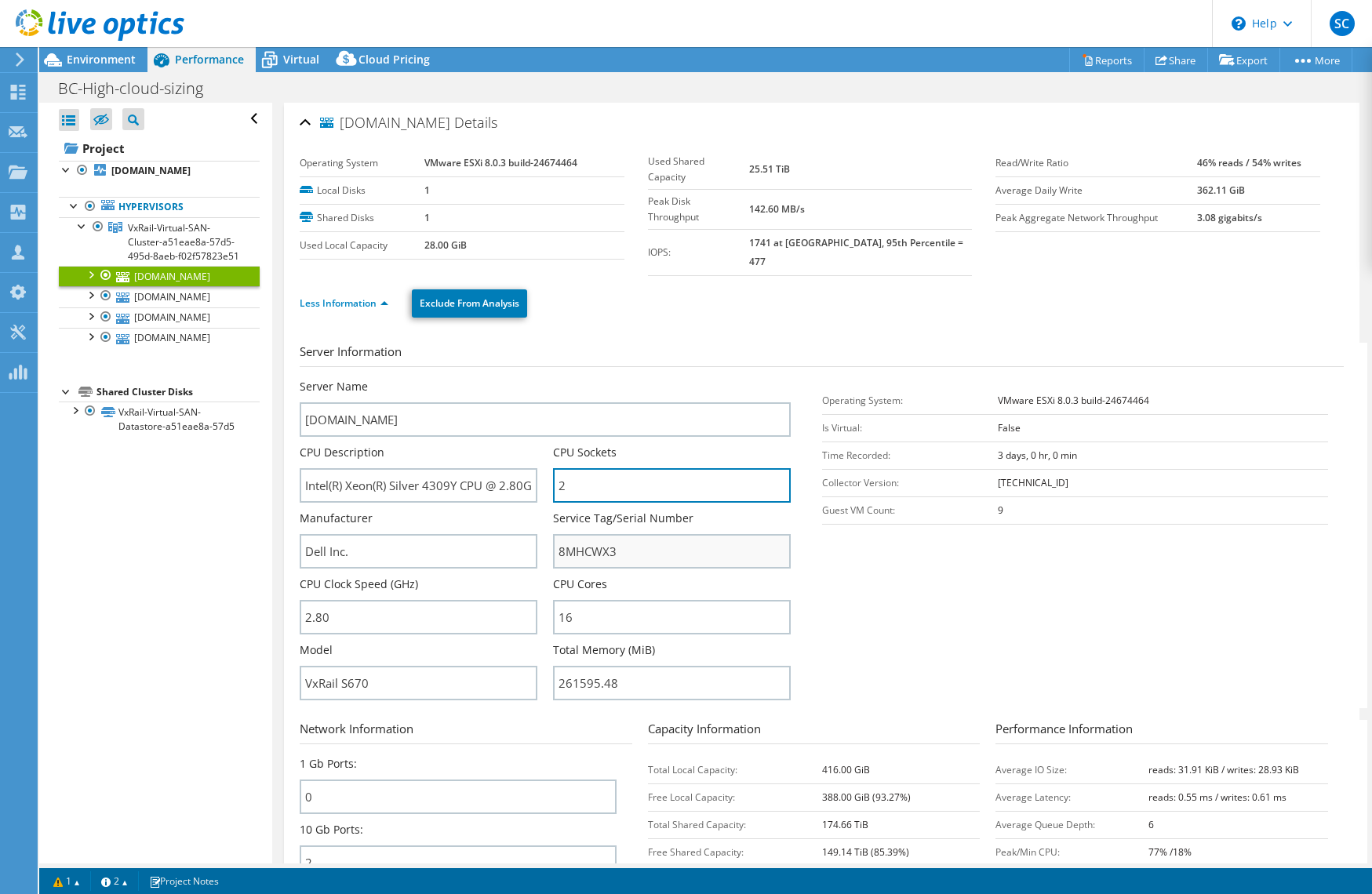
drag, startPoint x: 559, startPoint y: 466, endPoint x: 608, endPoint y: 535, distance: 84.6
click at [528, 379] on div "Server Name [DOMAIN_NAME] CPU Description Intel(R) Xeon(R) Silver 4309Y CPU @ 2…" at bounding box center [552, 379] width 506 height 0
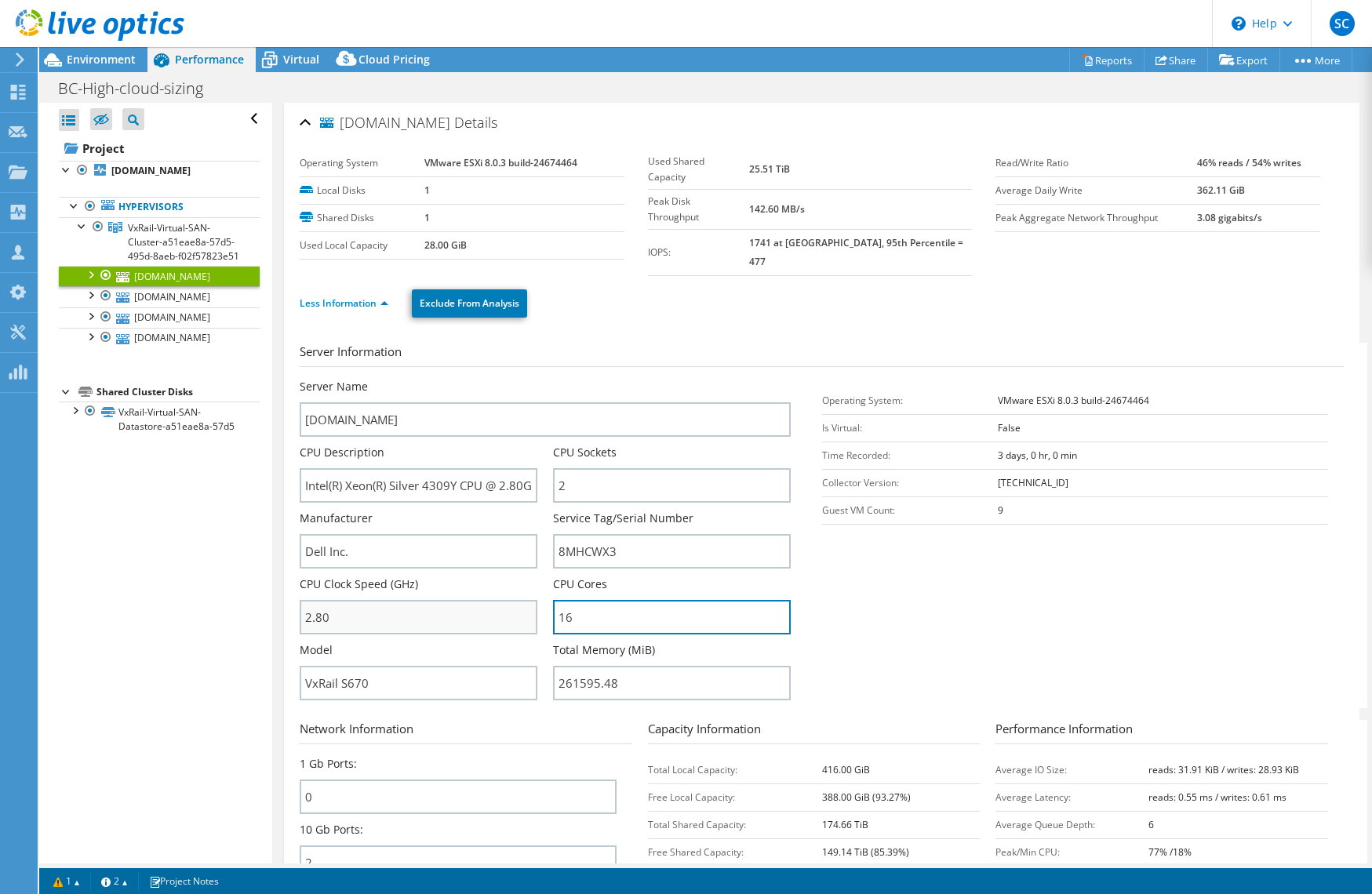
drag, startPoint x: 597, startPoint y: 604, endPoint x: 524, endPoint y: 599, distance: 73.2
click at [521, 379] on div "Server Name [DOMAIN_NAME] CPU Description Intel(R) Xeon(R) Silver 4309Y CPU @ 2…" at bounding box center [552, 379] width 506 height 0
click at [599, 605] on input "16" at bounding box center [672, 617] width 238 height 35
drag, startPoint x: 573, startPoint y: 599, endPoint x: 584, endPoint y: 603, distance: 11.7
click at [549, 379] on div "Server Name [DOMAIN_NAME] CPU Description Intel(R) Xeon(R) Silver 4309Y CPU @ 2…" at bounding box center [552, 379] width 506 height 0
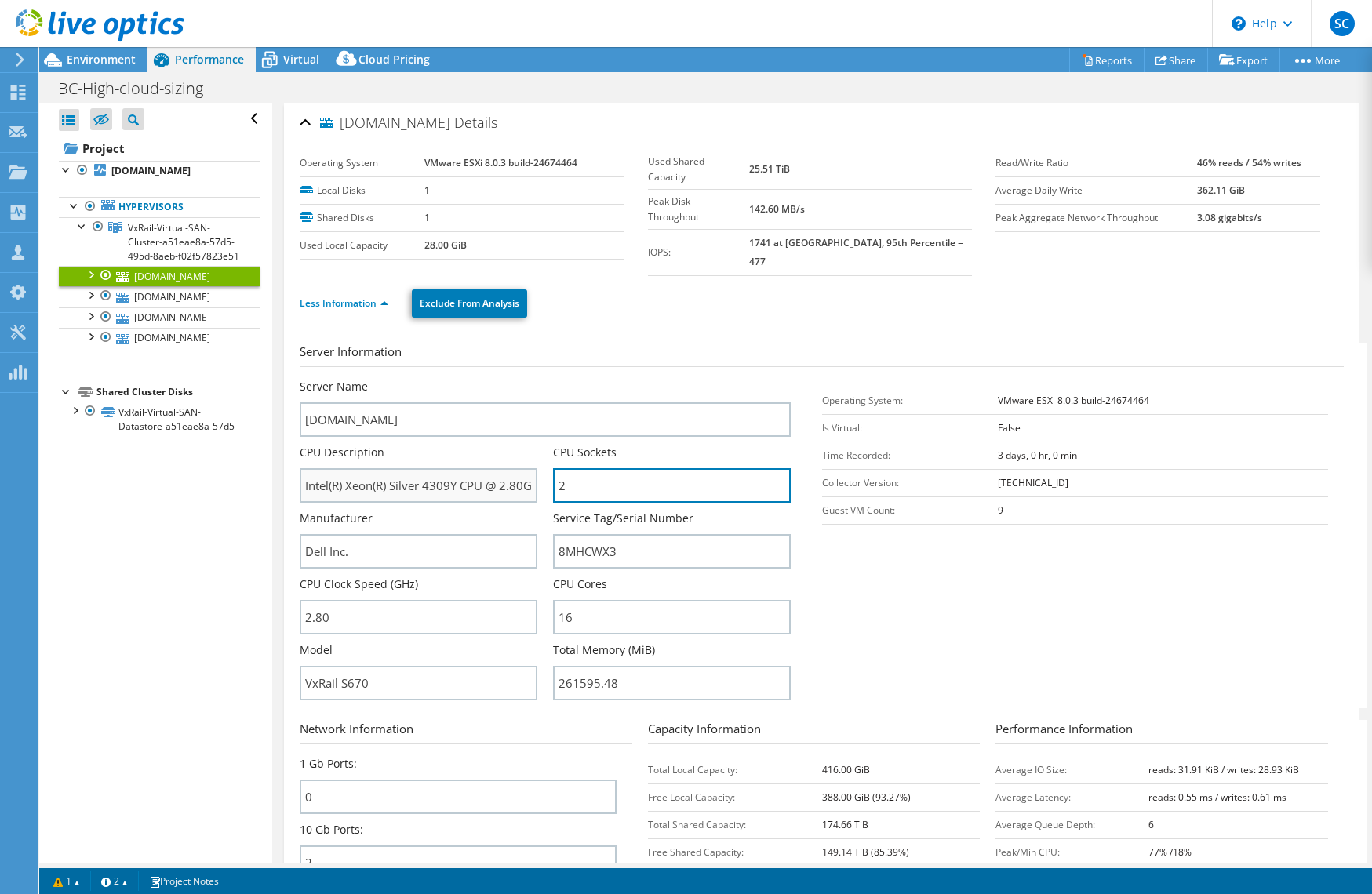
drag, startPoint x: 577, startPoint y: 464, endPoint x: 451, endPoint y: 462, distance: 126.0
click at [526, 379] on div "Server Name [DOMAIN_NAME] CPU Description Intel(R) Xeon(R) Silver 4309Y CPU @ 2…" at bounding box center [552, 379] width 506 height 0
drag, startPoint x: 418, startPoint y: 476, endPoint x: 438, endPoint y: 506, distance: 36.1
click at [562, 379] on div "Server Name [DOMAIN_NAME] CPU Description Intel(R) Xeon(R) Silver 4309Y CPU @ 2…" at bounding box center [552, 379] width 506 height 0
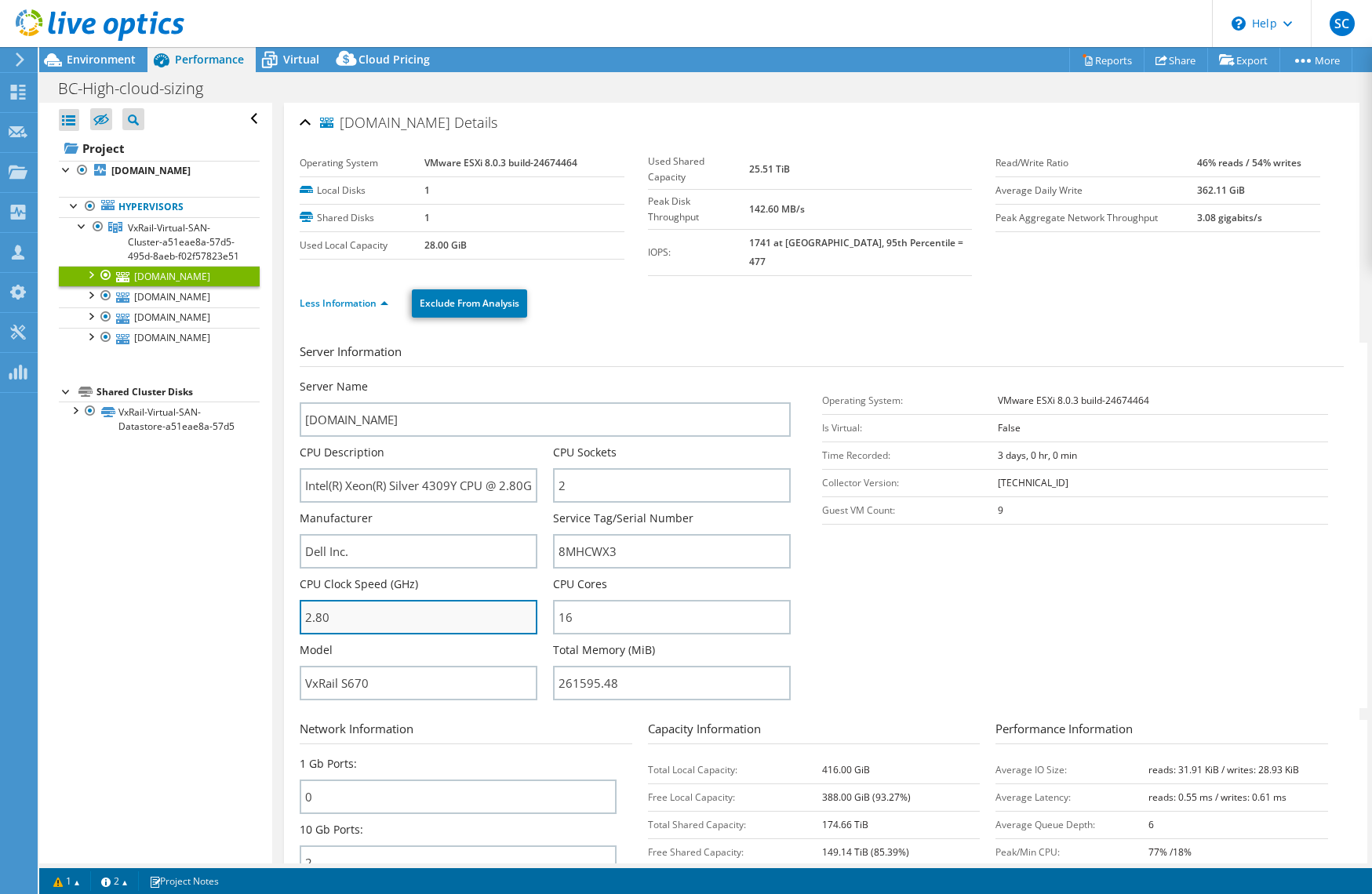
drag, startPoint x: 290, startPoint y: 600, endPoint x: 466, endPoint y: 605, distance: 176.1
click at [295, 600] on div "bchvxrail04.bchigh.edu Details Operating System VMware ESXi 8.0.3 build-2467446…" at bounding box center [822, 575] width 1076 height 944
drag, startPoint x: 630, startPoint y: 600, endPoint x: 534, endPoint y: 596, distance: 96.1
click at [527, 379] on div "Server Name [DOMAIN_NAME] CPU Description Intel(R) Xeon(R) Silver 4309Y CPU @ 2…" at bounding box center [552, 379] width 506 height 0
click at [80, 58] on span "Environment" at bounding box center [101, 59] width 69 height 15
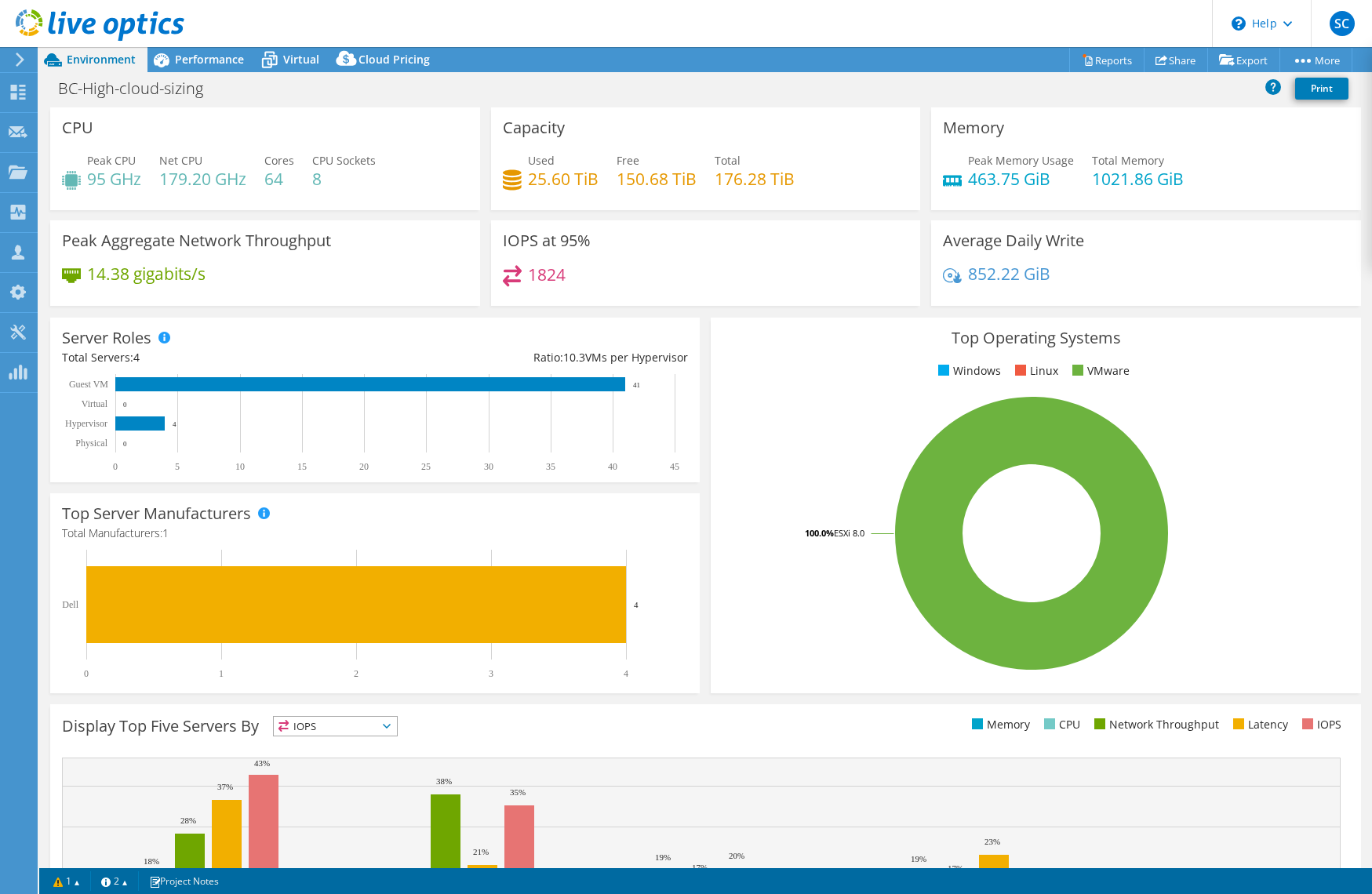
click at [21, 58] on use at bounding box center [20, 59] width 8 height 14
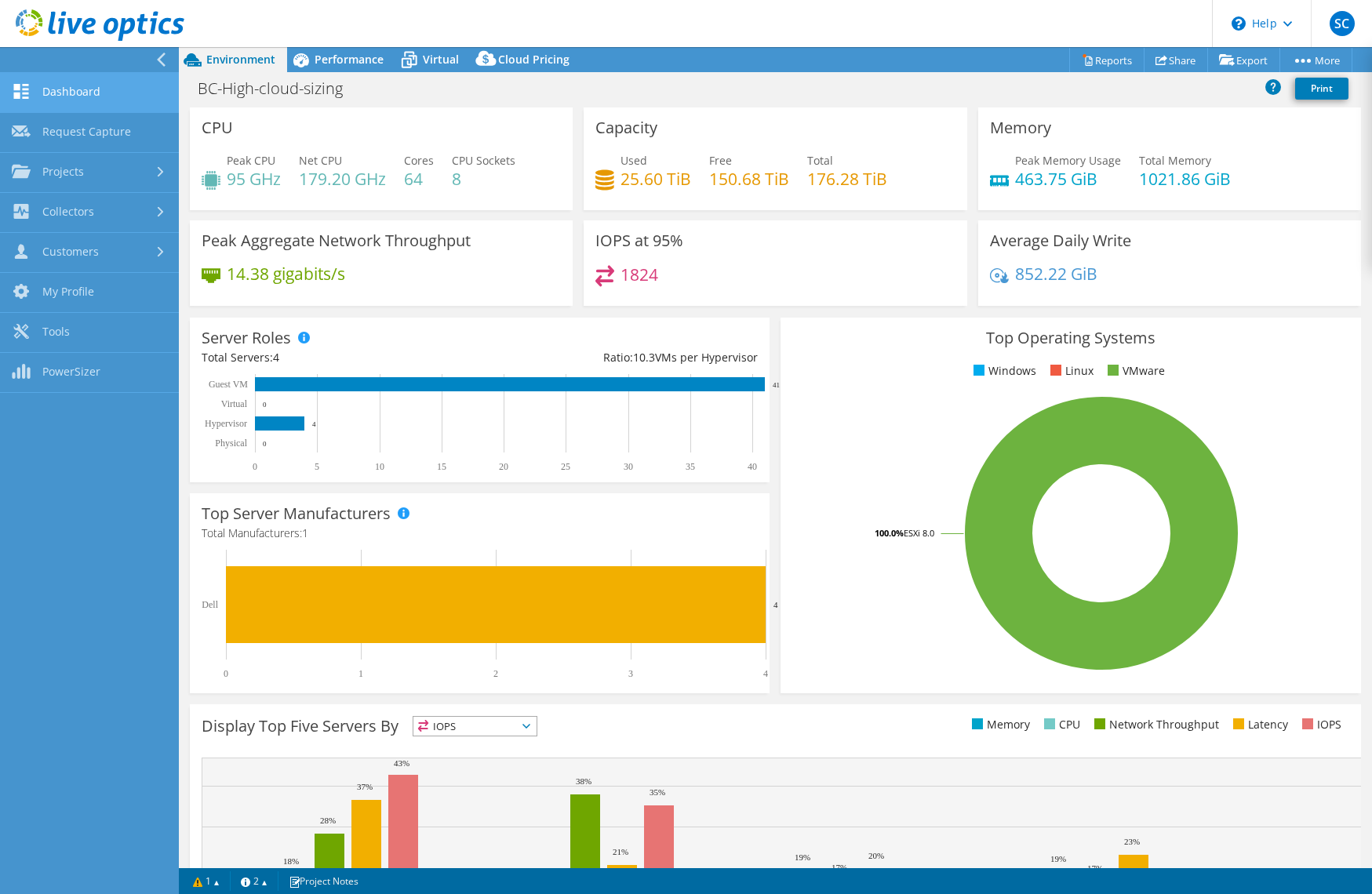
click at [72, 100] on link "Dashboard" at bounding box center [89, 93] width 178 height 40
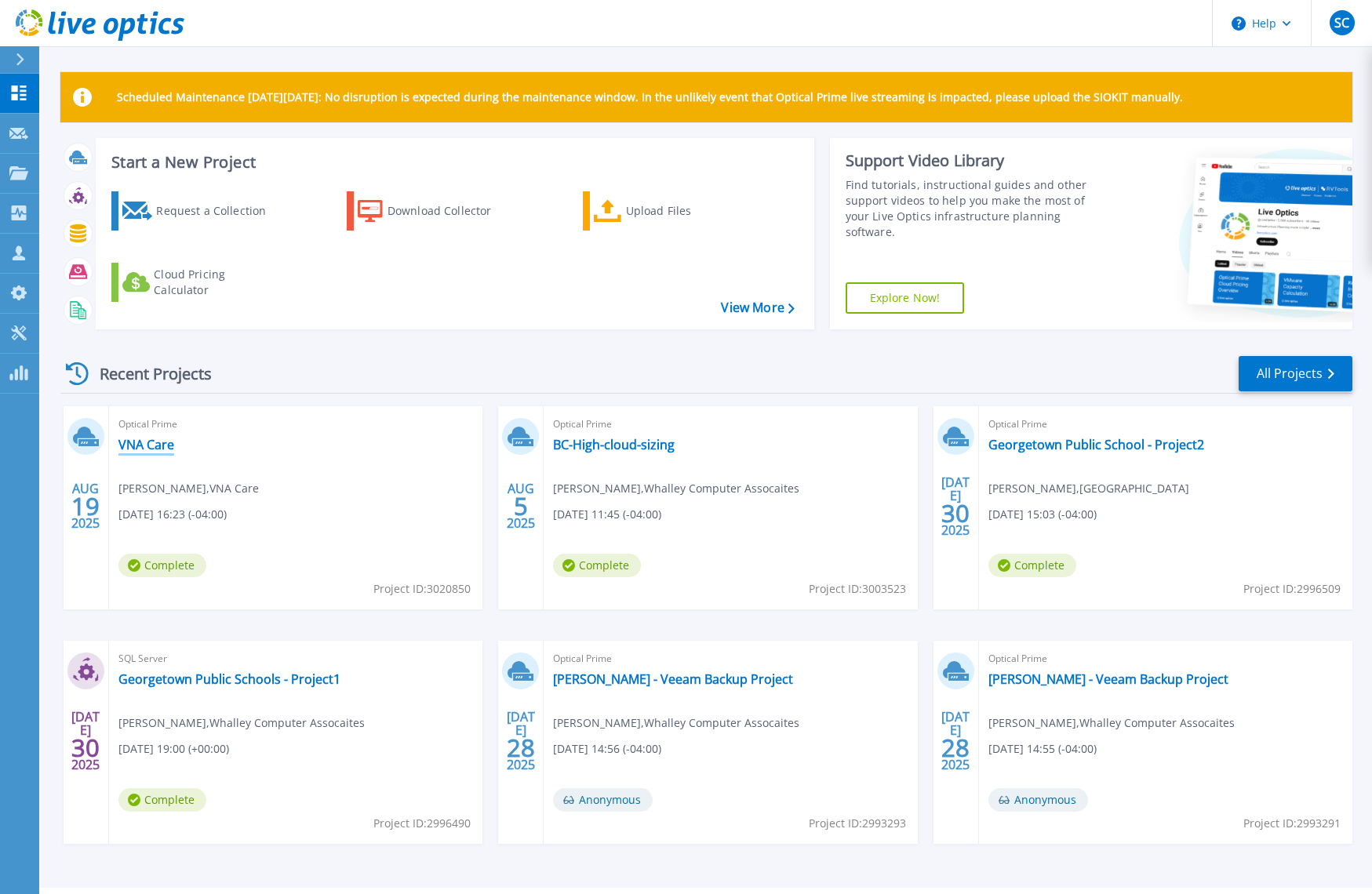
click at [158, 441] on link "VNA Care" at bounding box center [145, 445] width 56 height 16
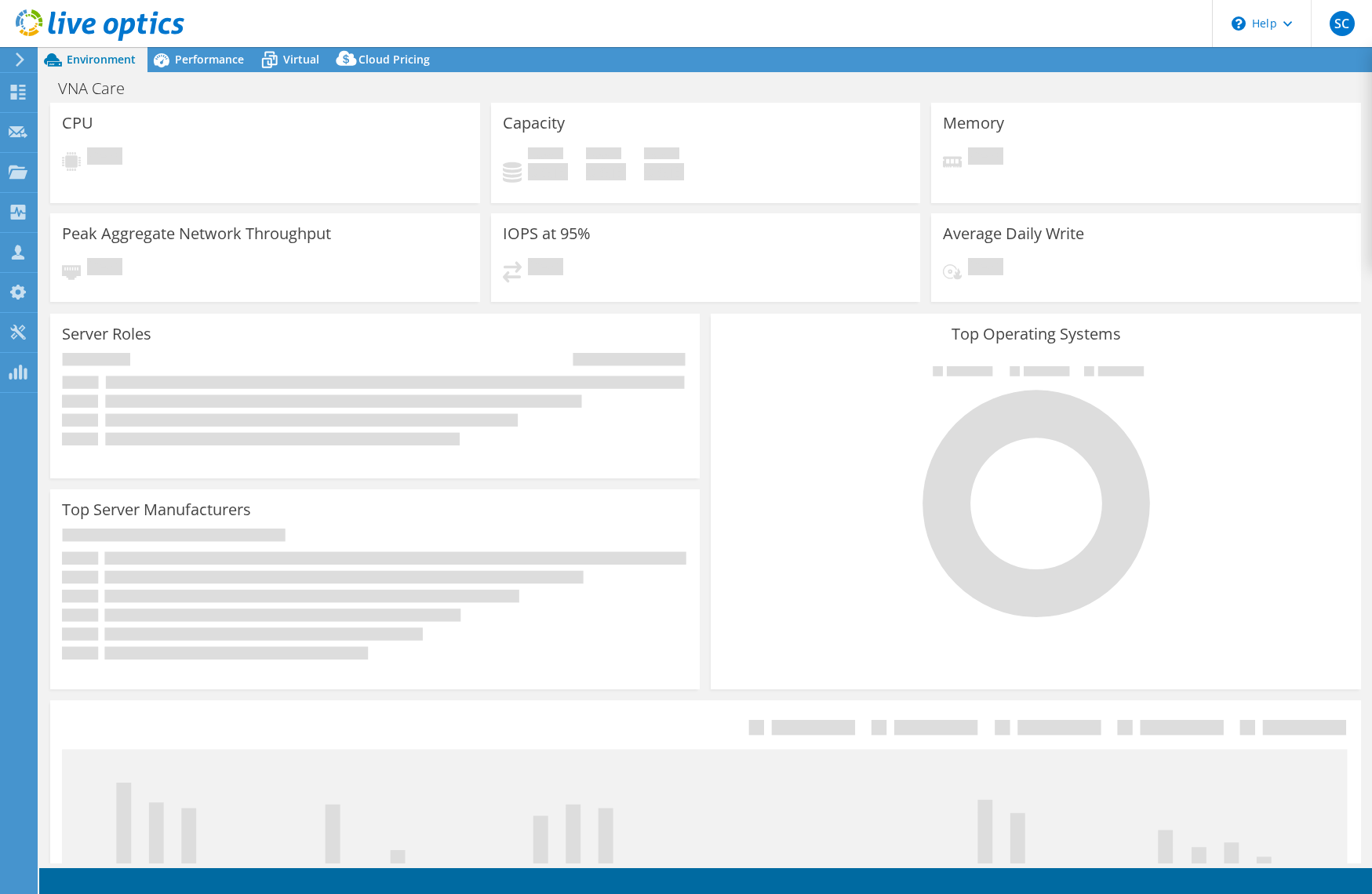
select select "USD"
select select "USEast"
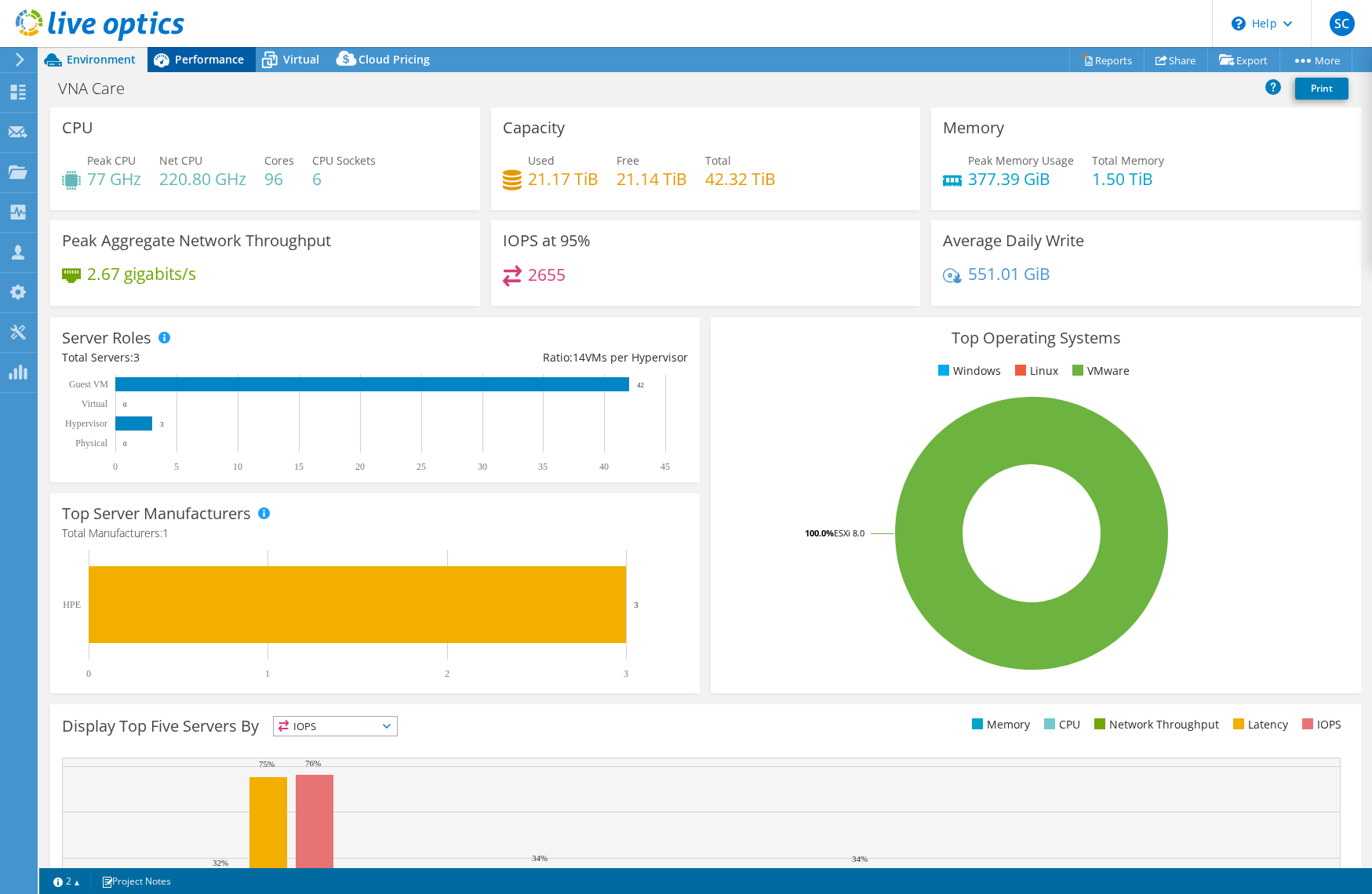
click at [196, 56] on span "Performance" at bounding box center [209, 59] width 69 height 15
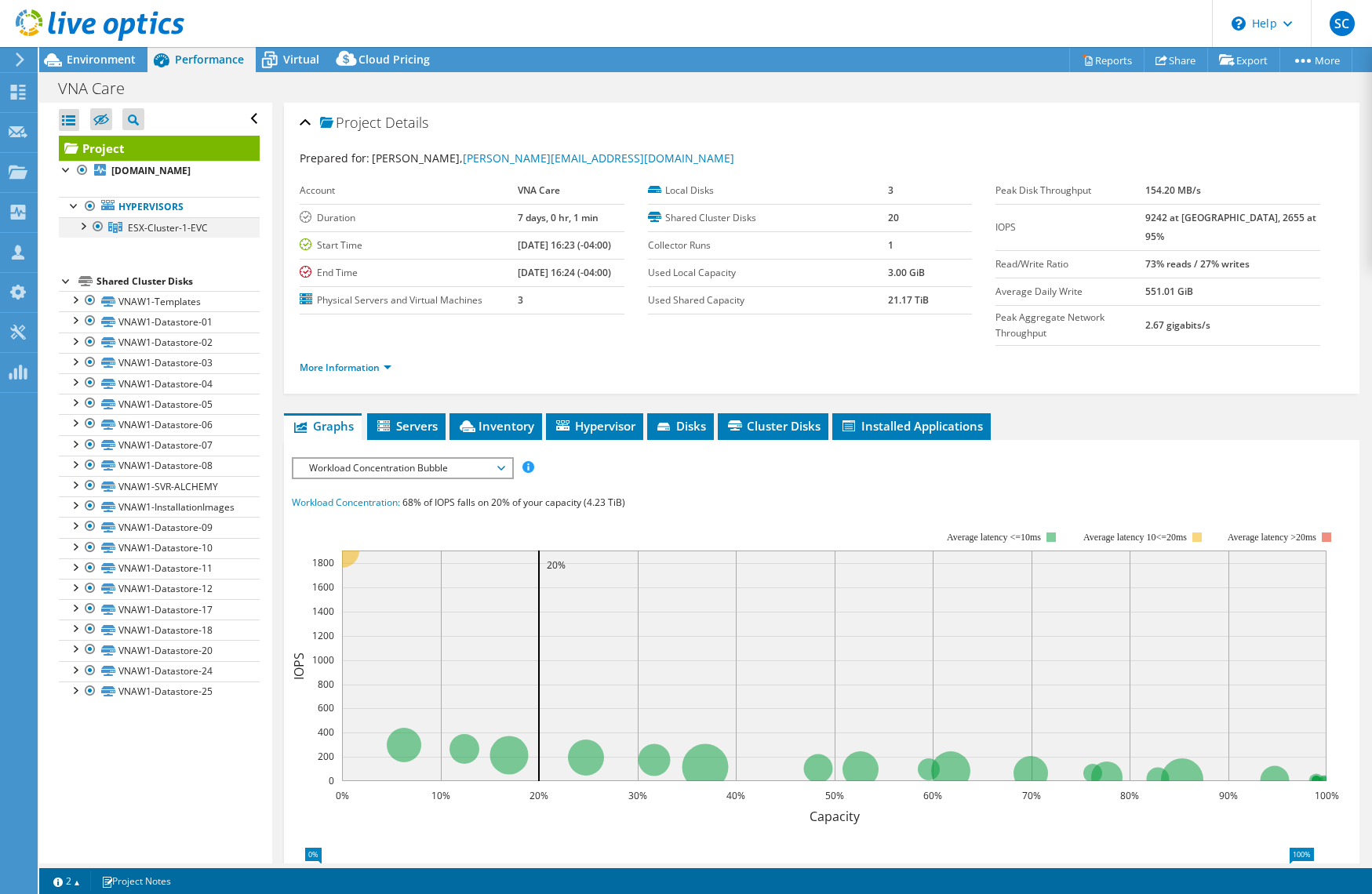
click at [82, 233] on div at bounding box center [82, 225] width 16 height 16
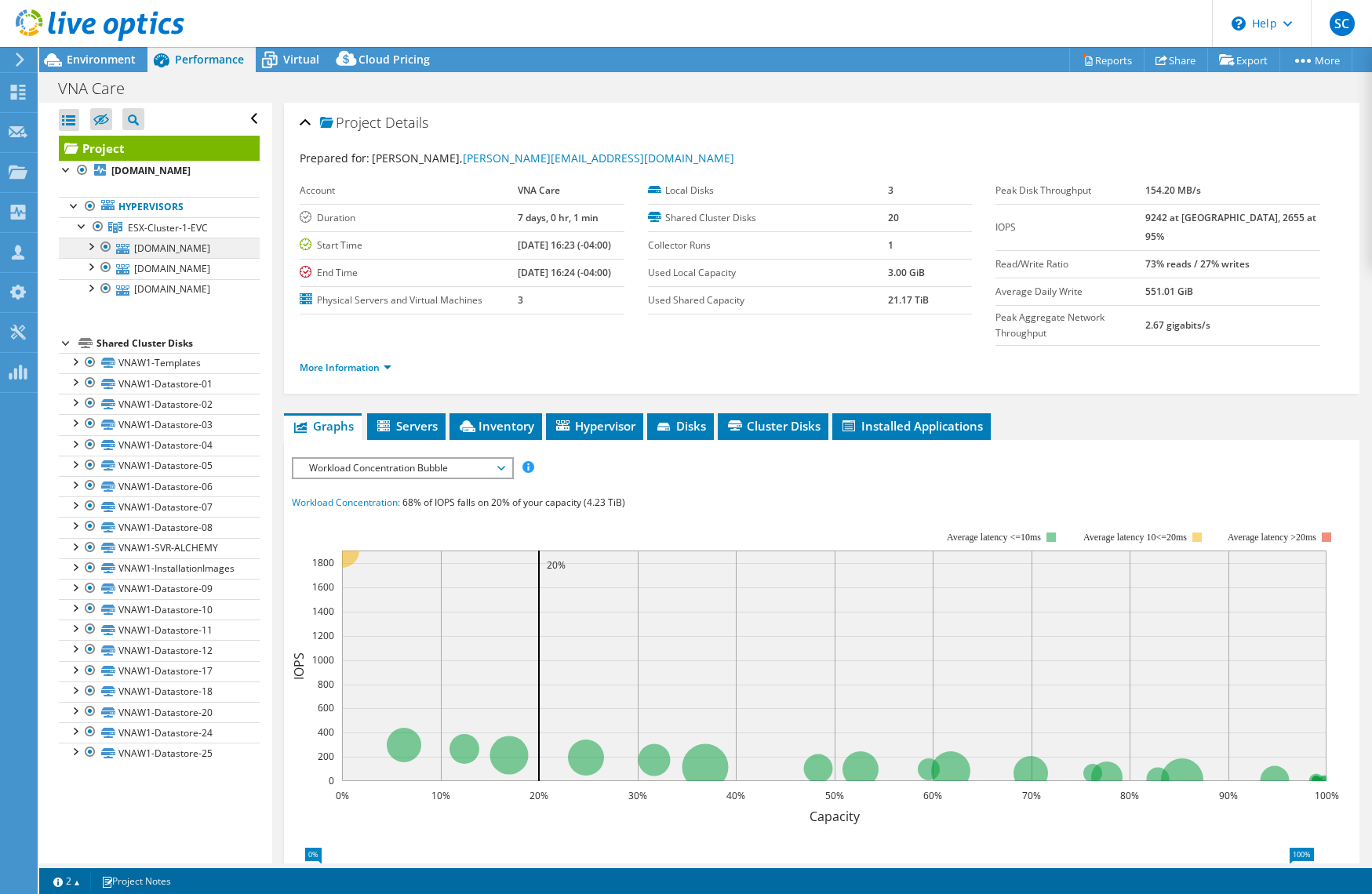
click at [183, 258] on link "[DOMAIN_NAME]" at bounding box center [159, 248] width 201 height 21
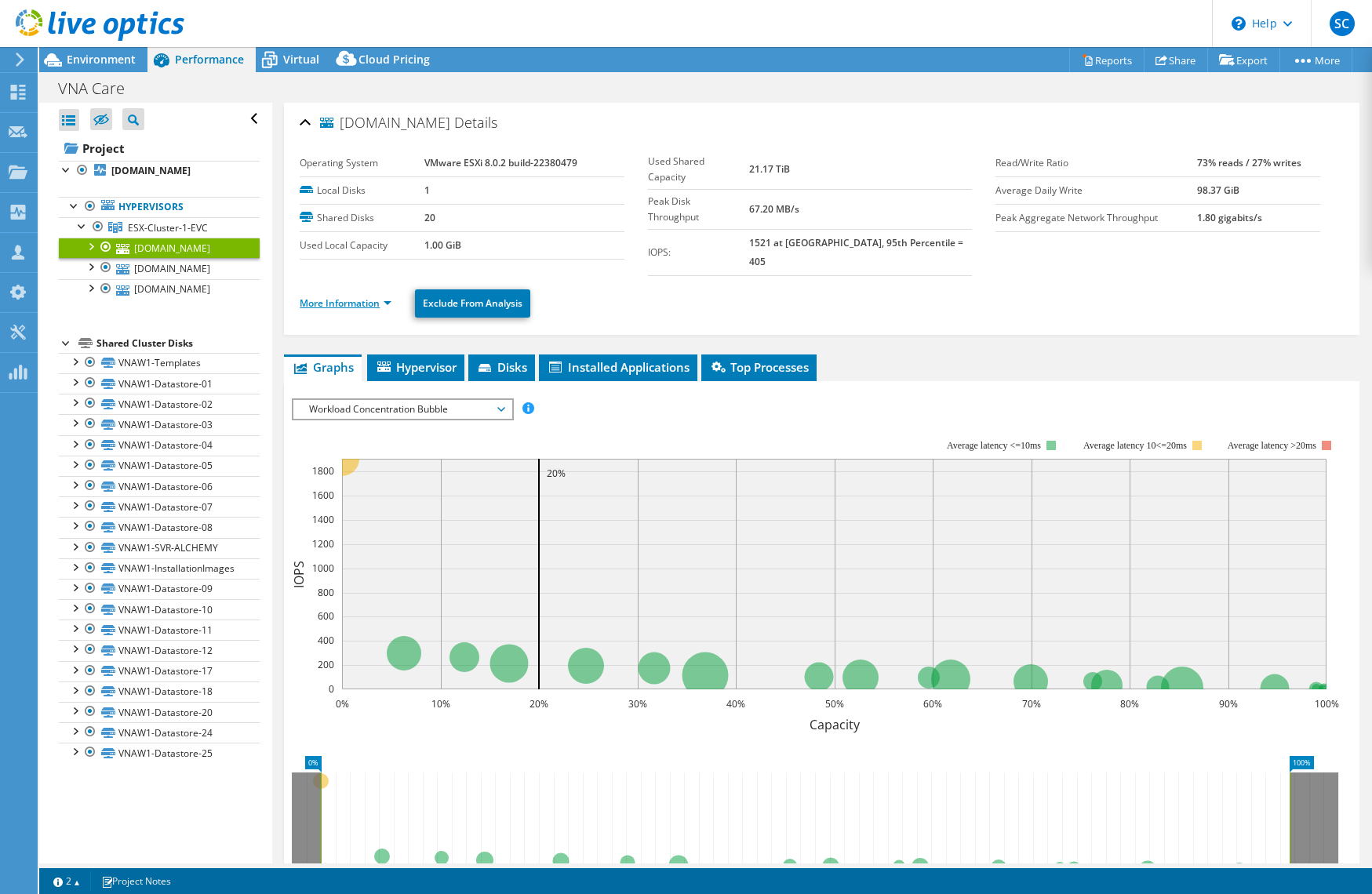
click at [364, 296] on link "More Information" at bounding box center [345, 303] width 92 height 13
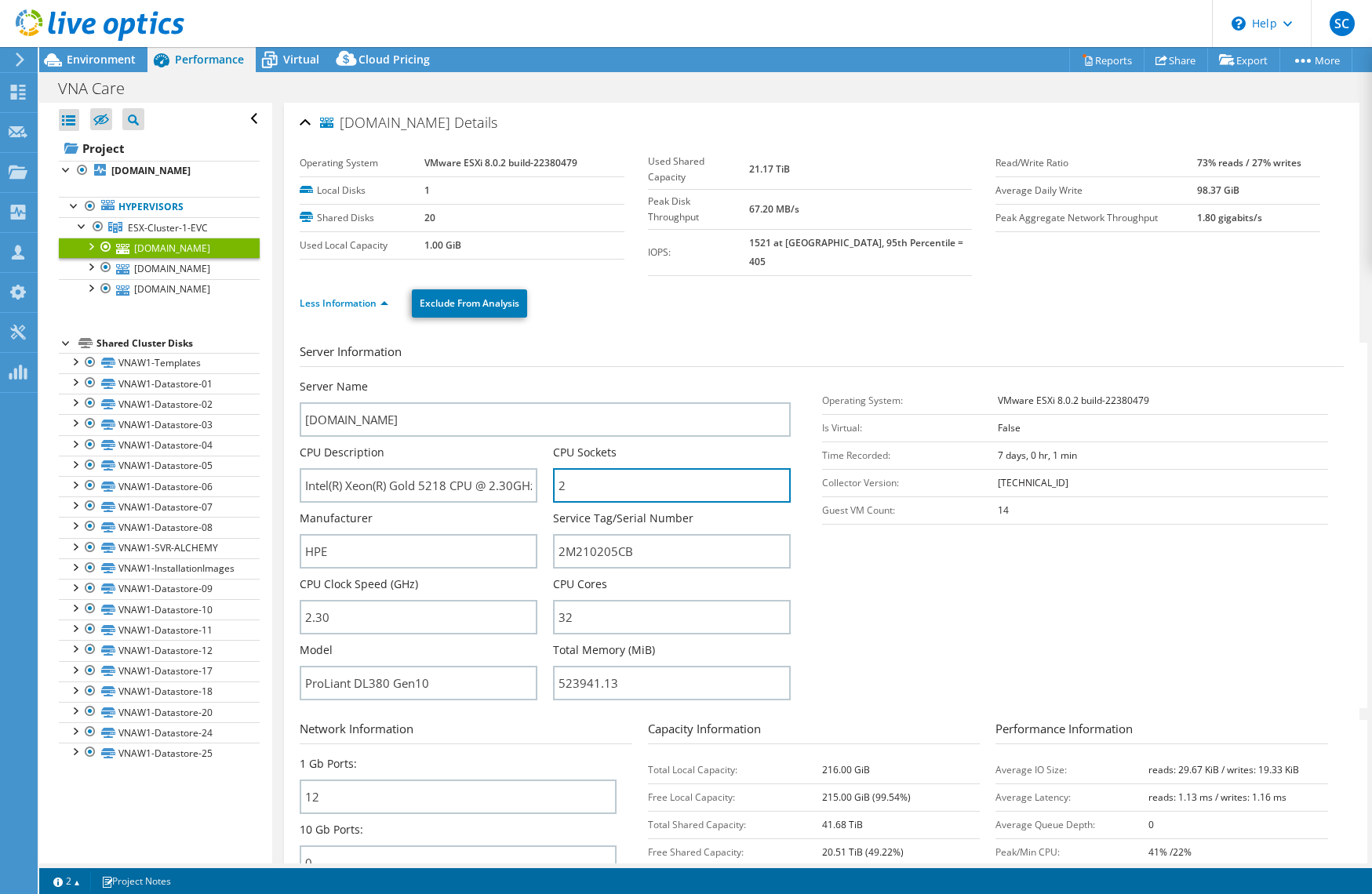
drag, startPoint x: 610, startPoint y: 463, endPoint x: 411, endPoint y: 486, distance: 200.3
click at [547, 379] on div "Server Name [DOMAIN_NAME] CPU Description Intel(R) Xeon(R) Gold 5218 CPU @ 2.30…" at bounding box center [552, 379] width 506 height 0
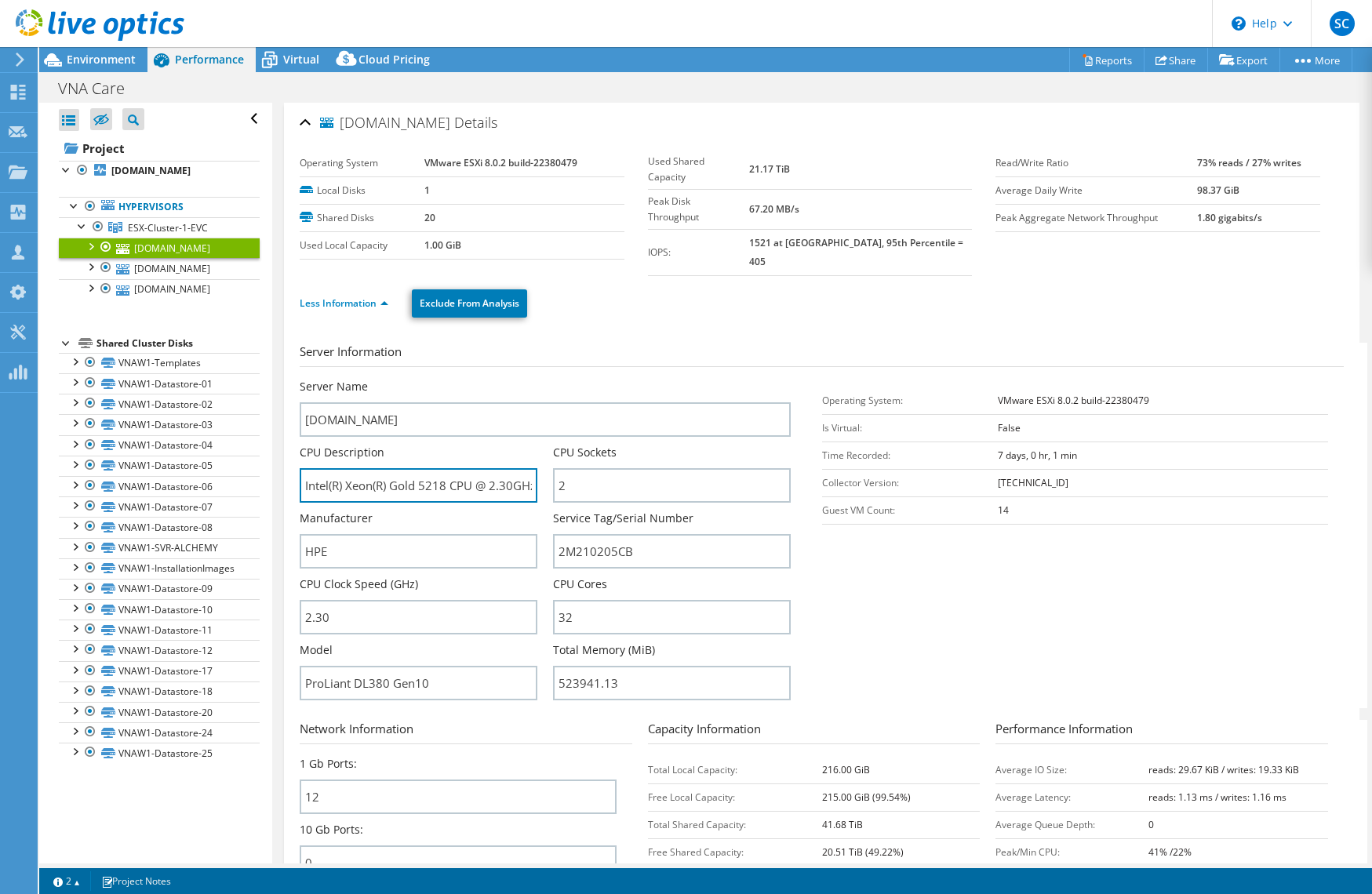
drag, startPoint x: 416, startPoint y: 466, endPoint x: 629, endPoint y: 507, distance: 216.9
click at [661, 379] on div "Server Name [DOMAIN_NAME] CPU Description Intel(R) Xeon(R) Gold 5218 CPU @ 2.30…" at bounding box center [552, 379] width 506 height 0
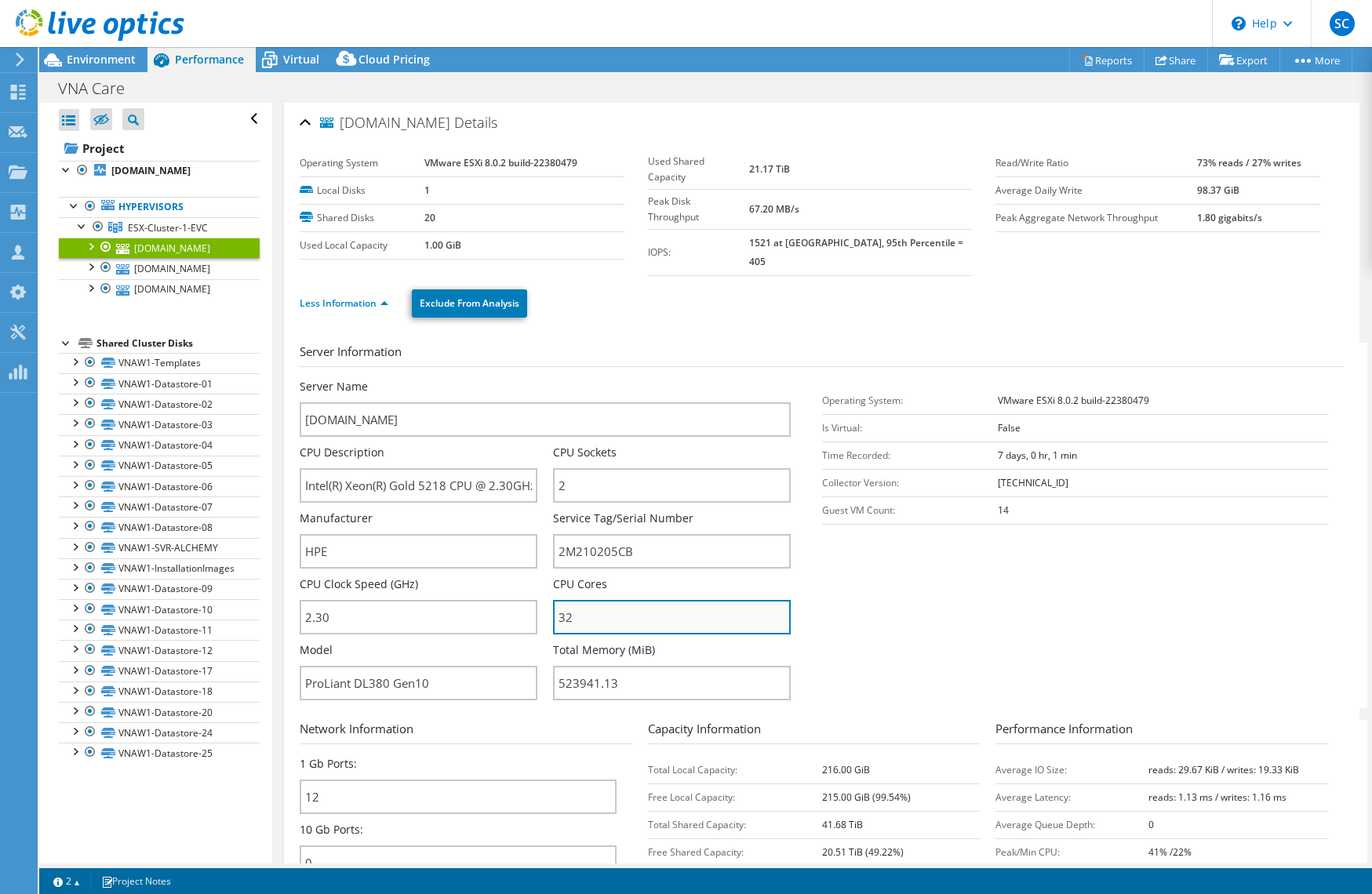
drag, startPoint x: 549, startPoint y: 600, endPoint x: 584, endPoint y: 600, distance: 35.0
click at [528, 379] on div "Server Name [DOMAIN_NAME] CPU Description Intel(R) Xeon(R) Gold 5218 CPU @ 2.30…" at bounding box center [552, 379] width 506 height 0
drag, startPoint x: 318, startPoint y: 599, endPoint x: 281, endPoint y: 589, distance: 38.3
click at [258, 589] on div "Open All Close All Hide Excluded Nodes Project Tree Filter" at bounding box center [706, 483] width 1333 height 761
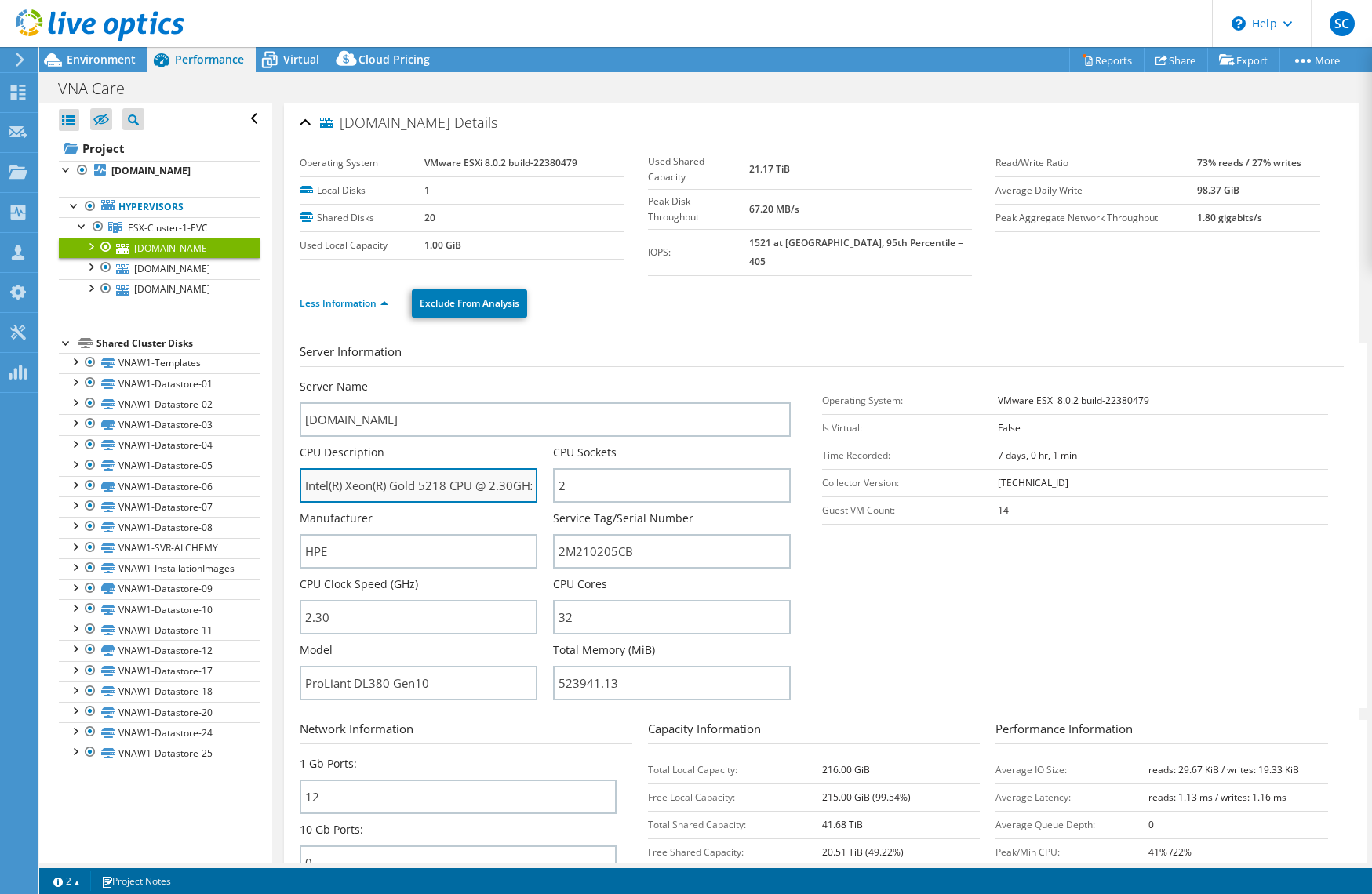
click at [397, 468] on input "Intel(R) Xeon(R) Gold 5218 CPU @ 2.30GHz 2.29 GHz" at bounding box center [418, 485] width 238 height 35
click at [396, 468] on input "Intel(R) Xeon(R) Gold 5218 CPU @ 2.30GHz 2.29 GHz" at bounding box center [418, 485] width 238 height 35
click at [15, 60] on icon at bounding box center [20, 59] width 11 height 14
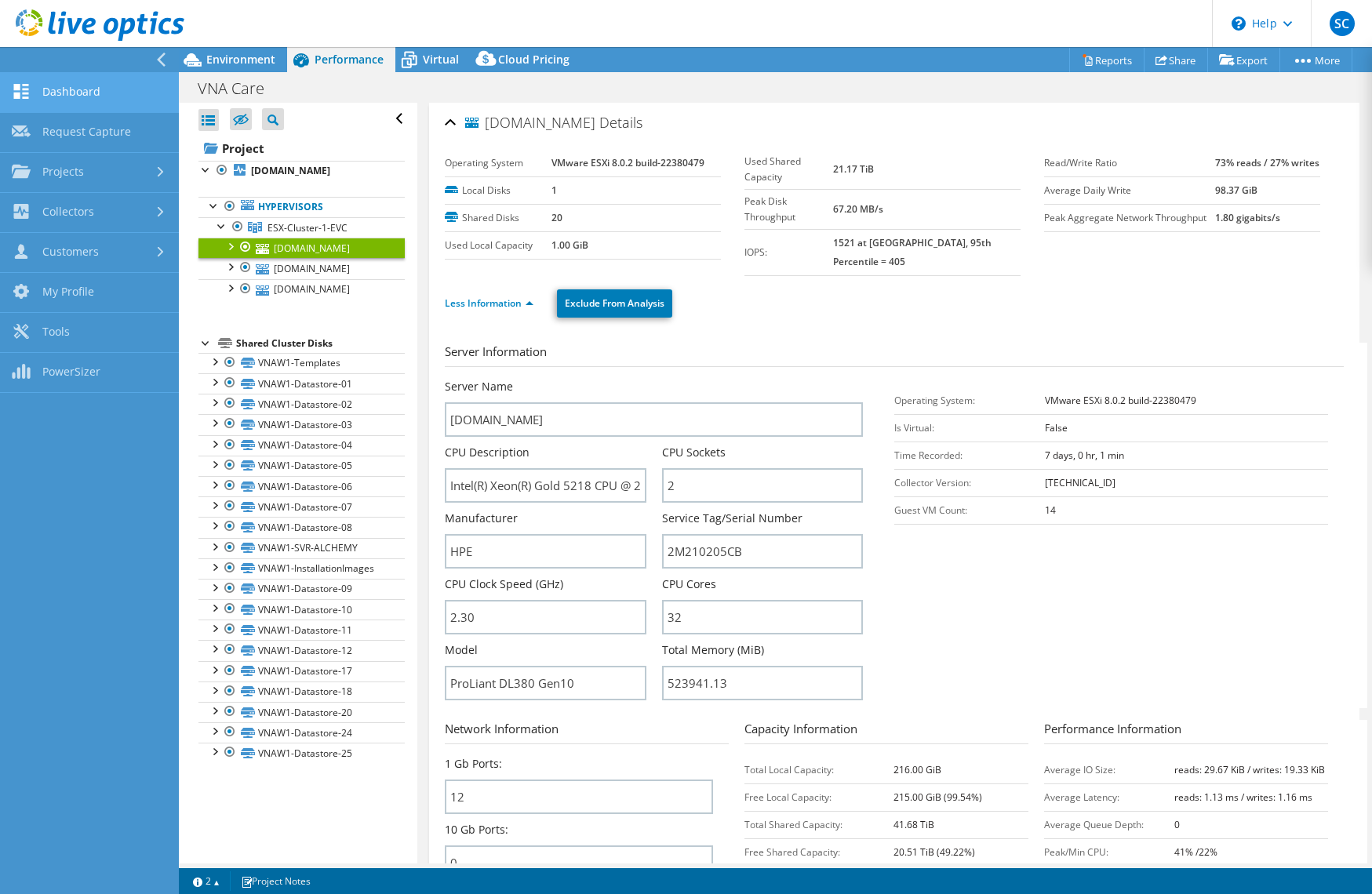
click at [72, 95] on link "Dashboard" at bounding box center [89, 93] width 178 height 40
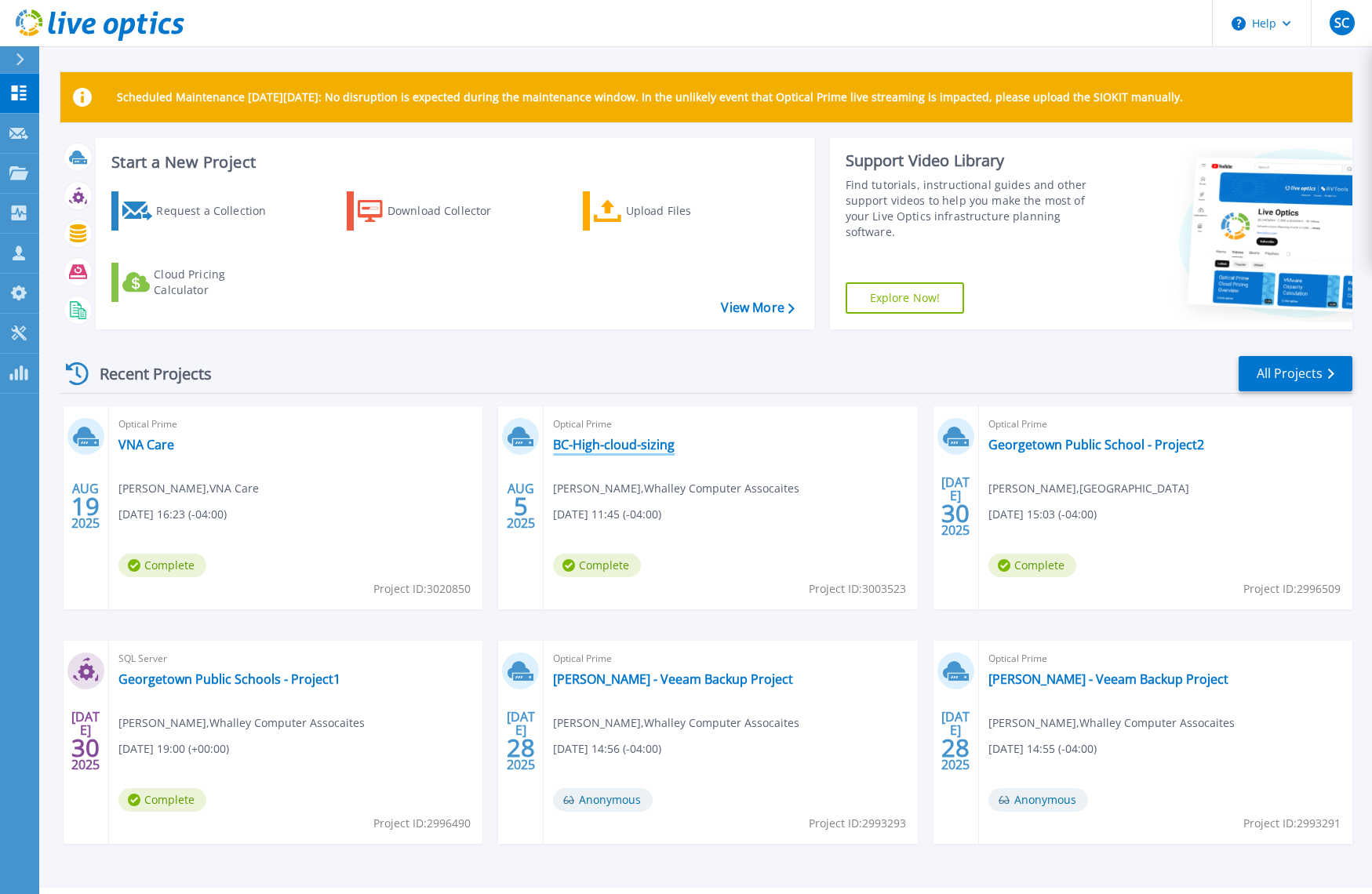
click at [626, 445] on link "BC-High-cloud-sizing" at bounding box center [614, 445] width 122 height 16
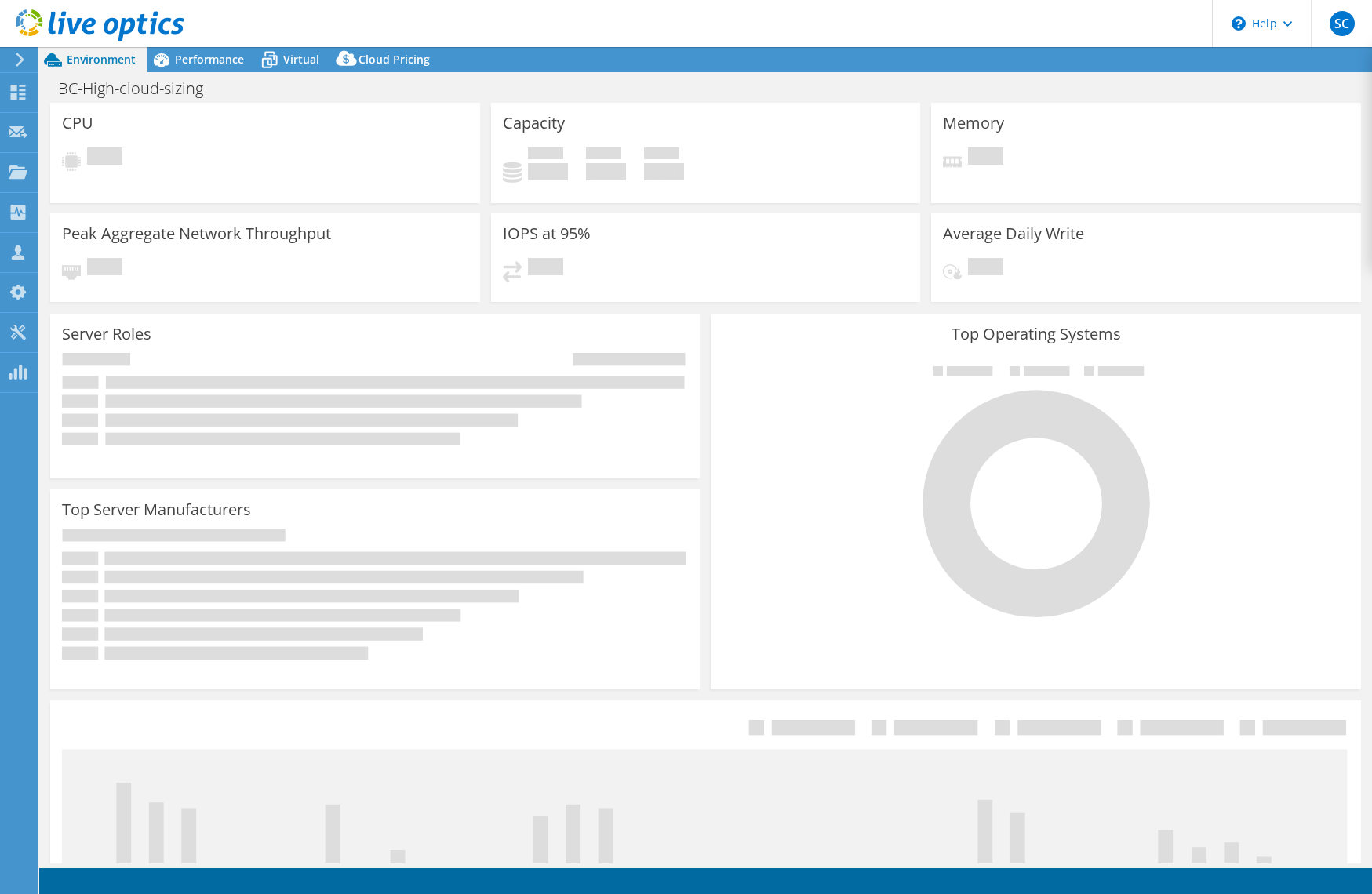
select select "USD"
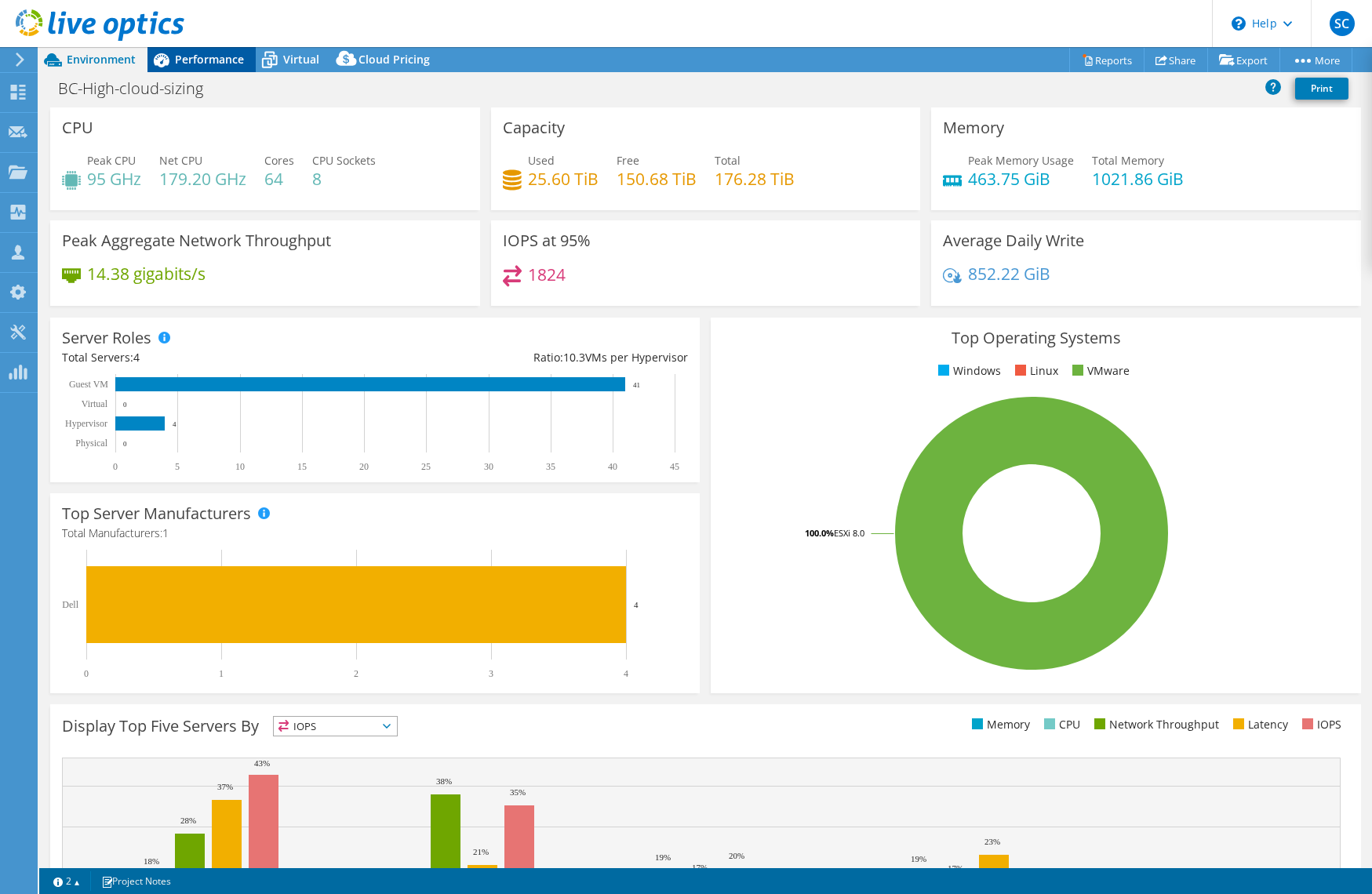
click at [197, 55] on span "Performance" at bounding box center [209, 59] width 69 height 15
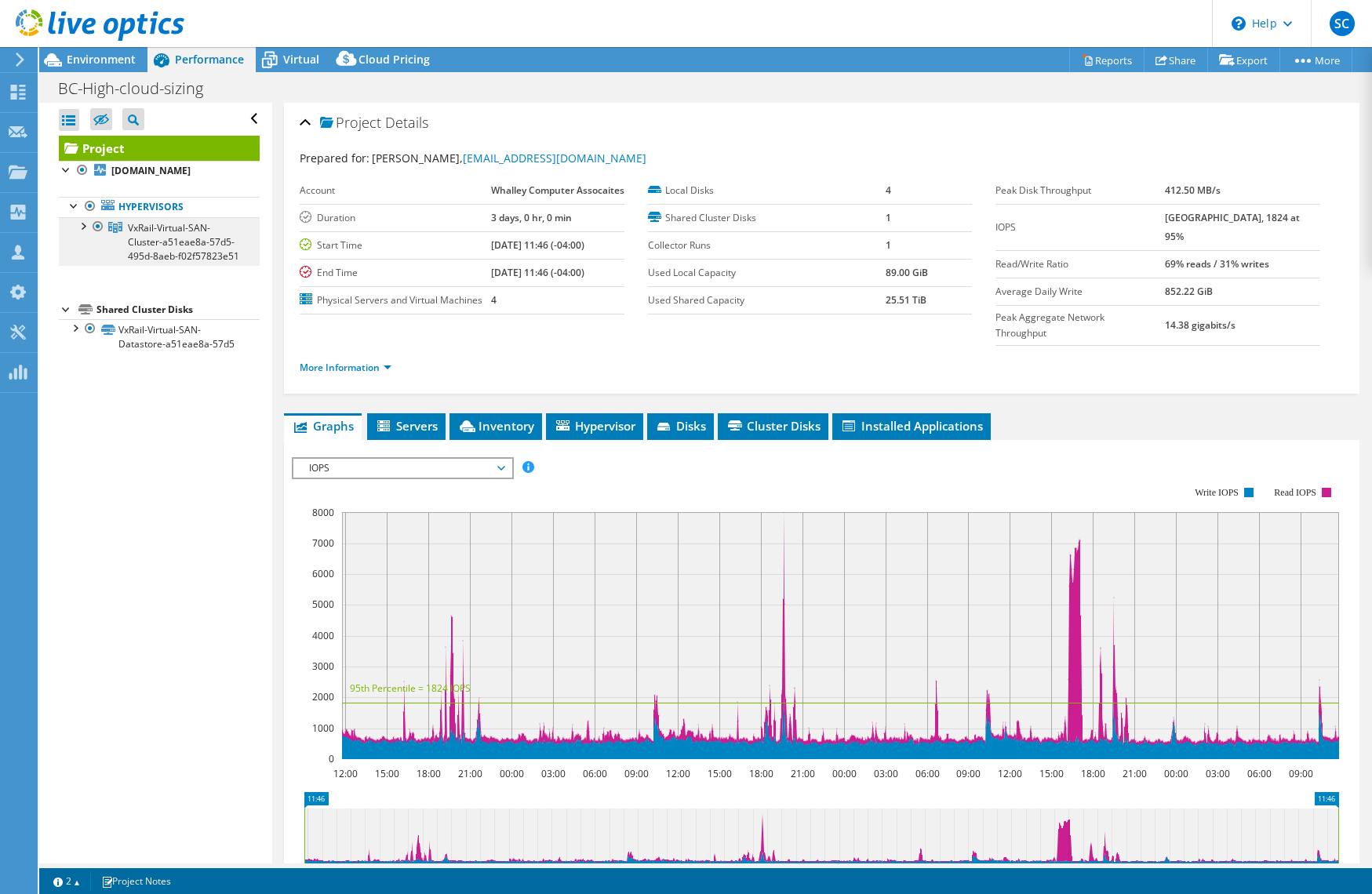
click at [147, 236] on span "VxRail-Virtual-SAN-Cluster-a51eae8a-57d5-495d-8aeb-f02f57823e51" at bounding box center [183, 242] width 111 height 42
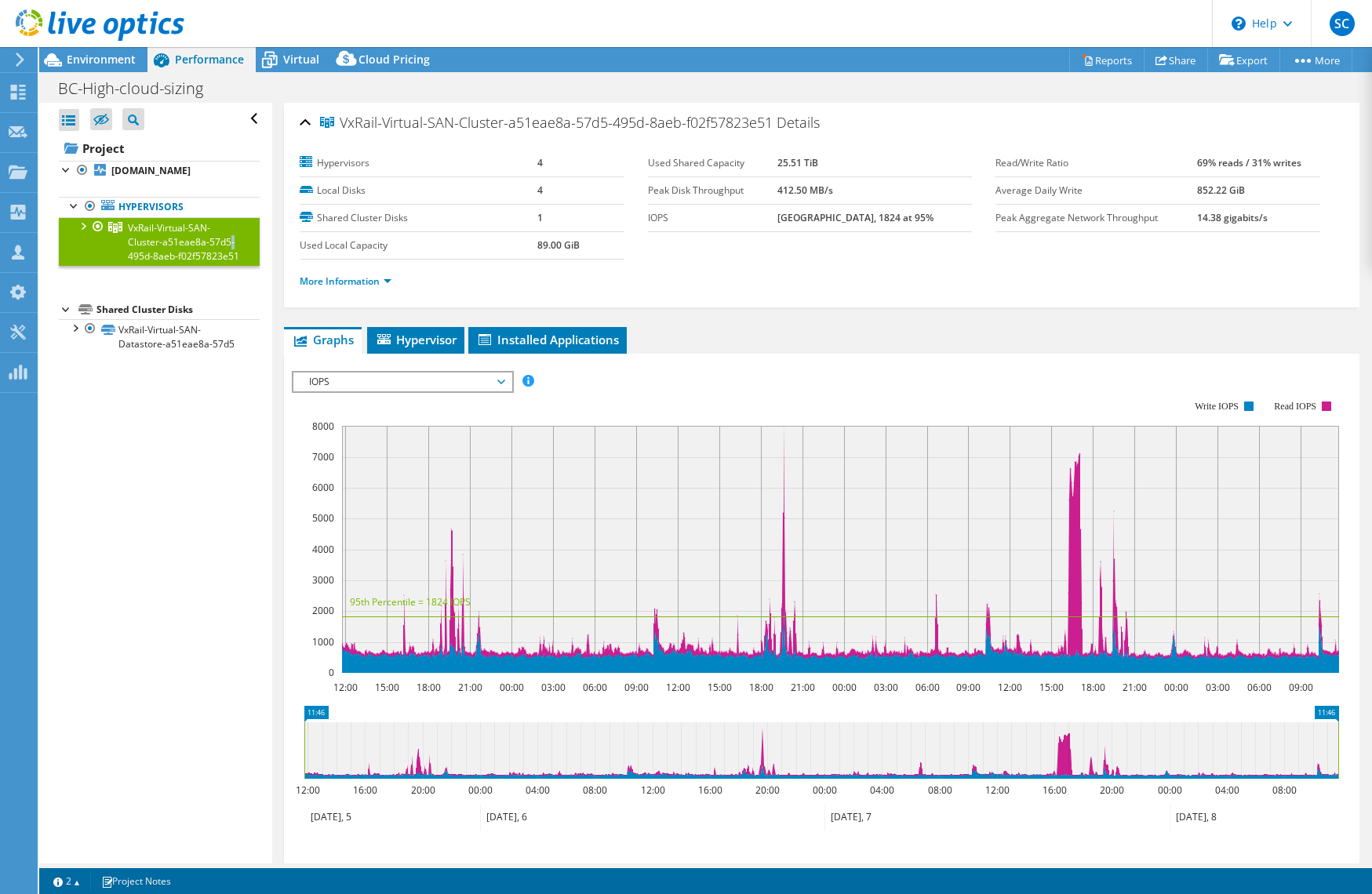
click at [84, 227] on div at bounding box center [82, 225] width 16 height 16
click at [155, 271] on link "[DOMAIN_NAME]" at bounding box center [159, 277] width 201 height 21
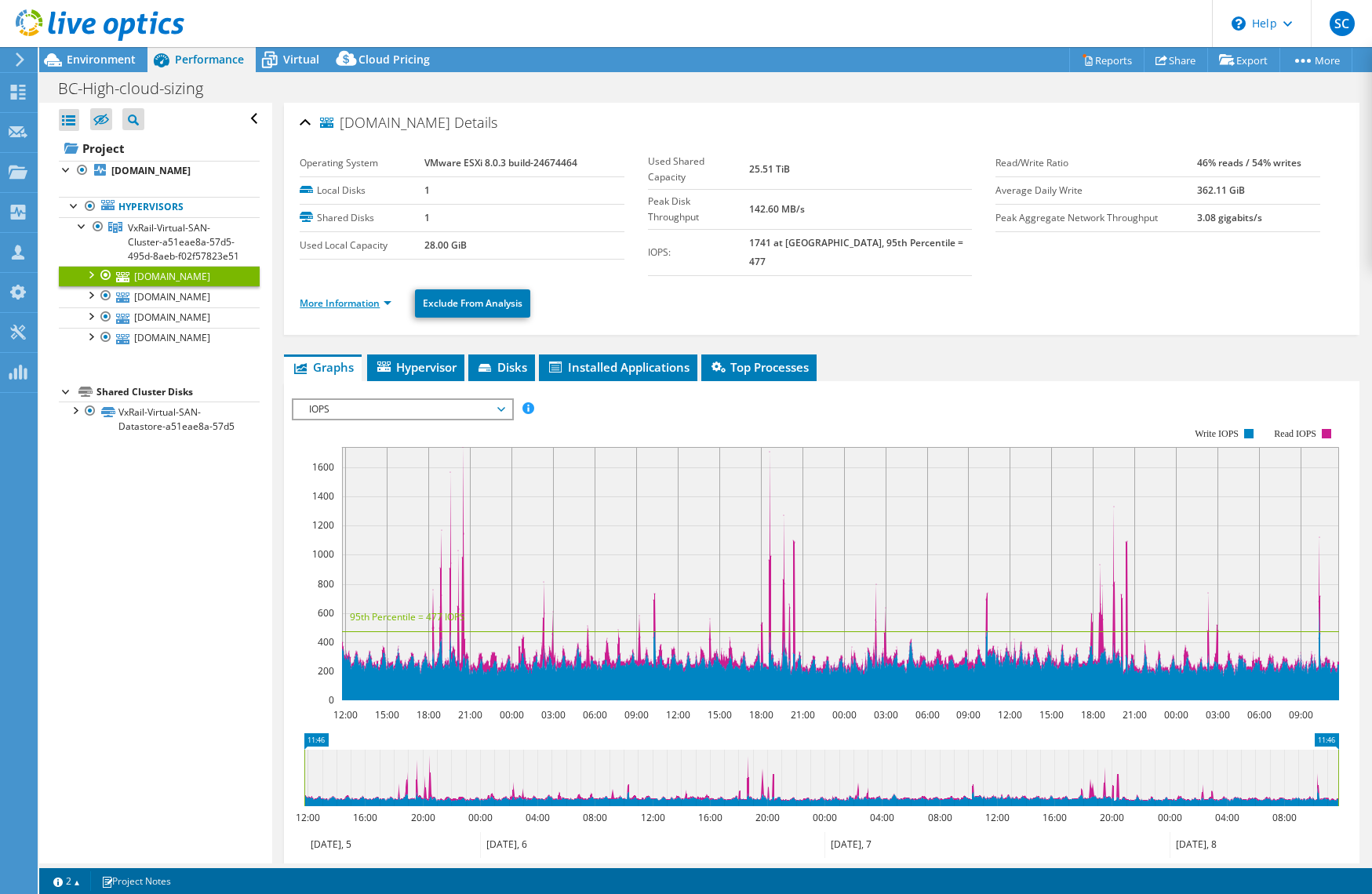
click at [369, 296] on link "More Information" at bounding box center [345, 303] width 92 height 13
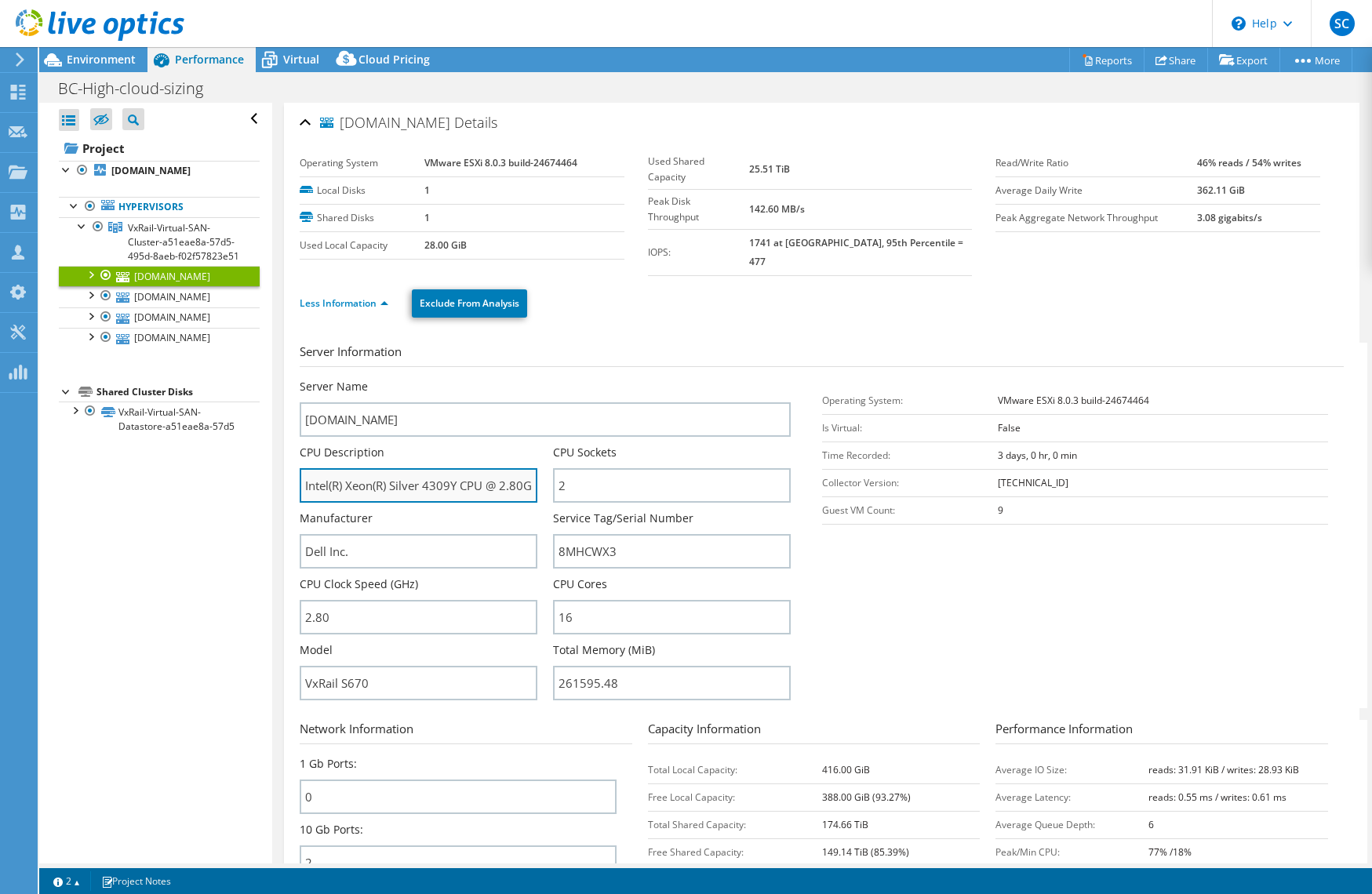
click at [430, 471] on input "Intel(R) Xeon(R) Silver 4309Y CPU @ 2.80GHz 2.79 GHz" at bounding box center [418, 485] width 238 height 35
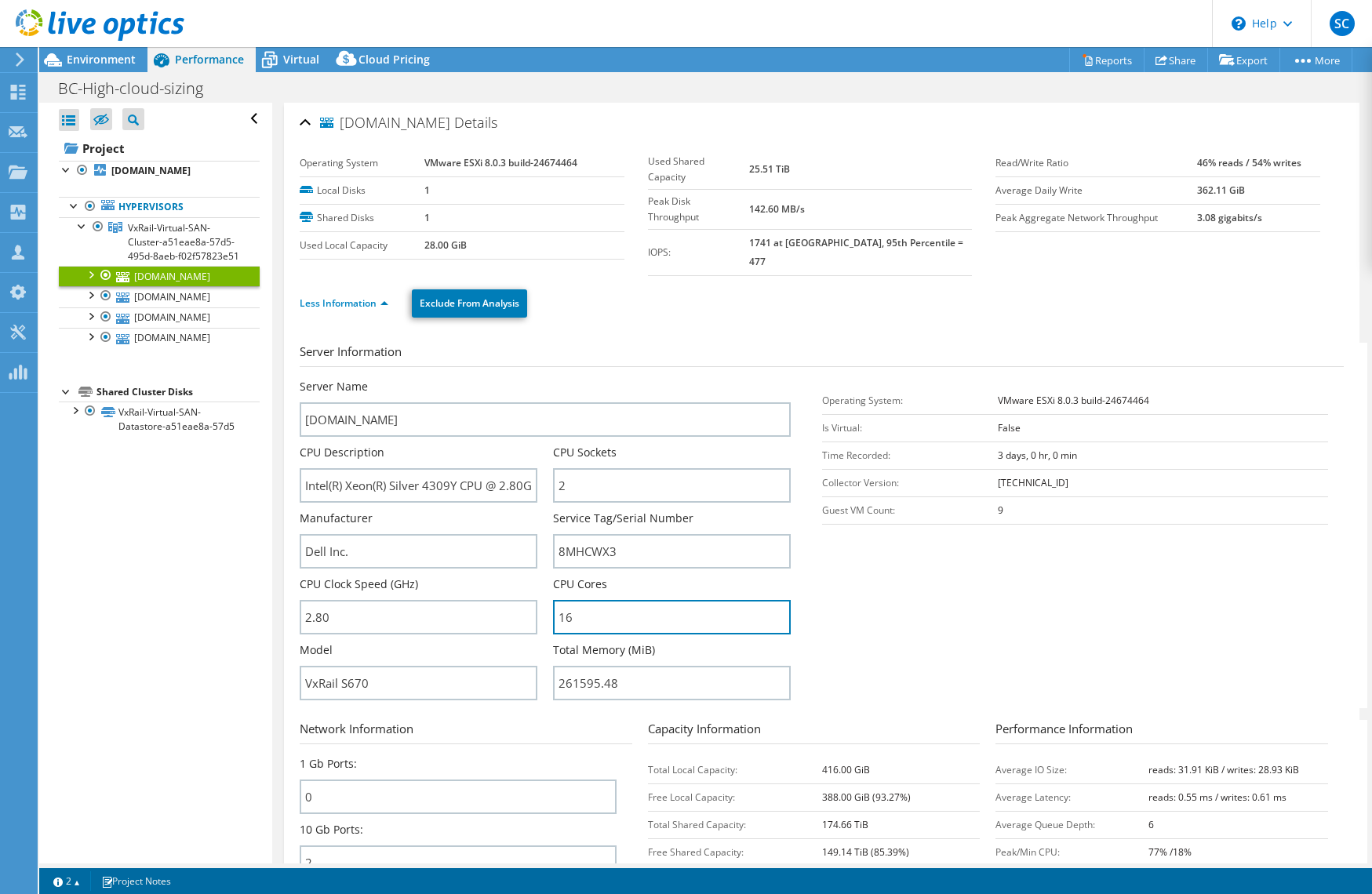
drag, startPoint x: 596, startPoint y: 606, endPoint x: 538, endPoint y: 610, distance: 58.1
click at [531, 379] on div "Server Name [DOMAIN_NAME] CPU Description Intel(R) Xeon(R) Silver 4309Y CPU @ 2…" at bounding box center [552, 379] width 506 height 0
drag, startPoint x: 631, startPoint y: 612, endPoint x: 417, endPoint y: 561, distance: 220.0
click at [624, 610] on input "16" at bounding box center [672, 617] width 238 height 35
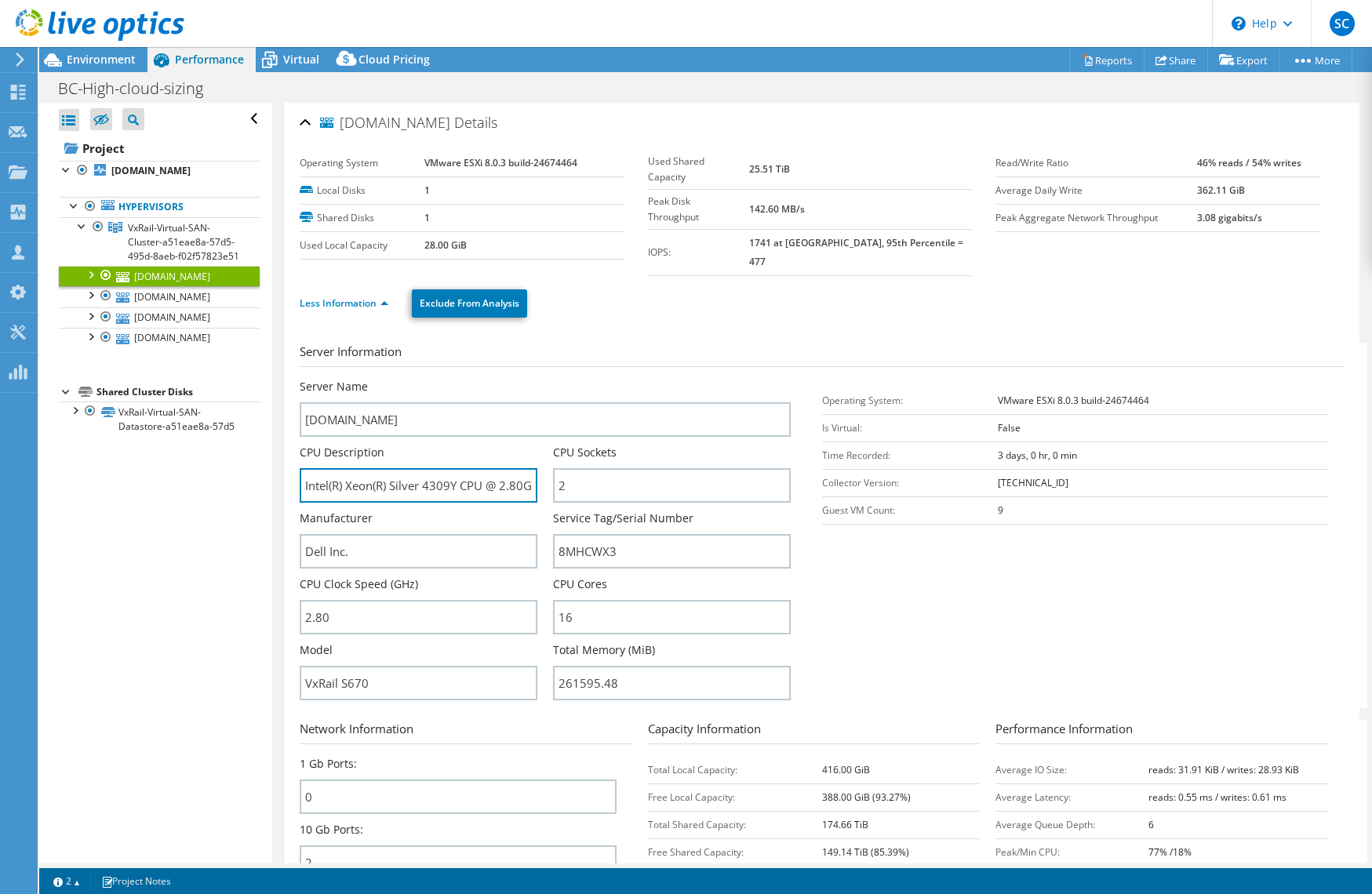
drag, startPoint x: 584, startPoint y: 477, endPoint x: 544, endPoint y: 477, distance: 40.0
click at [721, 379] on div "Server Name [DOMAIN_NAME] CPU Description Intel(R) Xeon(R) Silver 4309Y CPU @ 2…" at bounding box center [552, 379] width 506 height 0
click at [424, 468] on input "Intel(R) Xeon(R) Silver 4309Y CPU @ 2.80GHz 2.79 GHz" at bounding box center [418, 485] width 238 height 35
